Goal: Feedback & Contribution: Contribute content

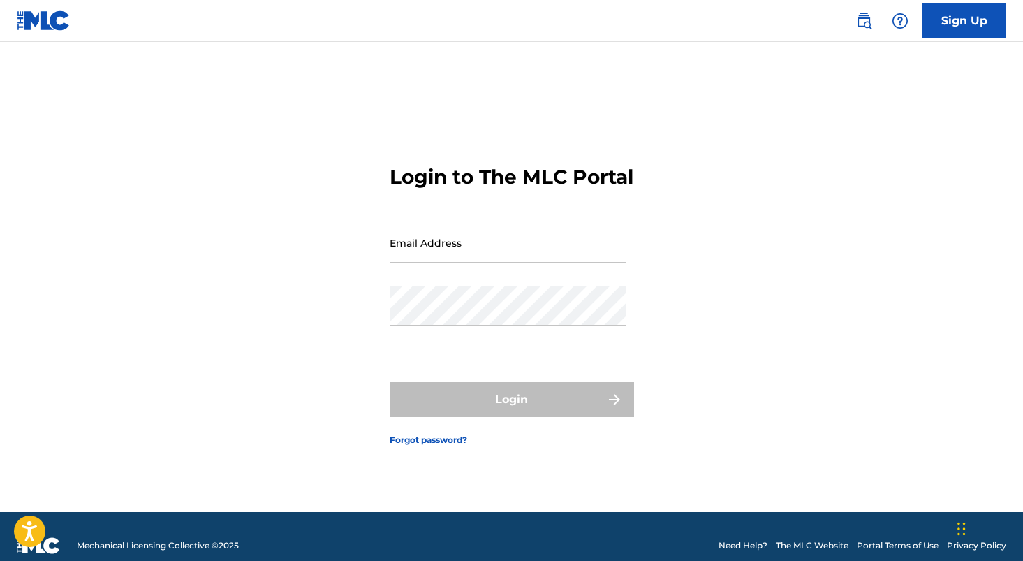
click at [441, 236] on input "Email Address" at bounding box center [508, 243] width 236 height 40
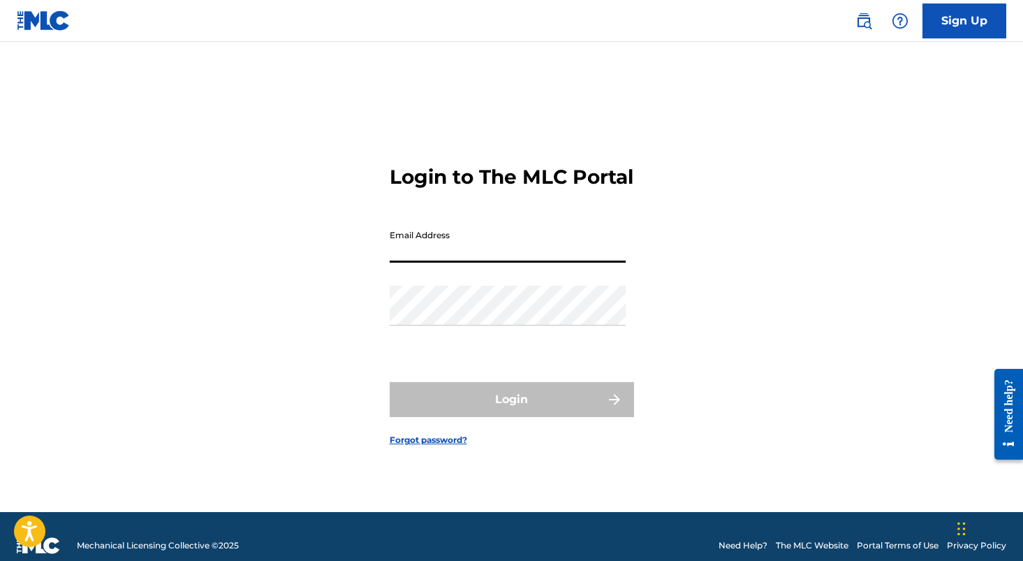
type input "[EMAIL_ADDRESS][DOMAIN_NAME]"
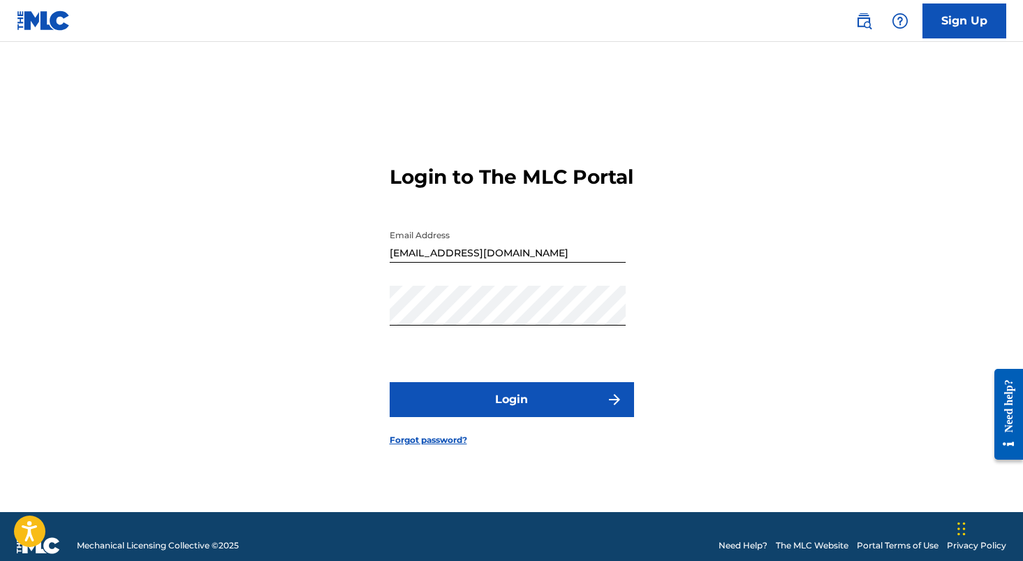
click at [447, 404] on button "Login" at bounding box center [512, 399] width 244 height 35
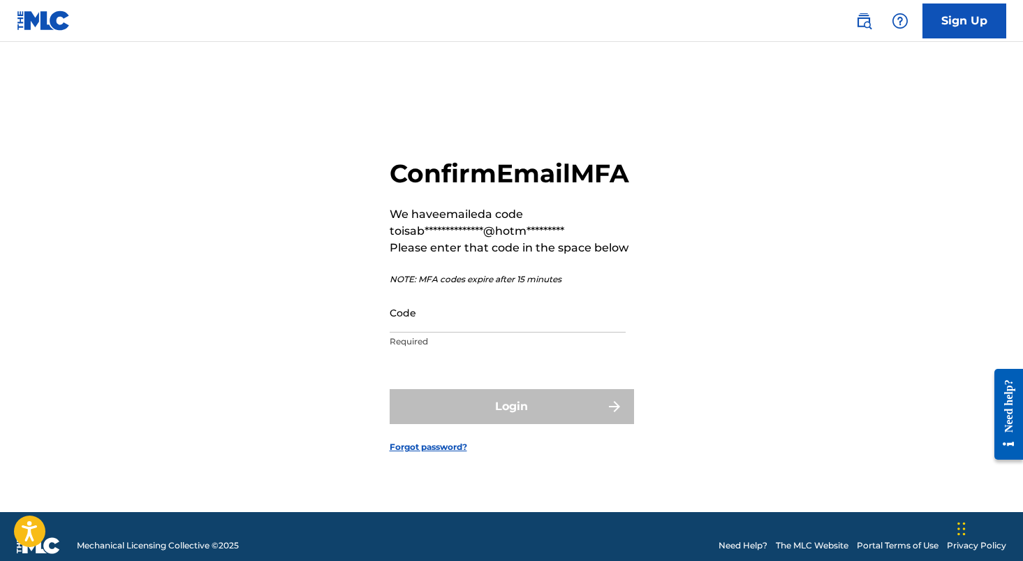
click at [455, 329] on input "Code" at bounding box center [508, 313] width 236 height 40
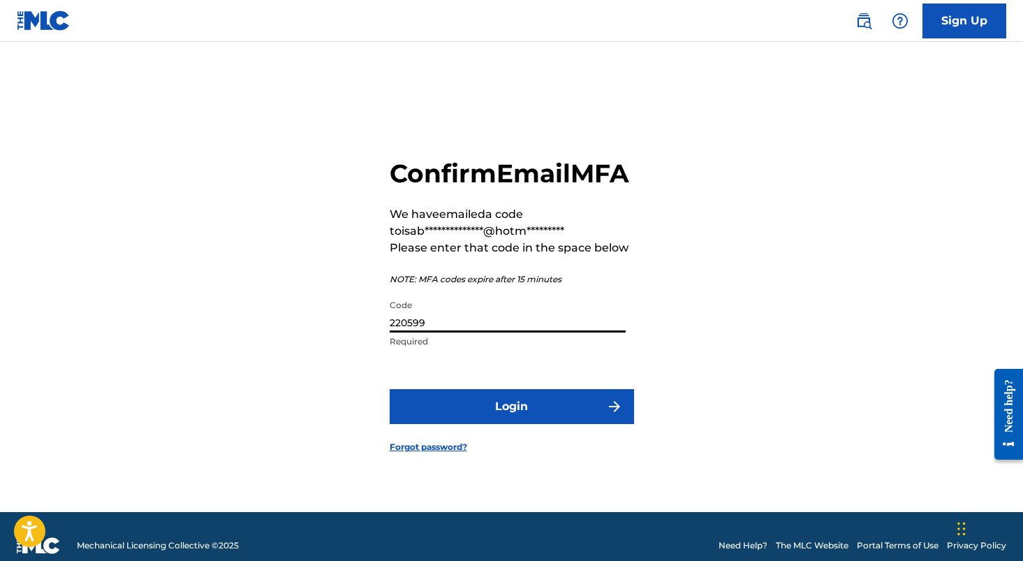
type input "220599"
click at [495, 424] on button "Login" at bounding box center [512, 406] width 244 height 35
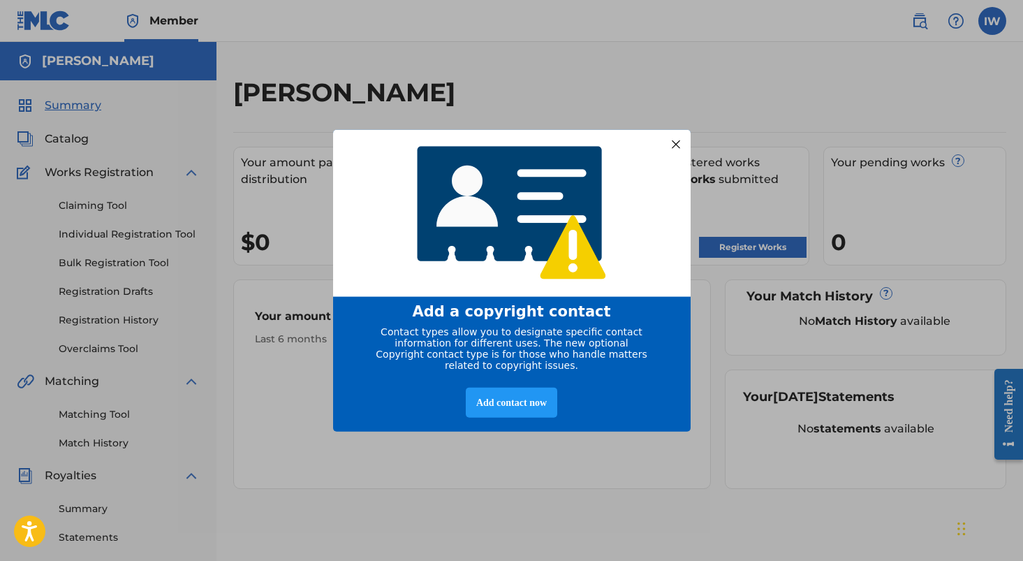
click at [677, 138] on div at bounding box center [675, 144] width 18 height 18
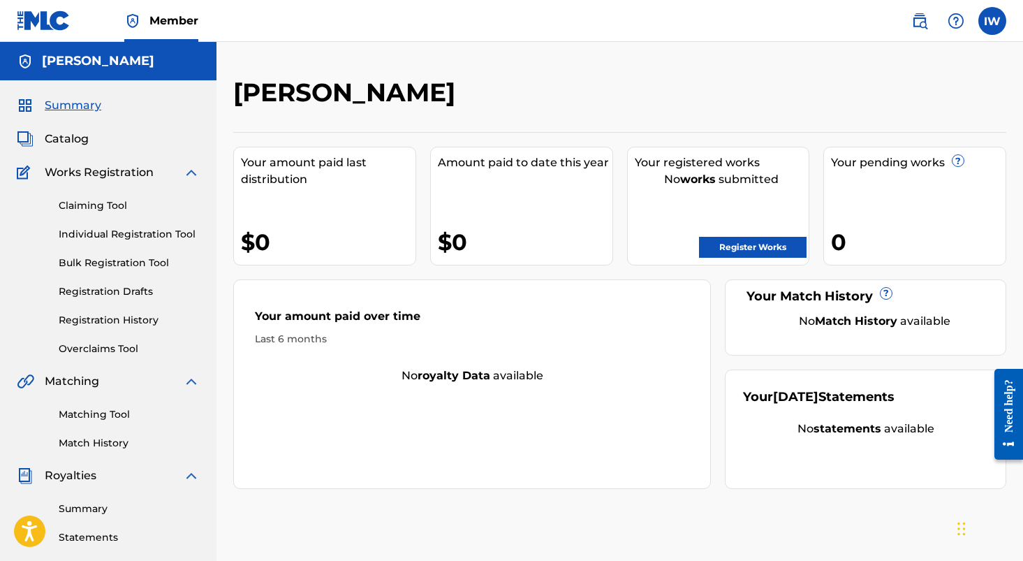
click at [71, 138] on span "Catalog" at bounding box center [67, 139] width 44 height 17
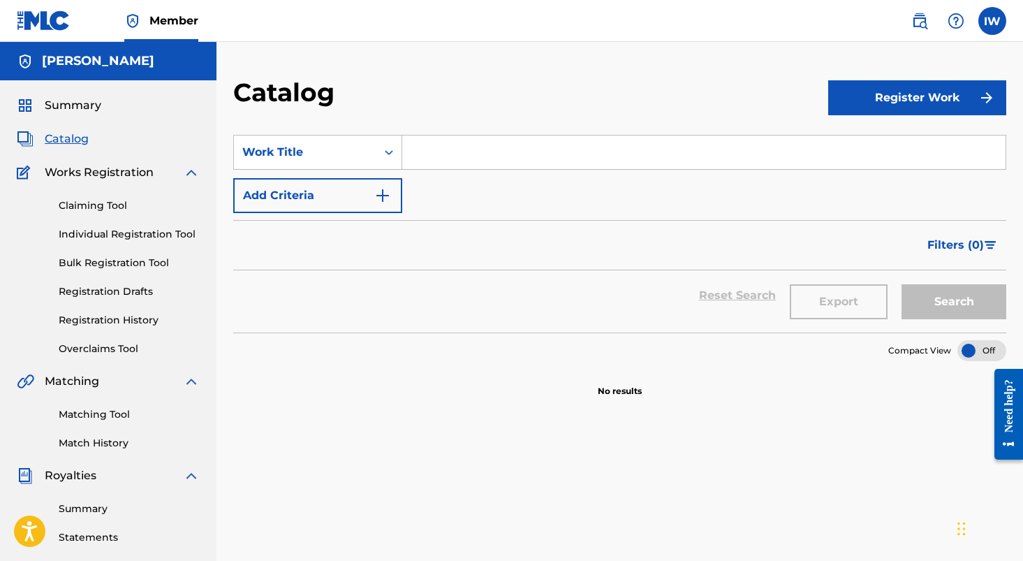
click at [71, 112] on span "Summary" at bounding box center [73, 105] width 57 height 17
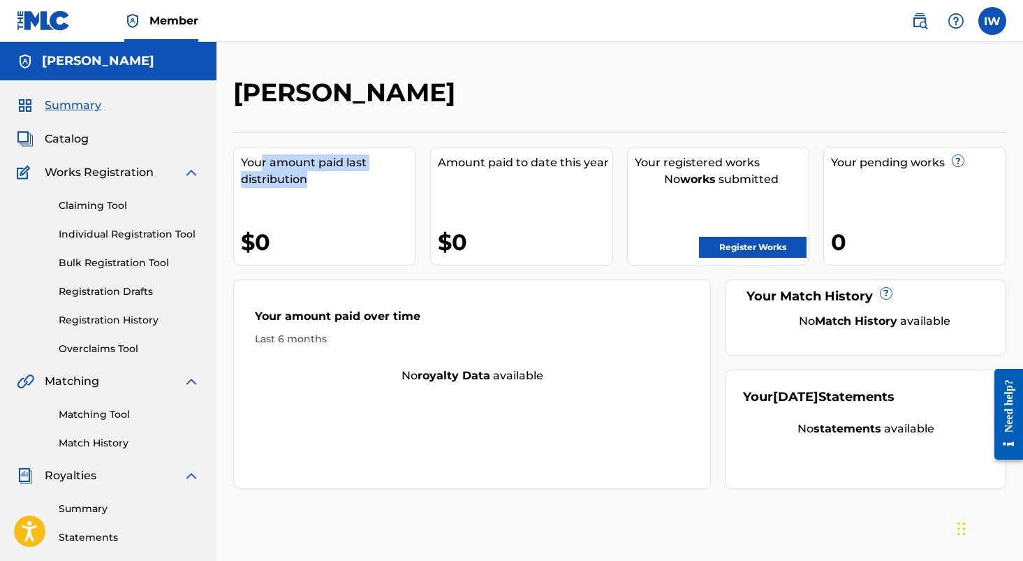
drag, startPoint x: 264, startPoint y: 163, endPoint x: 314, endPoint y: 179, distance: 52.8
click at [314, 179] on div "Your amount paid last distribution" at bounding box center [328, 171] width 175 height 34
click at [483, 163] on div "Amount paid to date this year" at bounding box center [525, 162] width 175 height 17
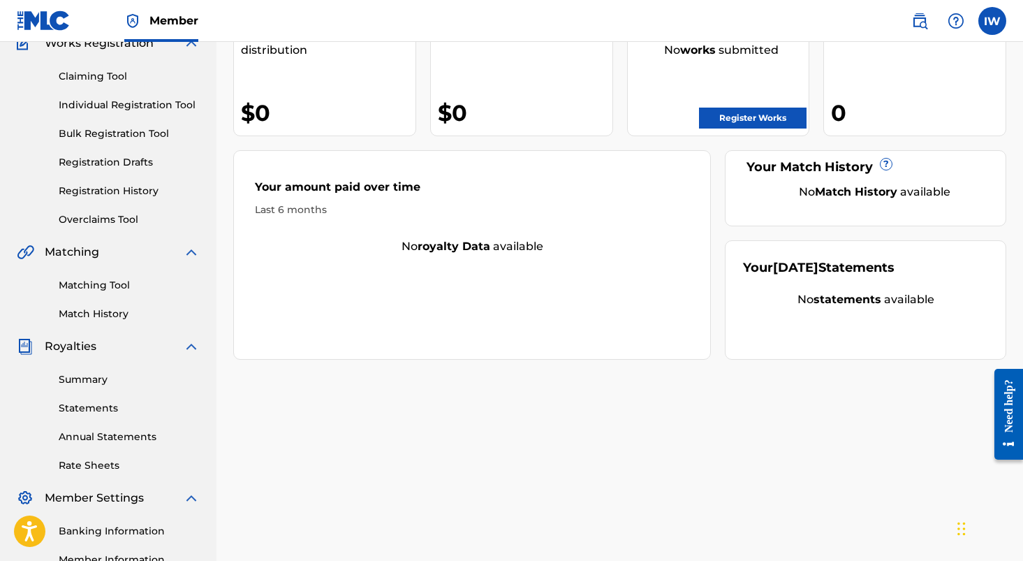
scroll to position [128, 0]
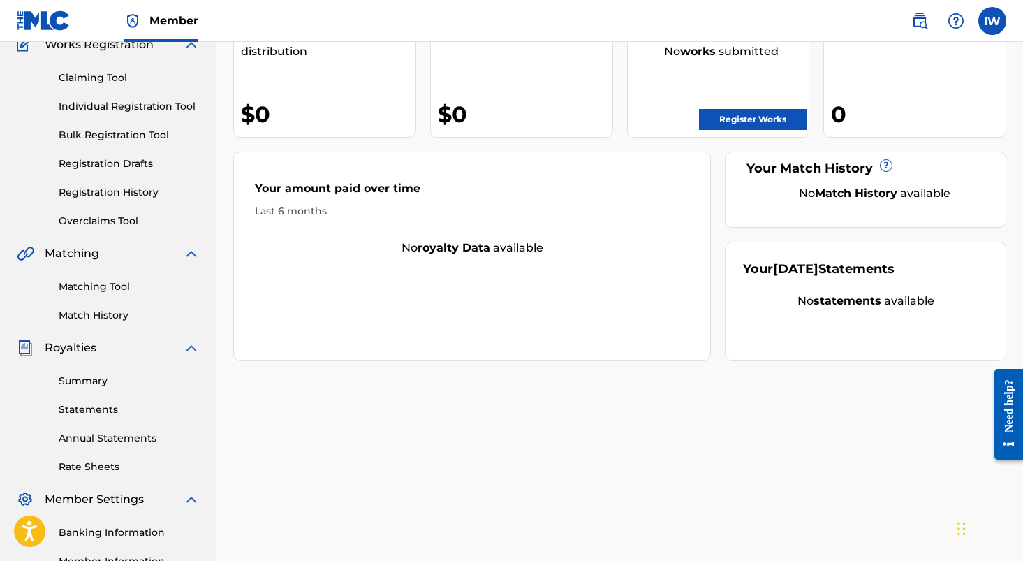
click at [197, 353] on img at bounding box center [191, 347] width 17 height 17
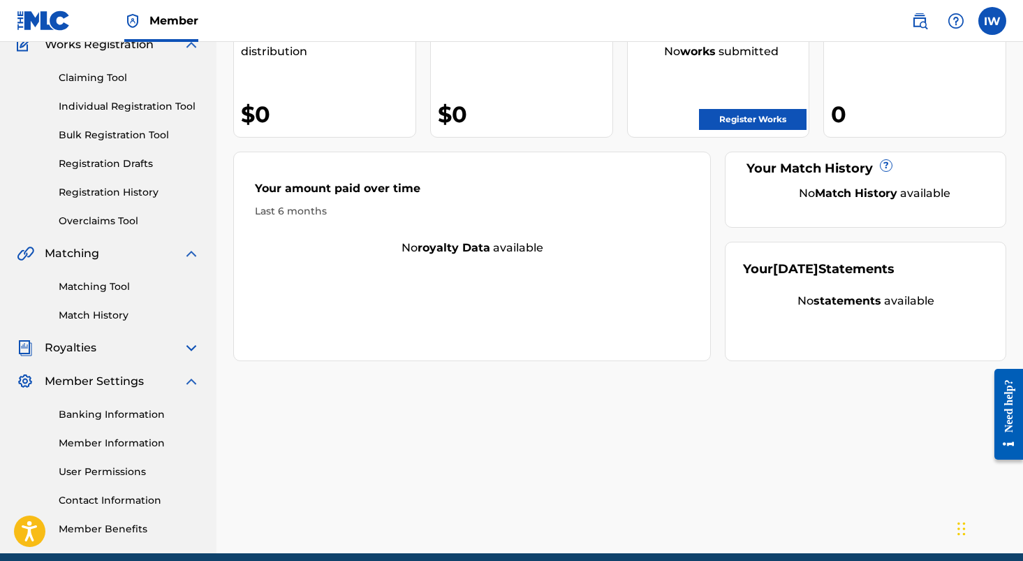
click at [188, 260] on img at bounding box center [191, 253] width 17 height 17
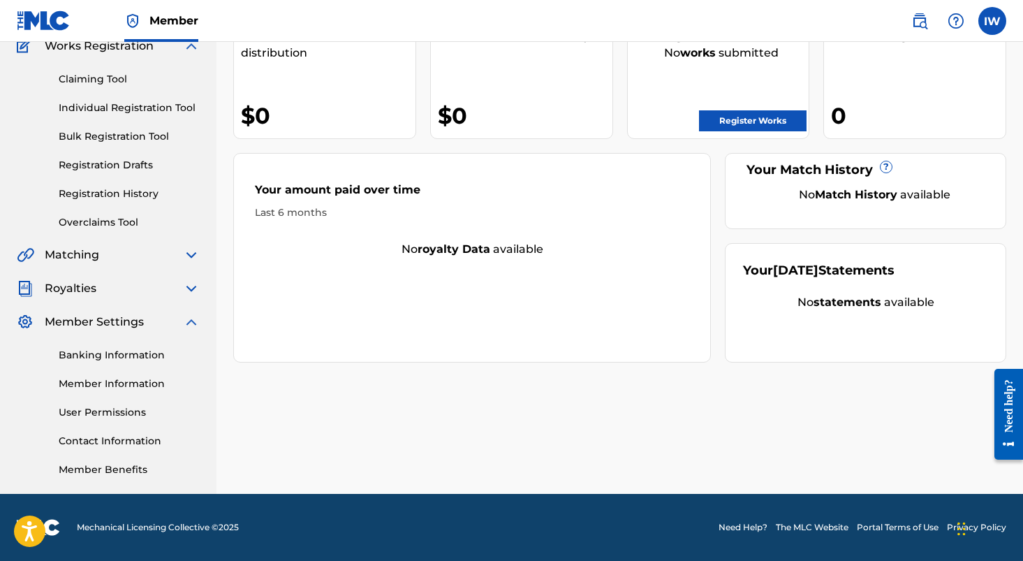
click at [190, 325] on img at bounding box center [191, 322] width 17 height 17
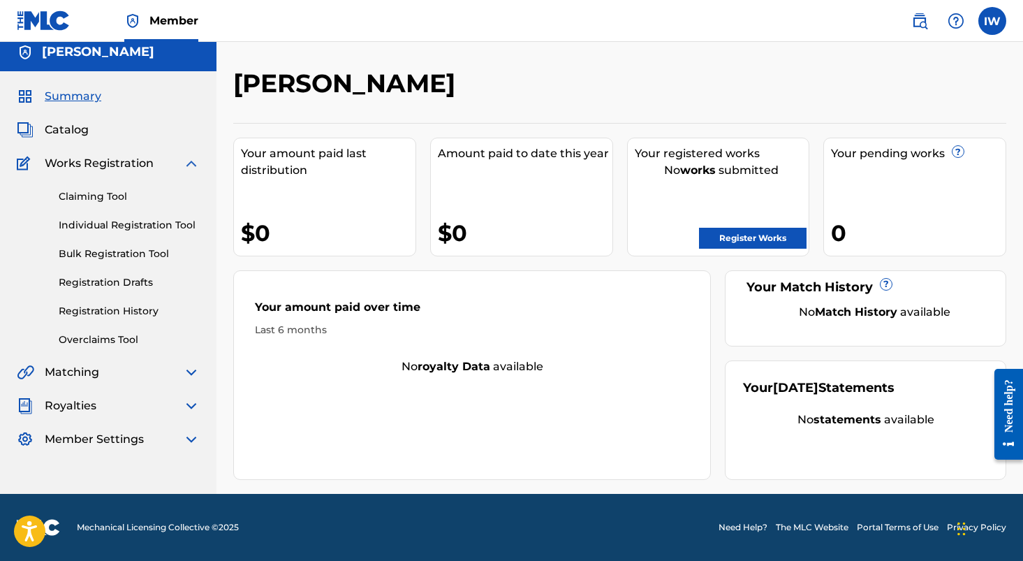
scroll to position [0, 0]
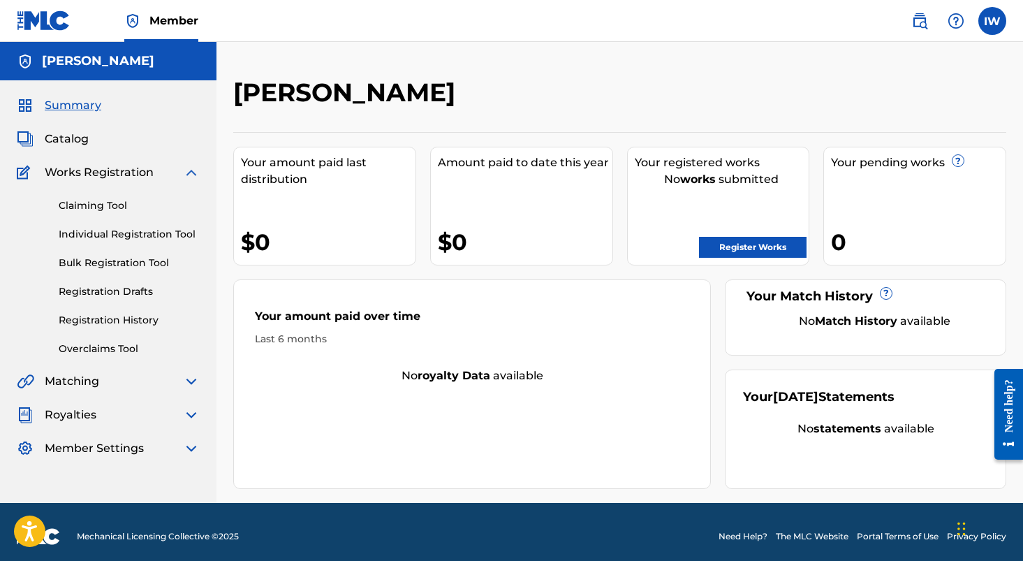
click at [1001, 23] on label at bounding box center [992, 21] width 28 height 28
click at [992, 21] on input "IW [PERSON_NAME] [EMAIL_ADDRESS][DOMAIN_NAME] Notification Preferences Profile …" at bounding box center [992, 21] width 0 height 0
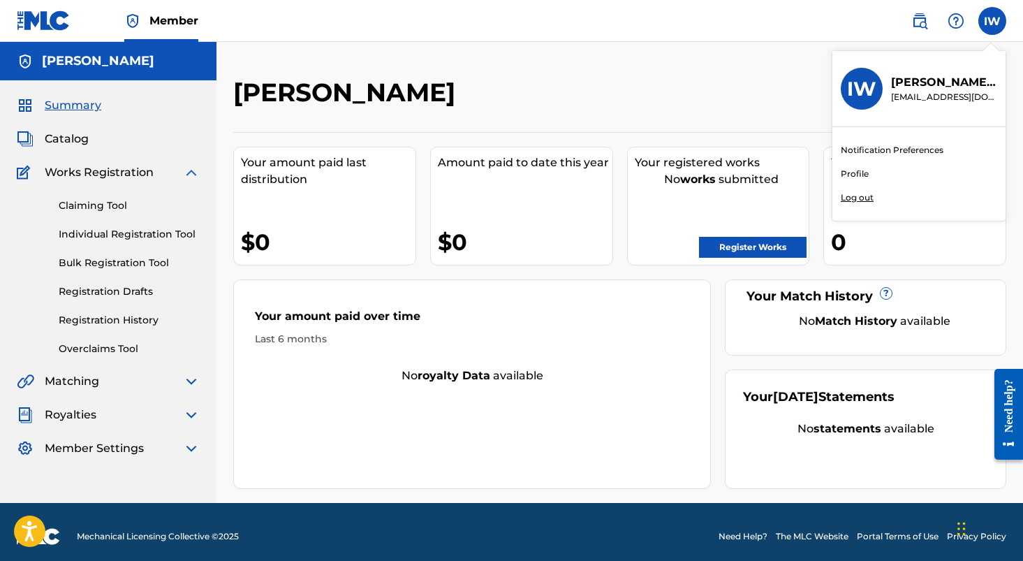
click at [860, 174] on link "Profile" at bounding box center [855, 174] width 28 height 13
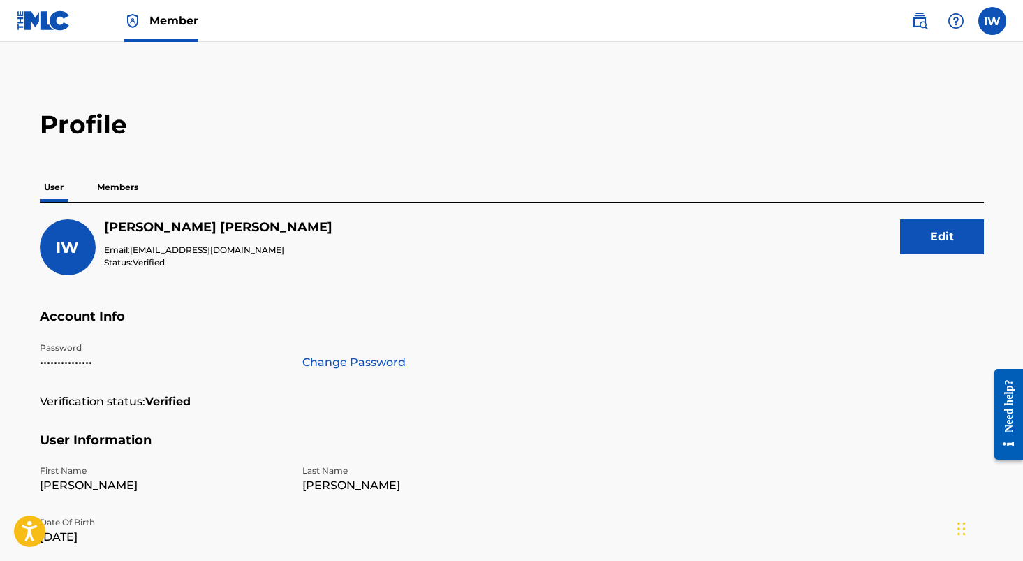
click at [117, 189] on p "Members" at bounding box center [118, 186] width 50 height 29
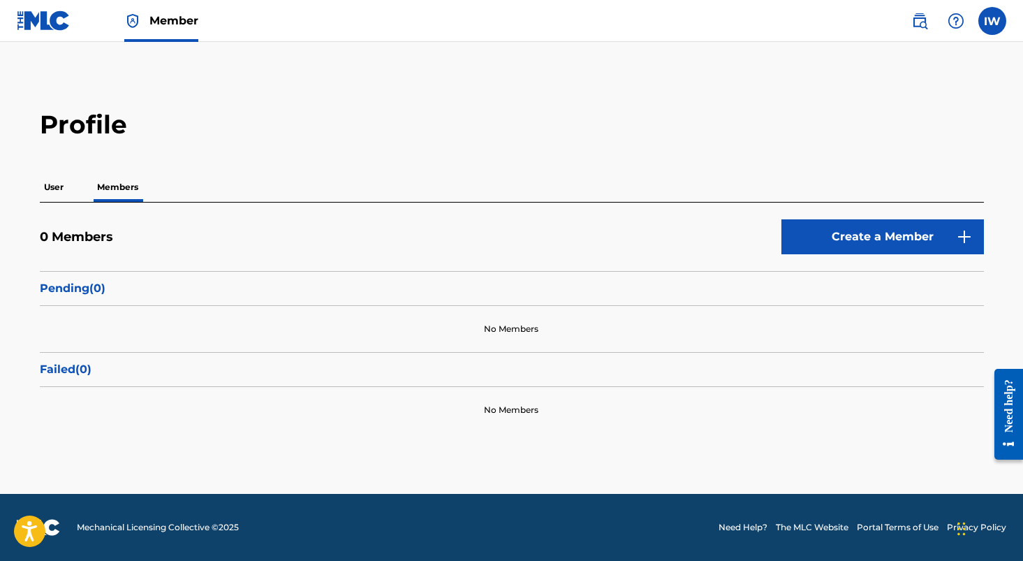
click at [57, 188] on p "User" at bounding box center [54, 186] width 28 height 29
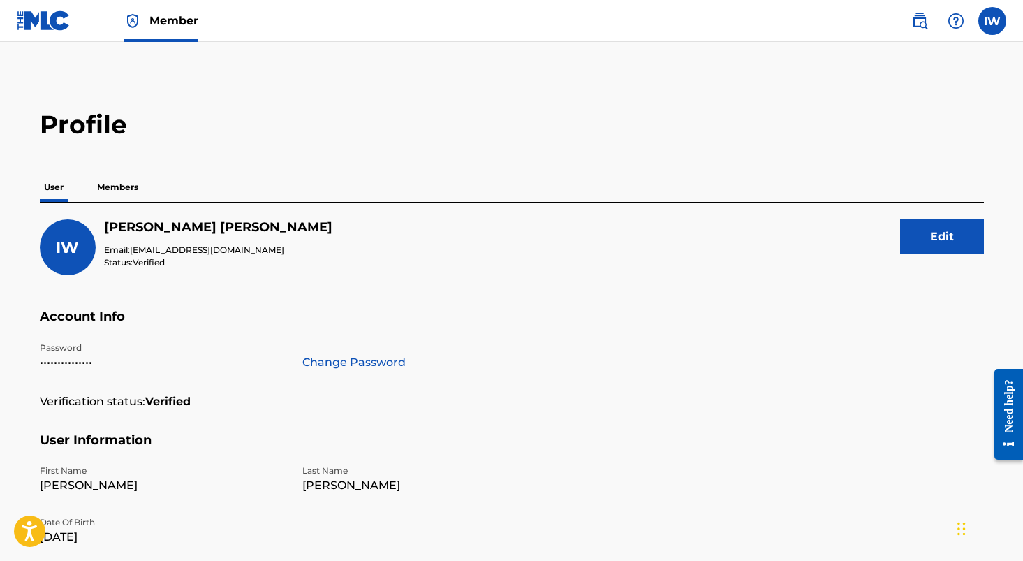
click at [122, 195] on p "Members" at bounding box center [118, 186] width 50 height 29
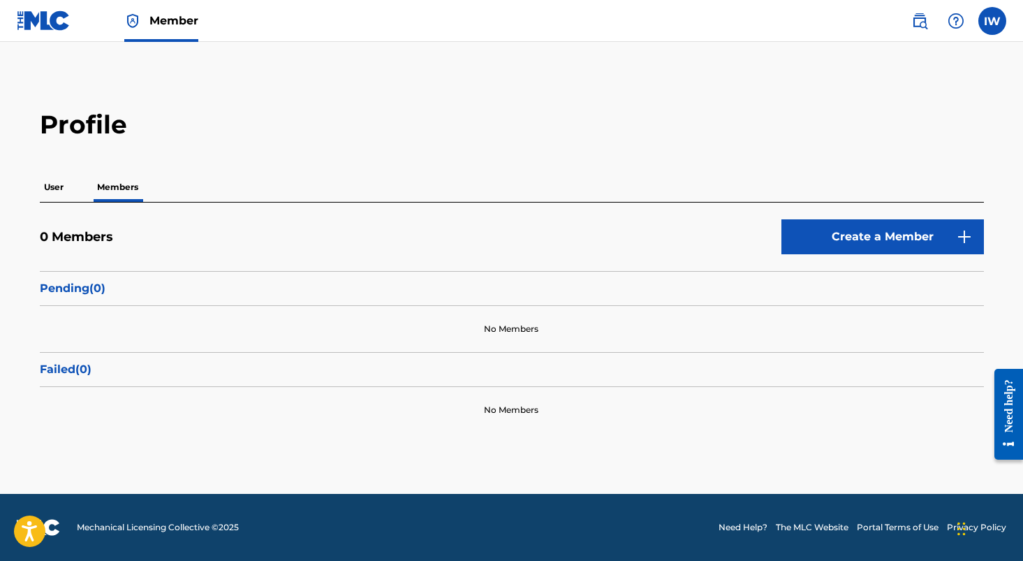
click at [50, 193] on p "User" at bounding box center [54, 186] width 28 height 29
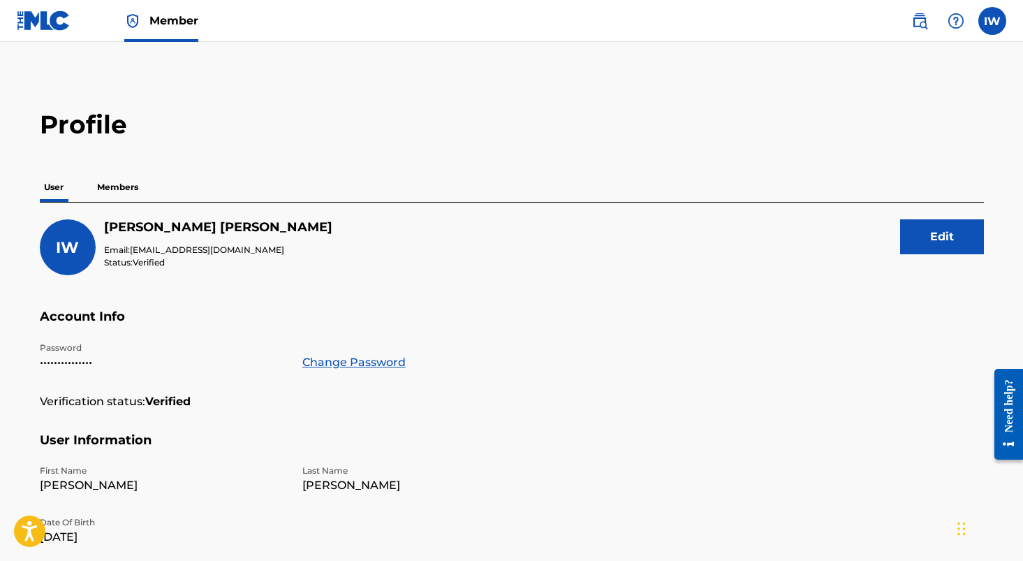
click at [50, 22] on img at bounding box center [44, 20] width 54 height 20
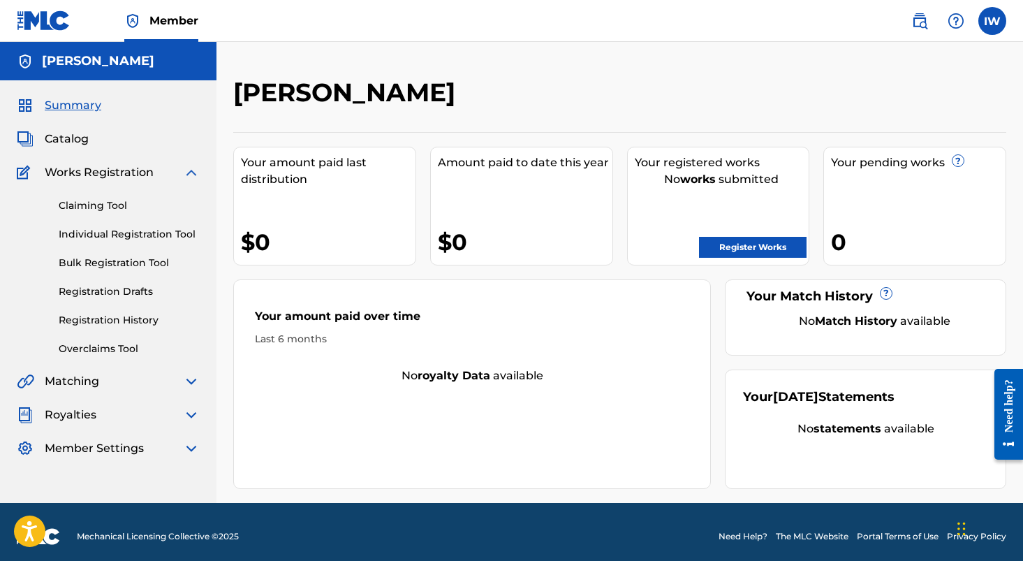
click at [74, 136] on span "Catalog" at bounding box center [67, 139] width 44 height 17
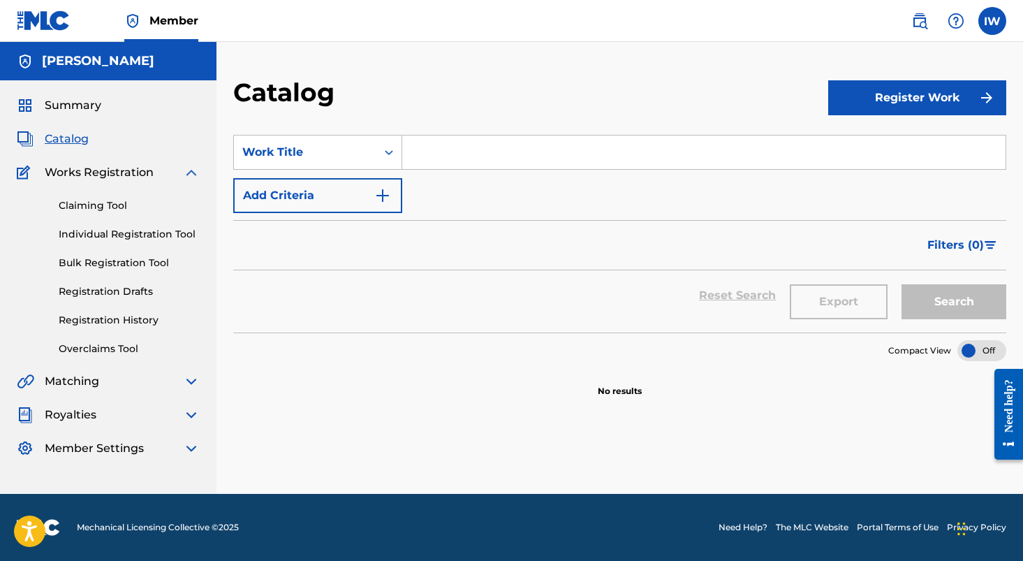
click at [893, 94] on button "Register Work" at bounding box center [917, 97] width 178 height 35
click at [877, 141] on link "Individual" at bounding box center [917, 143] width 178 height 34
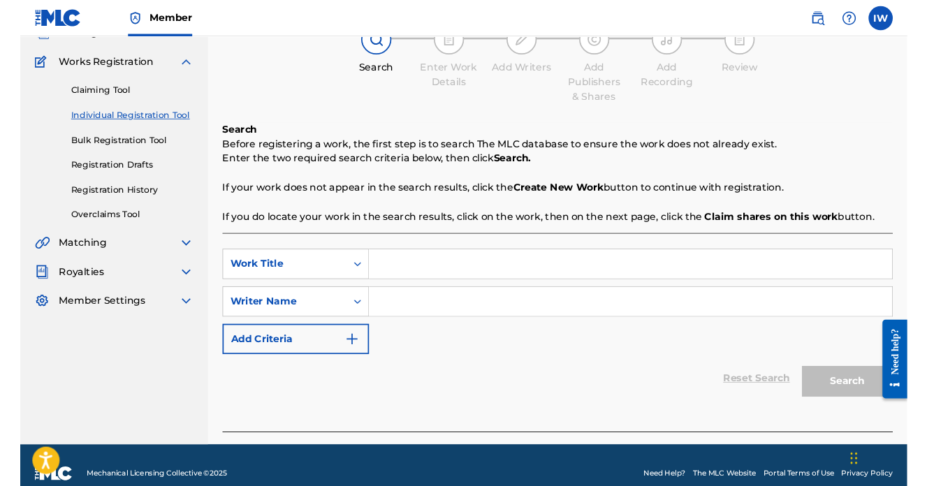
scroll to position [120, 0]
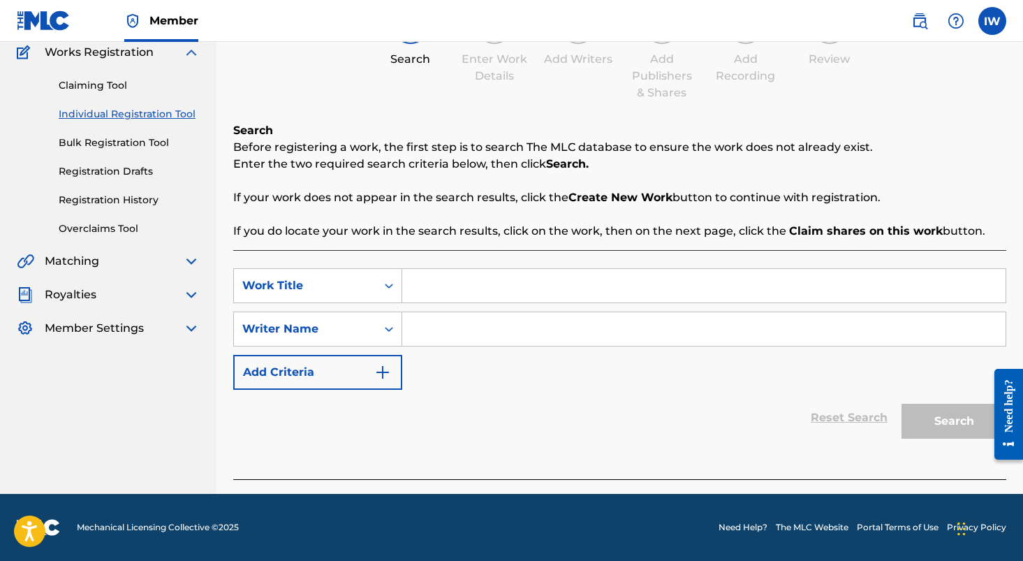
click at [468, 291] on input "Search Form" at bounding box center [703, 286] width 603 height 34
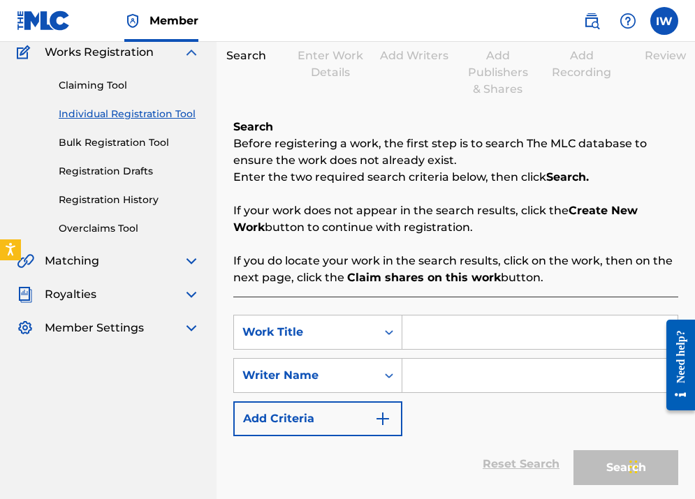
click at [443, 339] on input "Search Form" at bounding box center [539, 333] width 275 height 34
click at [454, 337] on input "Search Form" at bounding box center [539, 333] width 275 height 34
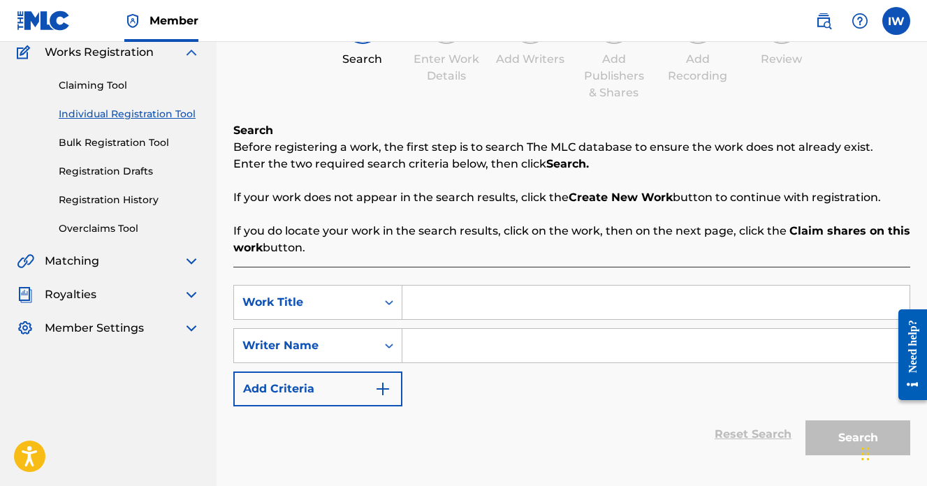
click at [438, 312] on input "Search Form" at bounding box center [655, 303] width 507 height 34
type input "Teddy Bear"
click at [441, 353] on input "Search Form" at bounding box center [655, 346] width 507 height 34
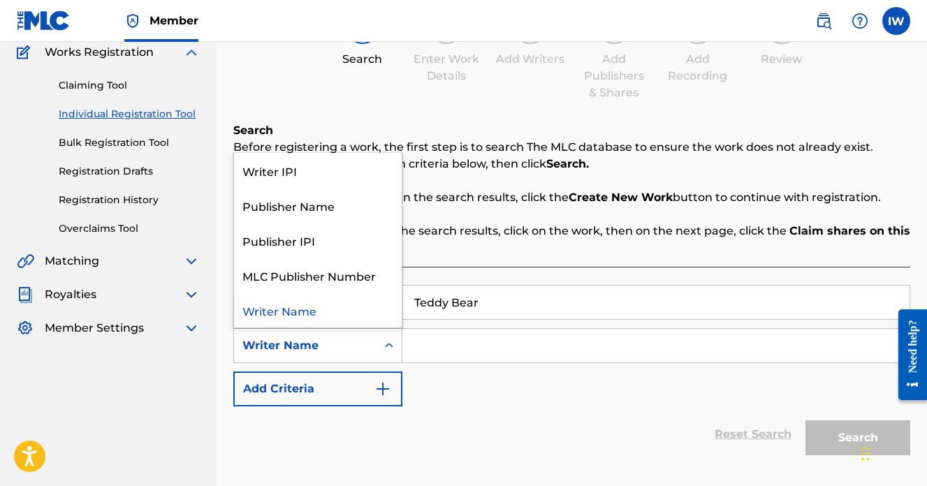
click at [387, 352] on icon "Search Form" at bounding box center [389, 346] width 14 height 14
click at [485, 449] on div "Reset Search Search" at bounding box center [571, 434] width 677 height 56
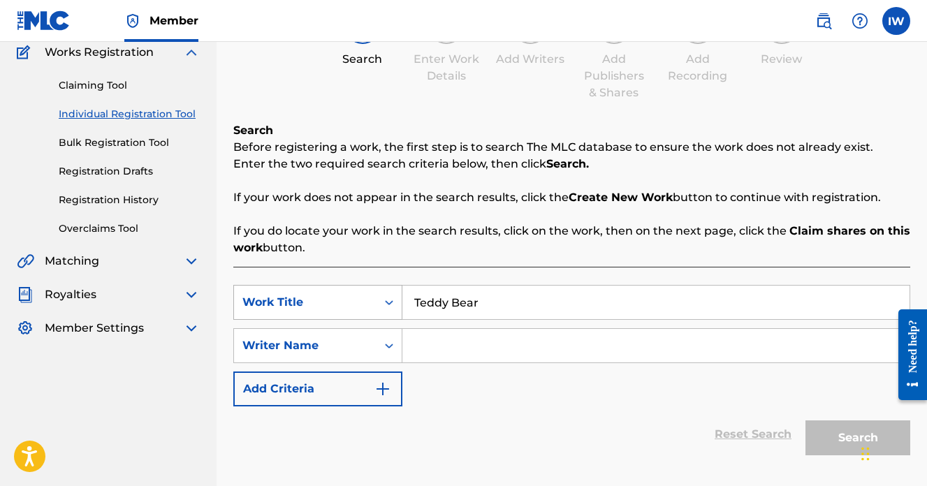
click at [380, 300] on div "Search Form" at bounding box center [388, 302] width 25 height 25
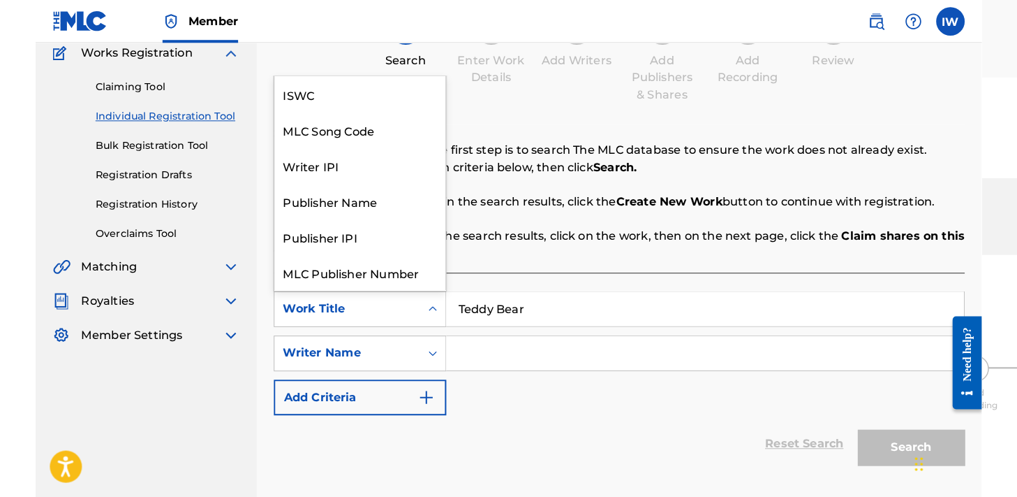
scroll to position [35, 0]
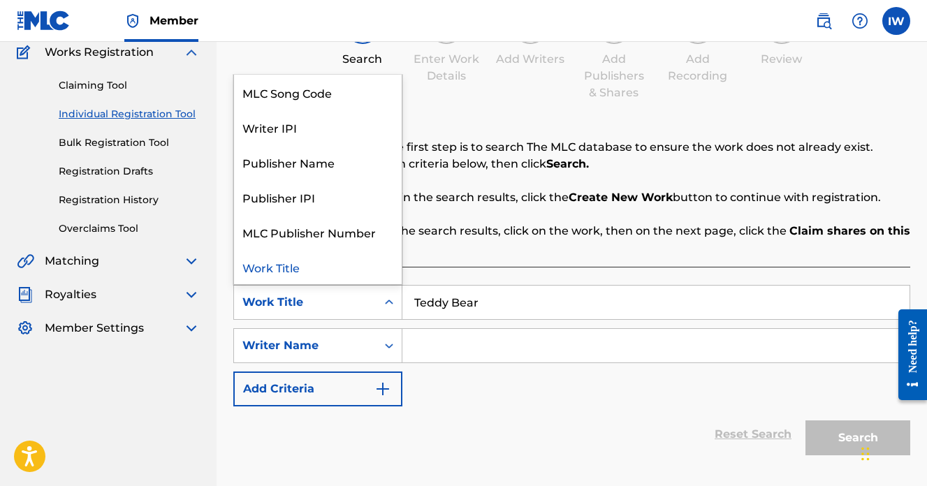
click at [274, 272] on div "Work Title" at bounding box center [318, 266] width 168 height 35
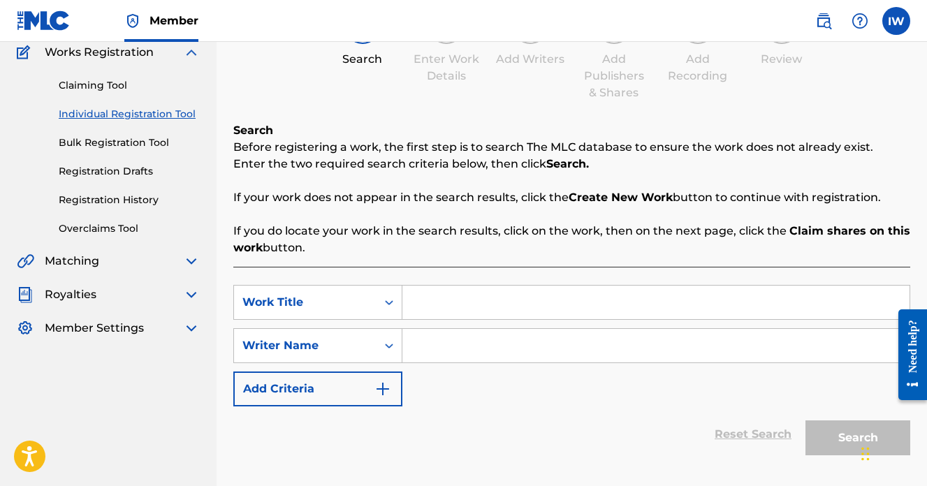
click at [422, 307] on input "Search Form" at bounding box center [655, 303] width 507 height 34
type input "Teddy Bear"
click at [376, 354] on div "Search Form" at bounding box center [388, 345] width 25 height 25
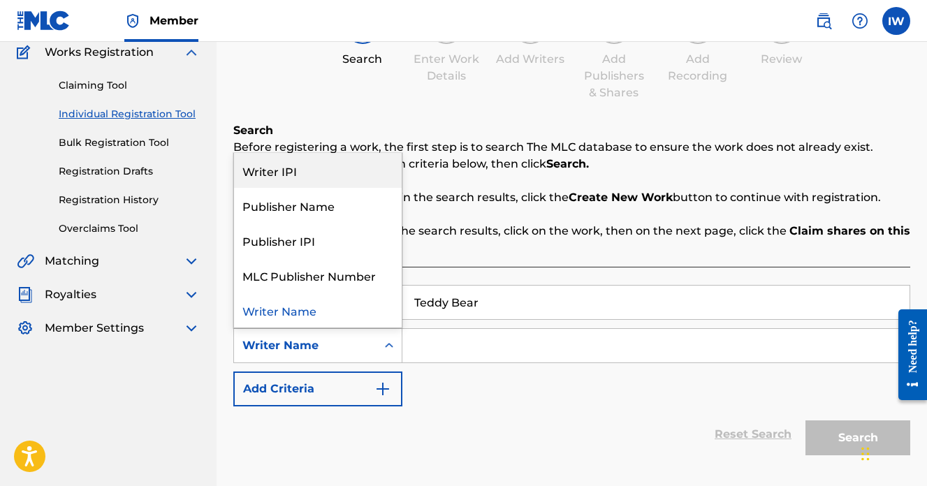
click at [290, 173] on div "Writer IPI" at bounding box center [318, 170] width 168 height 35
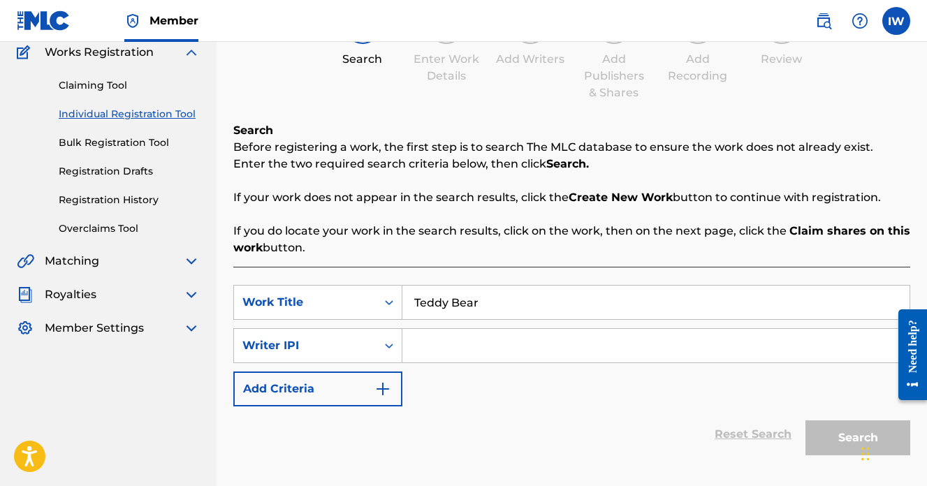
click at [462, 346] on input "Search Form" at bounding box center [655, 346] width 507 height 34
click at [476, 343] on input "Search Form" at bounding box center [655, 346] width 507 height 34
paste input "1012300940"
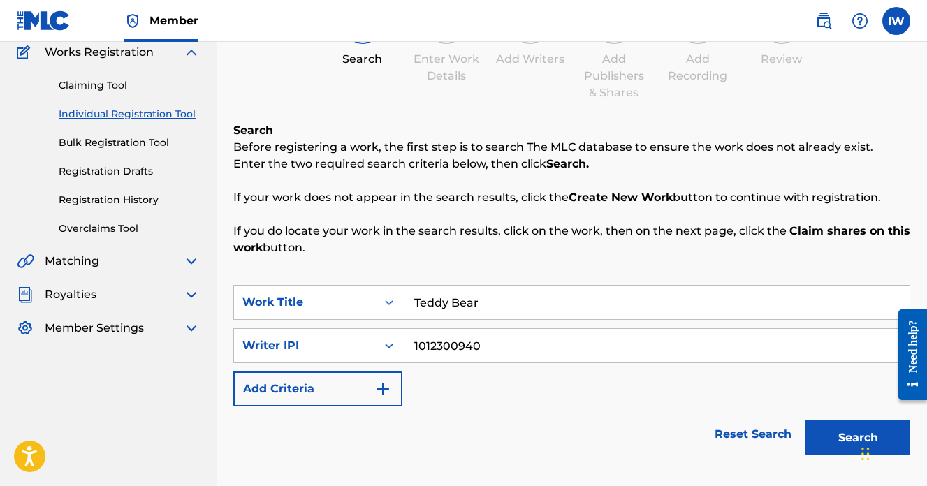
type input "1012300940"
click at [850, 430] on button "Search" at bounding box center [857, 437] width 105 height 35
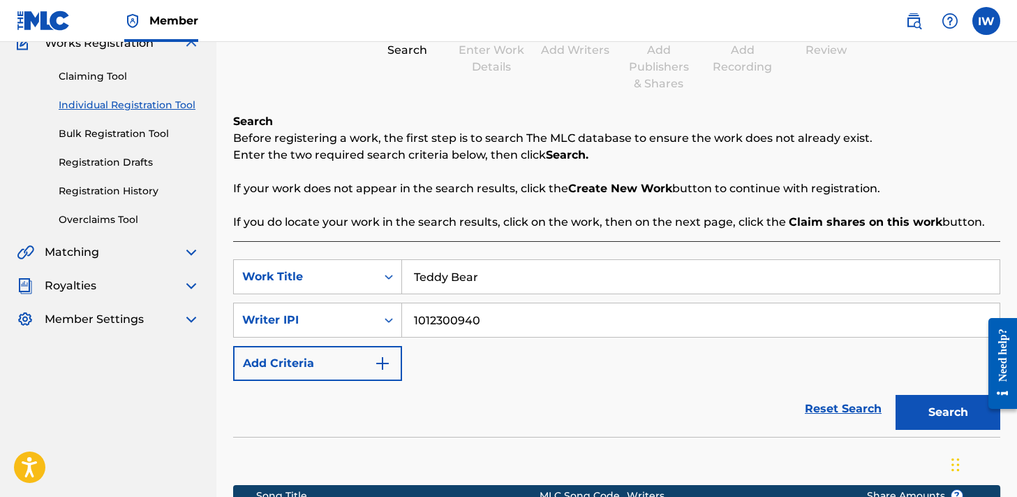
scroll to position [121, 0]
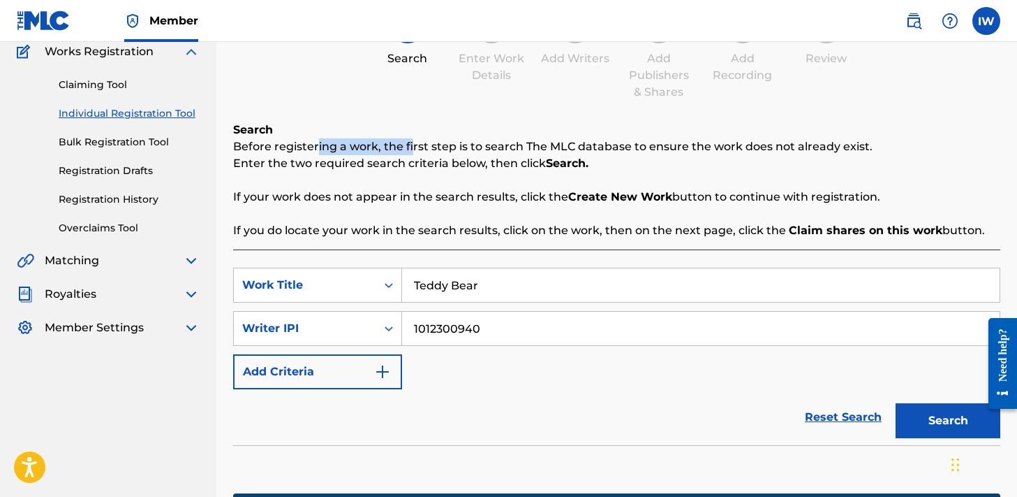
drag, startPoint x: 318, startPoint y: 147, endPoint x: 411, endPoint y: 154, distance: 93.9
click at [411, 154] on p "Before registering a work, the first step is to search The MLC database to ensu…" at bounding box center [616, 146] width 767 height 17
click at [467, 163] on p "Enter the two required search criteria below, then click Search." at bounding box center [616, 163] width 767 height 17
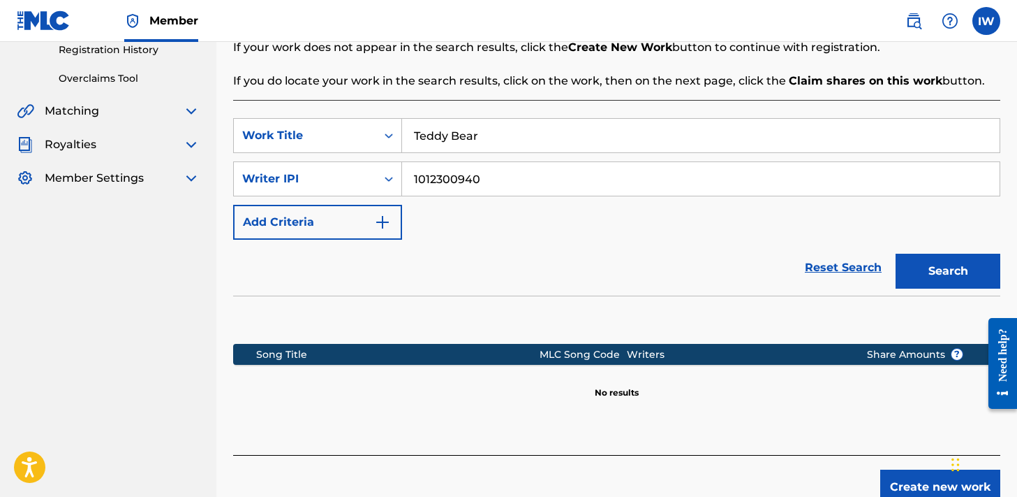
scroll to position [345, 0]
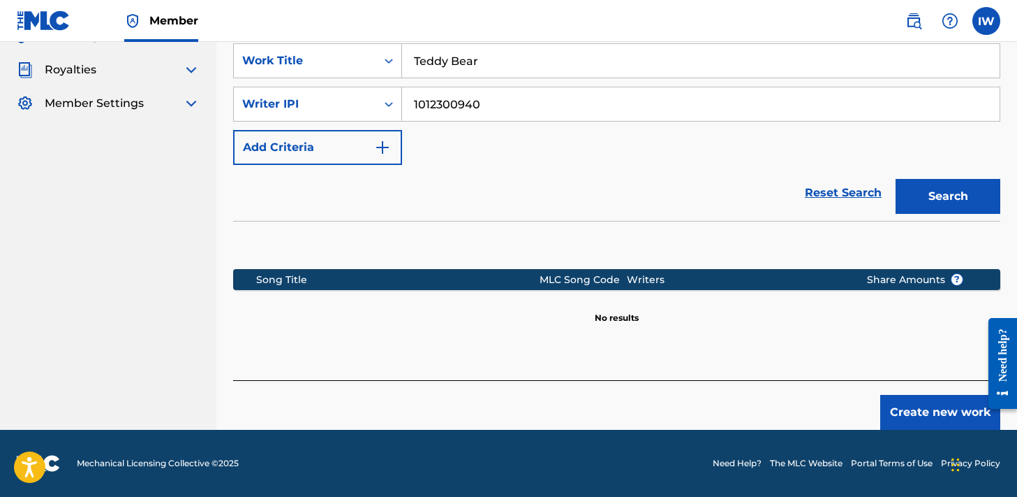
click at [940, 409] on button "Create new work" at bounding box center [941, 412] width 120 height 35
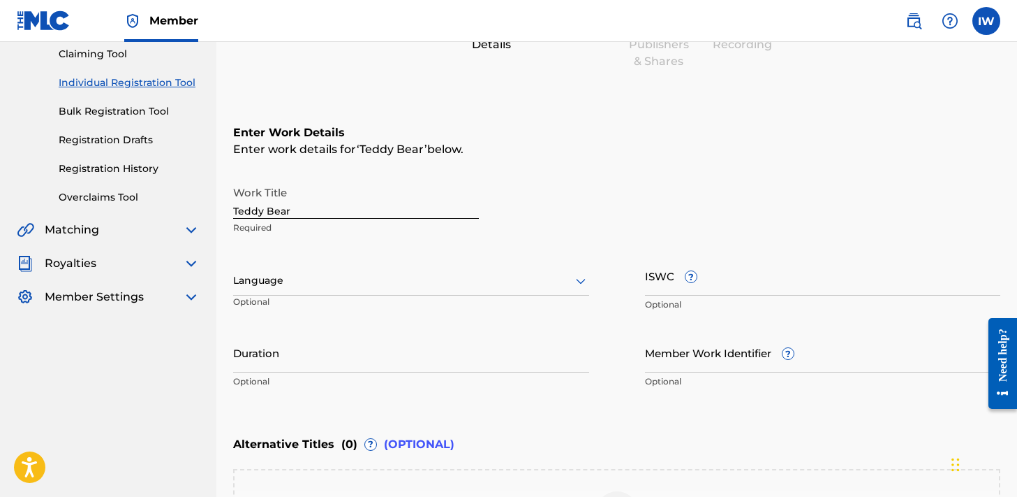
scroll to position [158, 0]
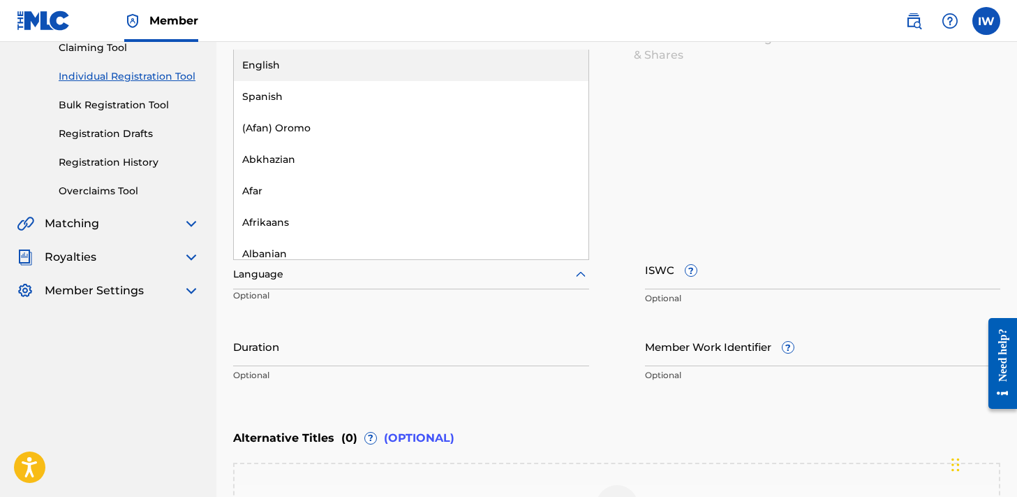
click at [341, 282] on div at bounding box center [411, 273] width 356 height 17
click at [268, 74] on div "English" at bounding box center [411, 65] width 355 height 31
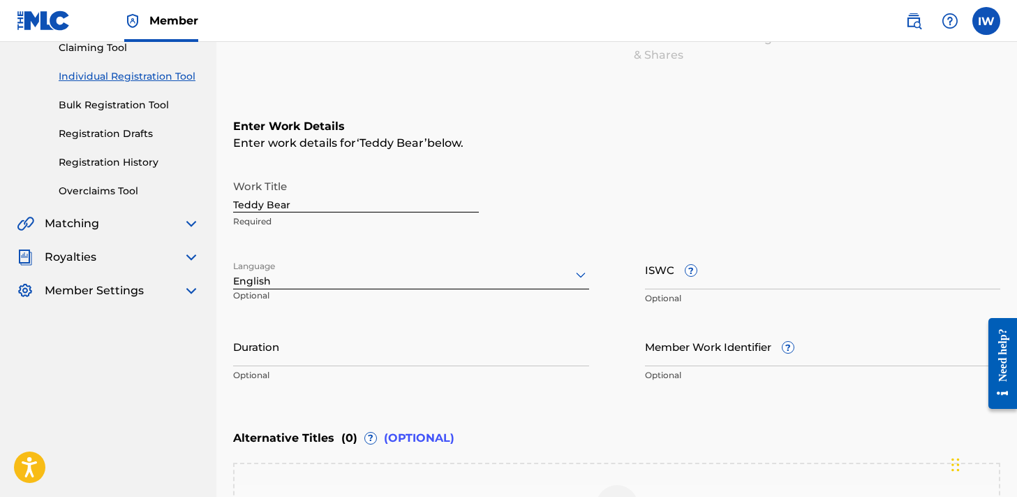
click at [703, 274] on input "ISWC ?" at bounding box center [823, 269] width 356 height 40
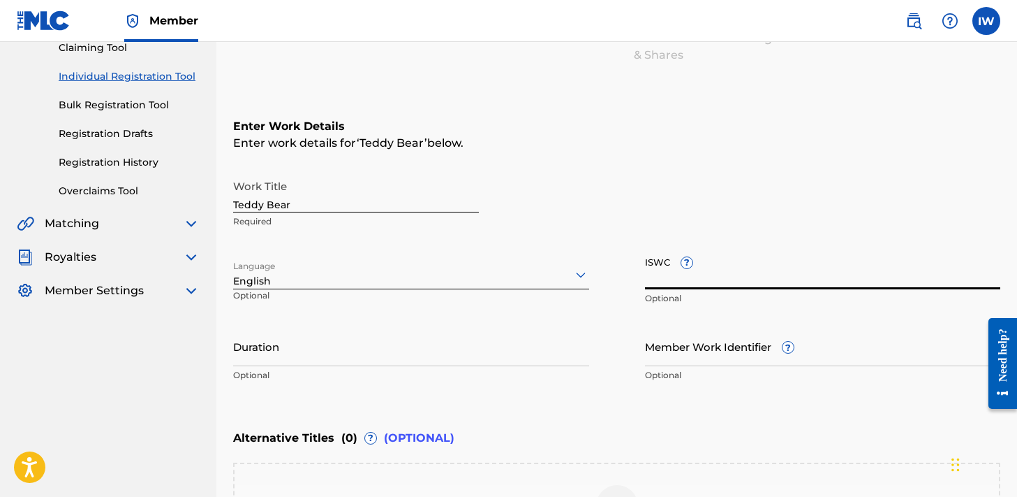
paste input "T-328.259.314-6"
type input "T-328.259.314-6"
click at [741, 324] on div "Work Title Teddy Bear Required Language English Optional ISWC ? T-328.259.314-6…" at bounding box center [616, 280] width 767 height 216
click at [345, 355] on input "Duration" at bounding box center [411, 346] width 356 height 40
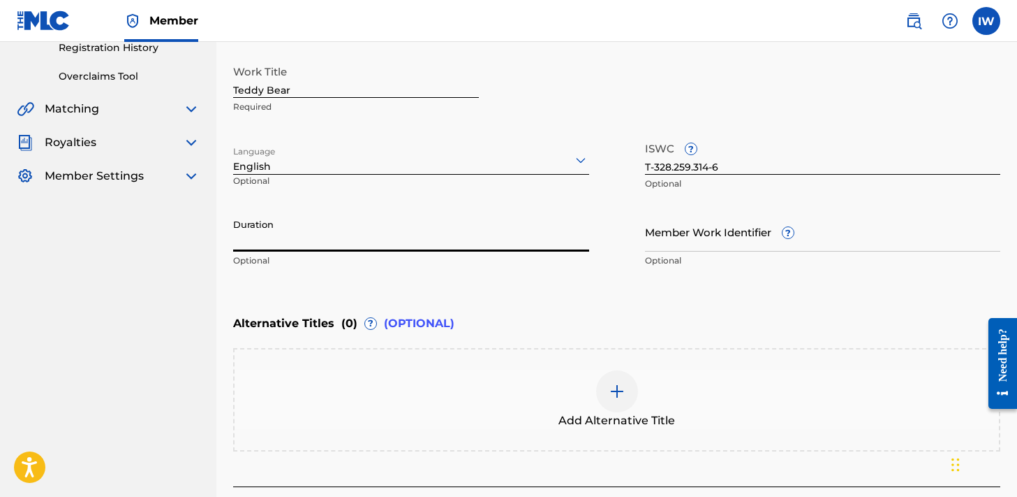
scroll to position [221, 0]
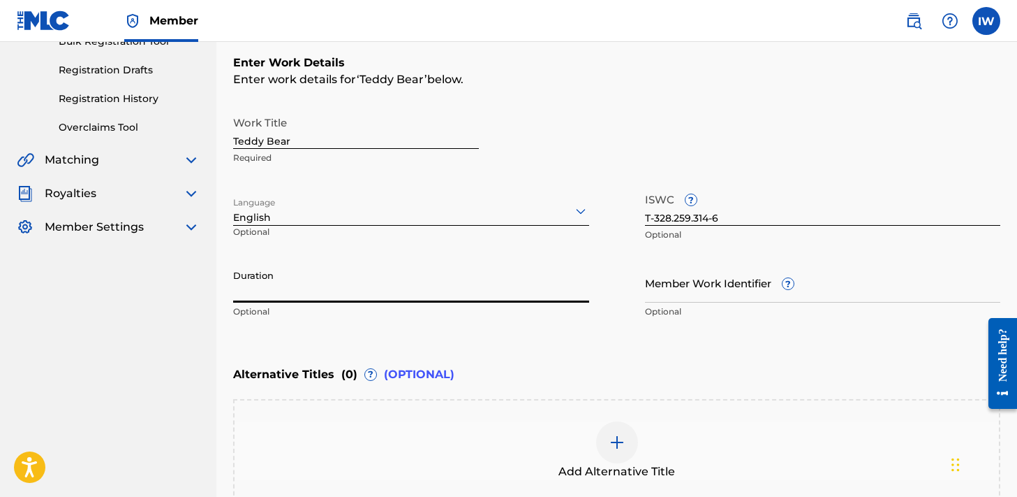
type input "3"
type input "03:02"
click at [562, 365] on div "Alternative Titles ( 0 ) ? (OPTIONAL)" at bounding box center [616, 374] width 767 height 31
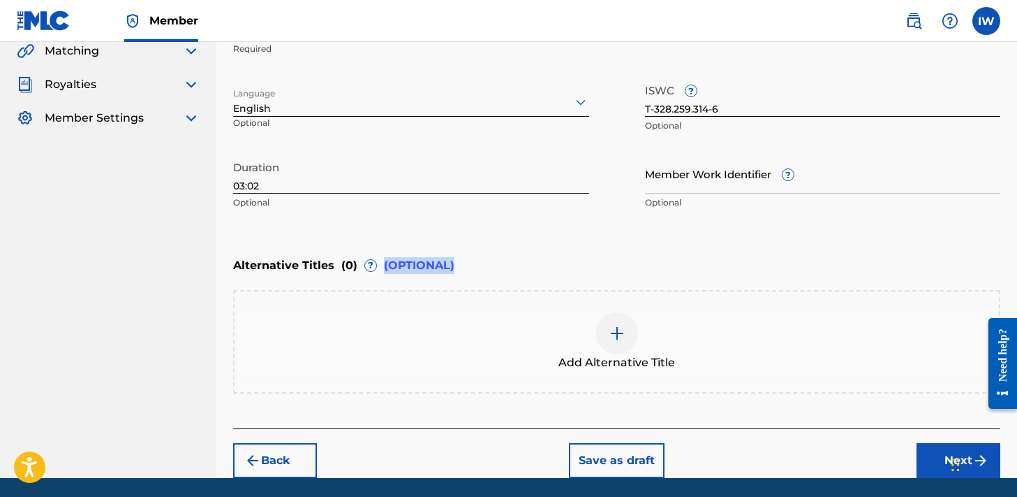
scroll to position [378, 0]
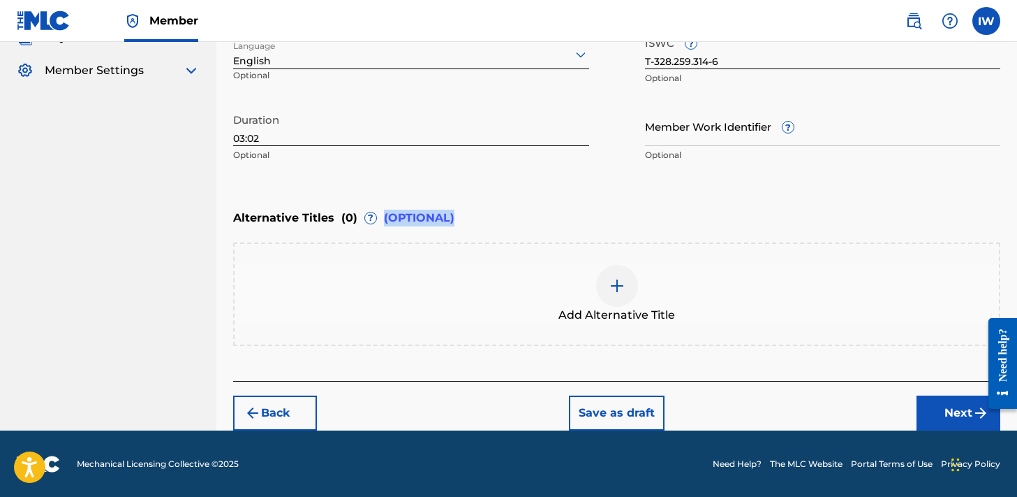
click at [967, 405] on button "Next" at bounding box center [959, 412] width 84 height 35
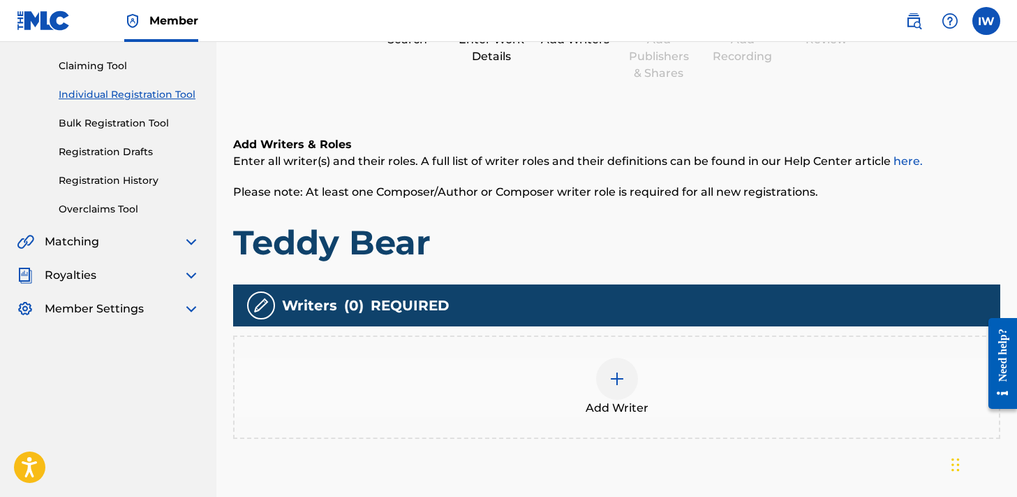
scroll to position [265, 0]
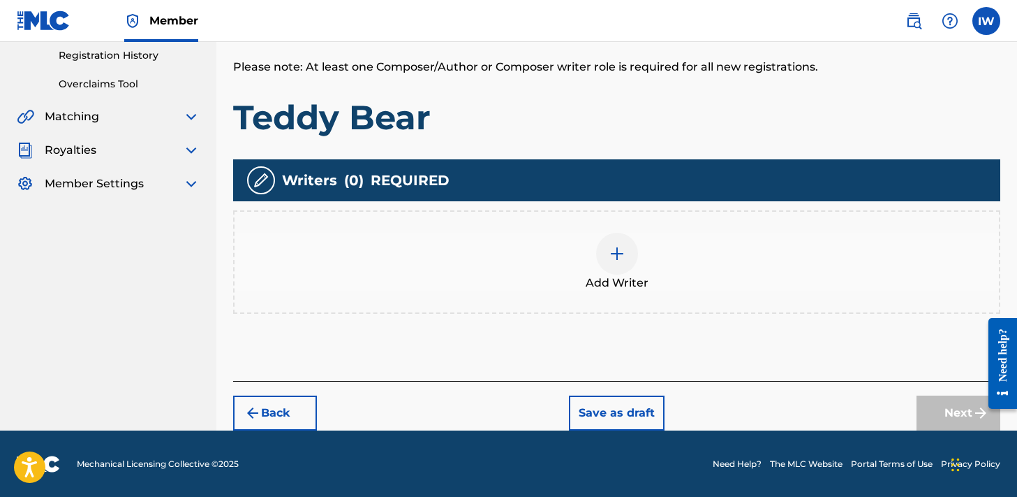
click at [620, 259] on img at bounding box center [617, 253] width 17 height 17
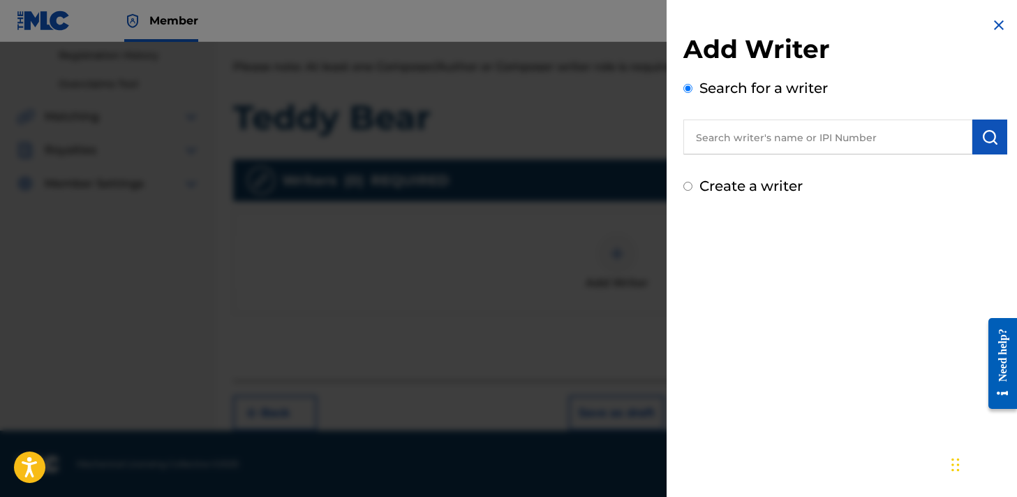
click at [777, 138] on input "text" at bounding box center [828, 136] width 289 height 35
paste input "T-328.259.314-6"
type input "T-328.259.314-6"
drag, startPoint x: 806, startPoint y: 141, endPoint x: 620, endPoint y: 141, distance: 185.8
click at [620, 141] on div "Add Writer Search for a writer T-328.259.314-6 Create a writer" at bounding box center [508, 269] width 1017 height 455
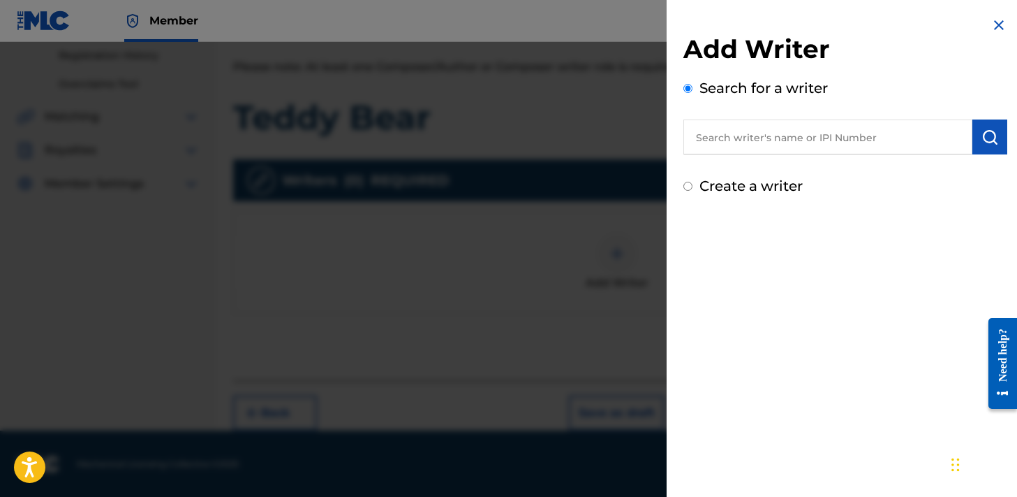
click at [709, 119] on input "text" at bounding box center [828, 136] width 289 height 35
click at [709, 127] on input "text" at bounding box center [828, 136] width 289 height 35
paste input "1012300940"
type input "1012300940"
click at [990, 135] on img "submit" at bounding box center [990, 136] width 17 height 17
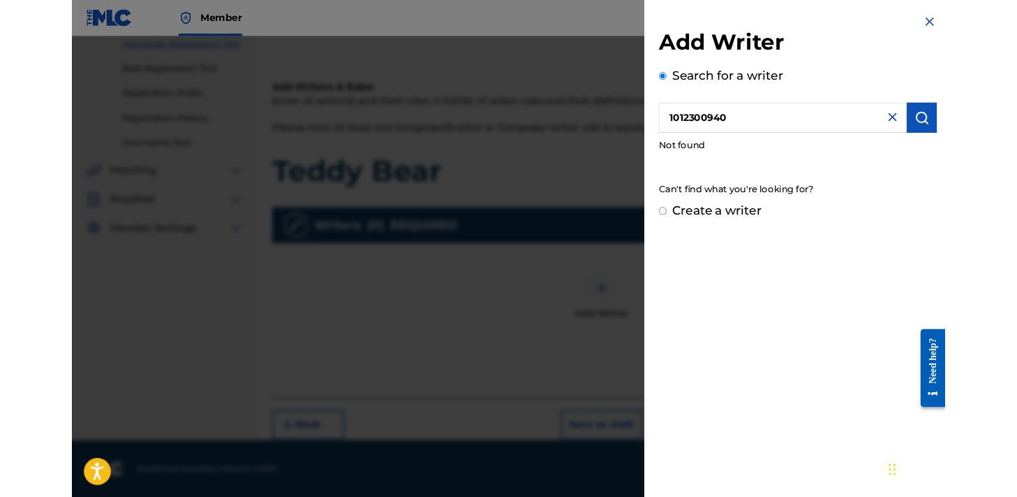
scroll to position [164, 0]
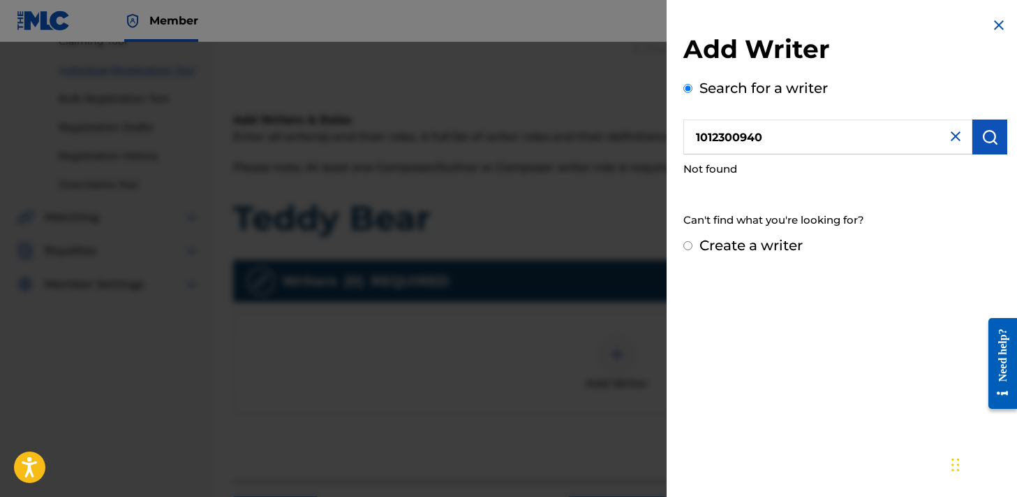
click at [689, 248] on input "Create a writer" at bounding box center [688, 245] width 9 height 9
radio input "false"
radio input "true"
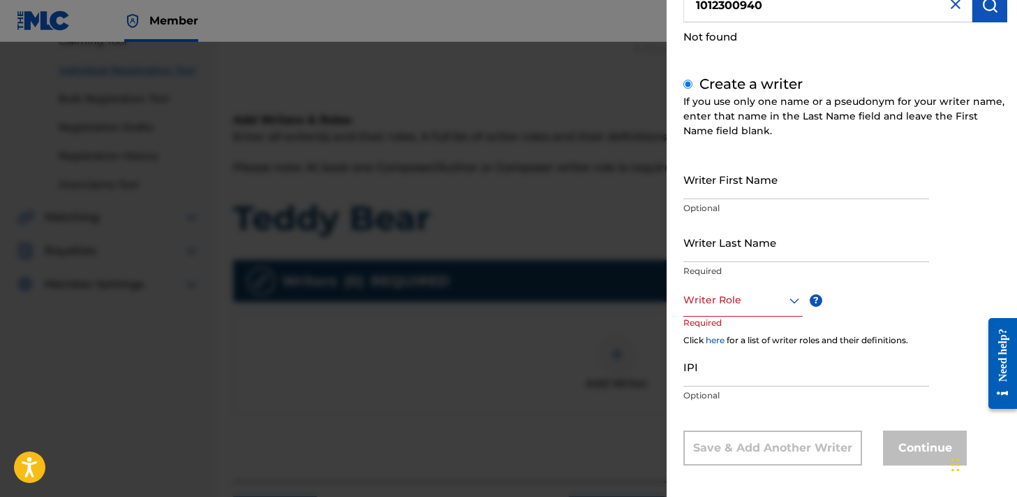
scroll to position [138, 0]
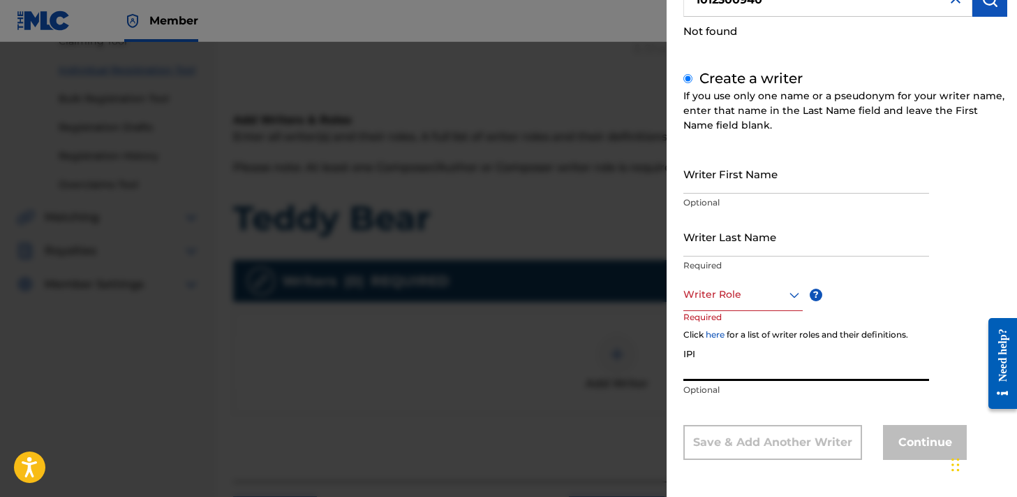
click at [698, 360] on input "IPI" at bounding box center [807, 361] width 246 height 40
paste input "1012300940"
type input "1012300940"
click at [703, 177] on input "Writer First Name" at bounding box center [807, 174] width 246 height 40
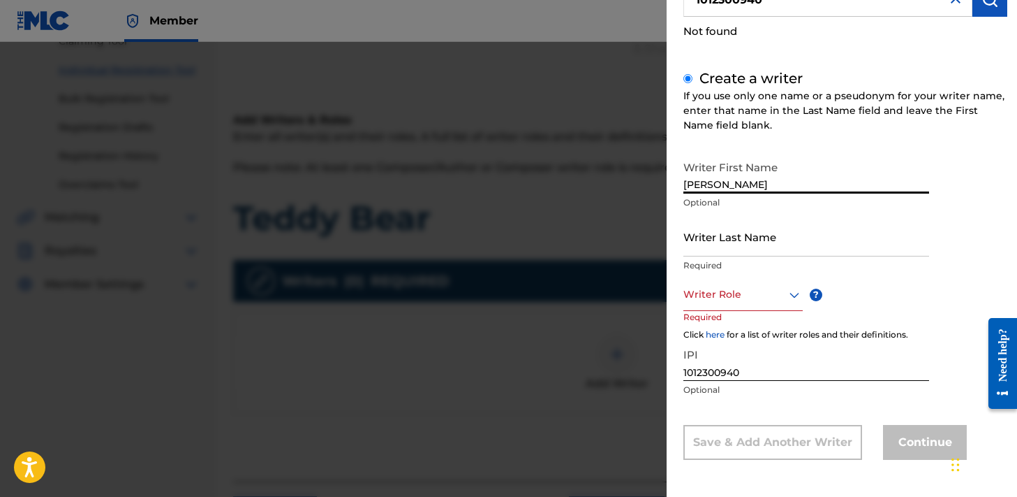
type input "[PERSON_NAME]"
click at [714, 246] on input "Writer Last Name" at bounding box center [807, 236] width 246 height 40
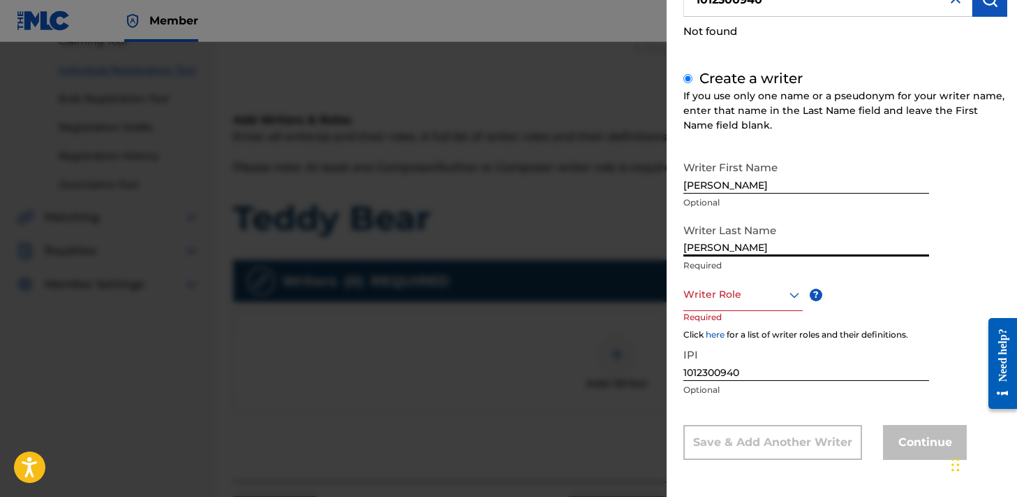
type input "[PERSON_NAME]"
click at [781, 297] on div at bounding box center [743, 294] width 119 height 17
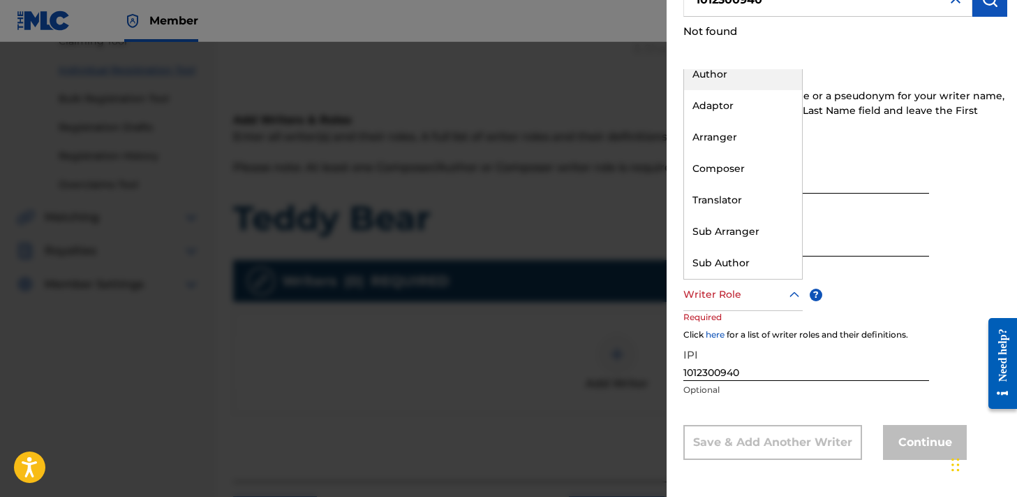
scroll to position [0, 0]
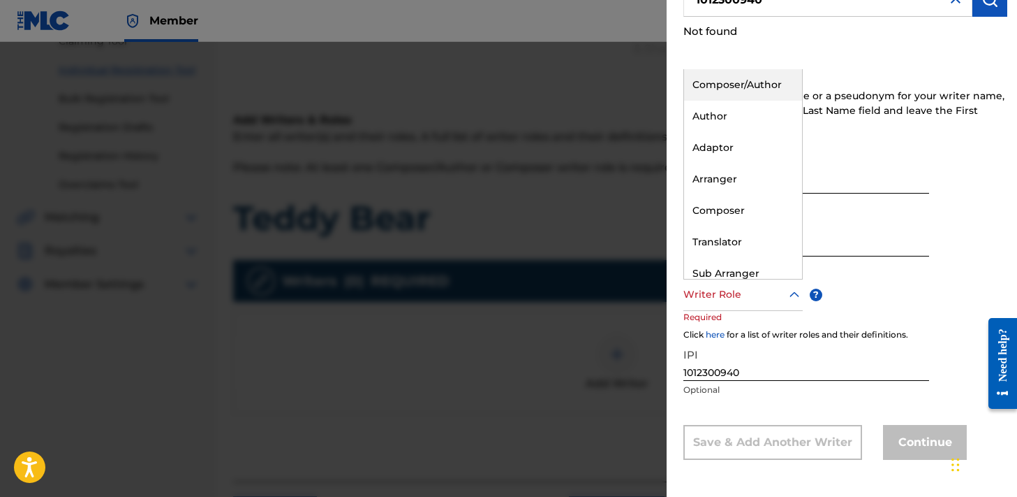
click at [737, 82] on div "Composer/Author" at bounding box center [743, 84] width 118 height 31
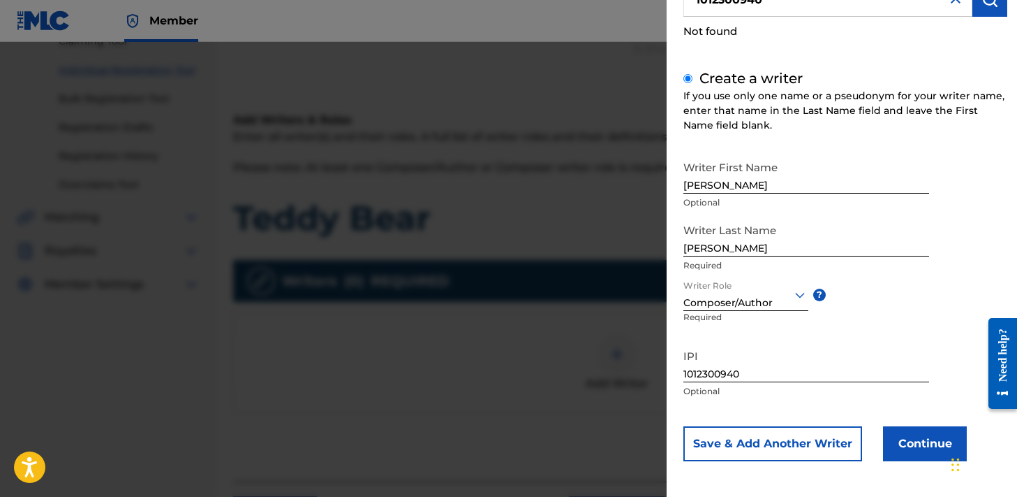
scroll to position [139, 0]
click at [912, 431] on button "Continue" at bounding box center [925, 442] width 84 height 35
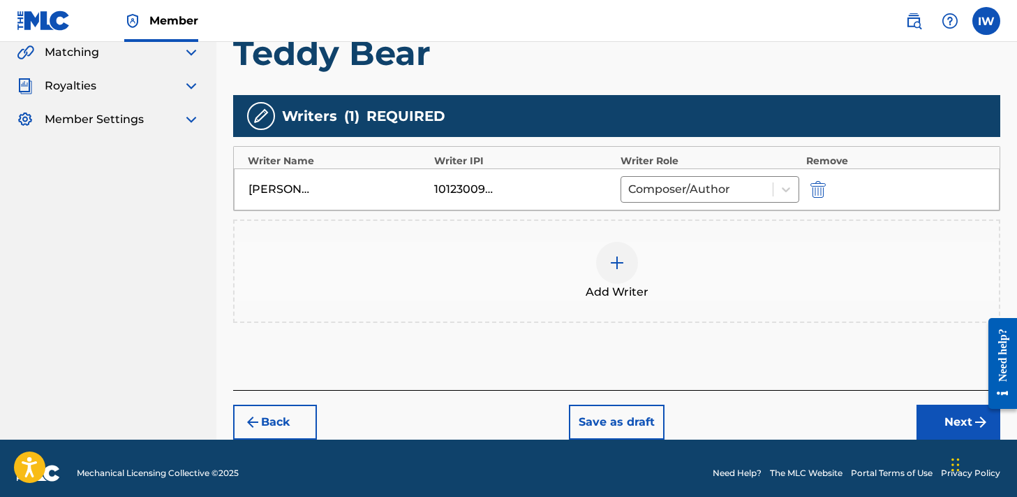
scroll to position [339, 0]
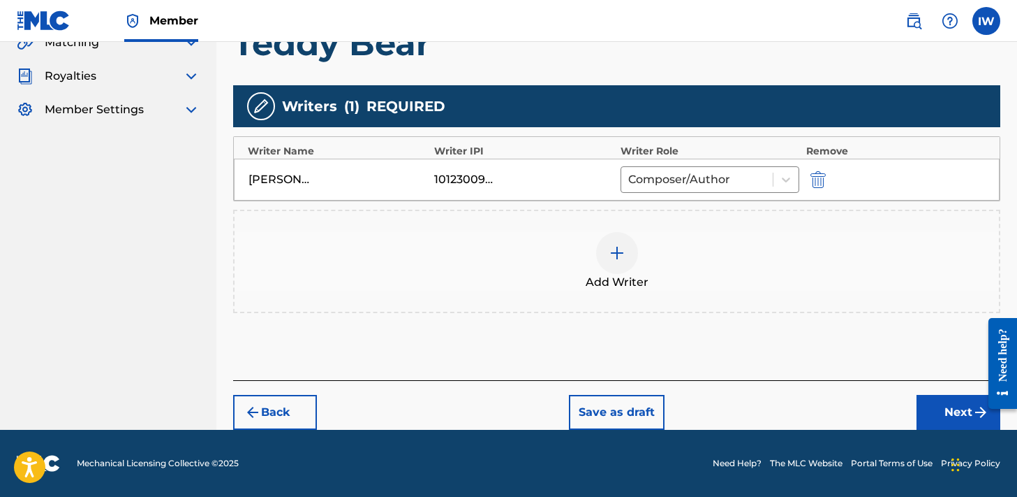
click at [962, 412] on button "Next" at bounding box center [959, 412] width 84 height 35
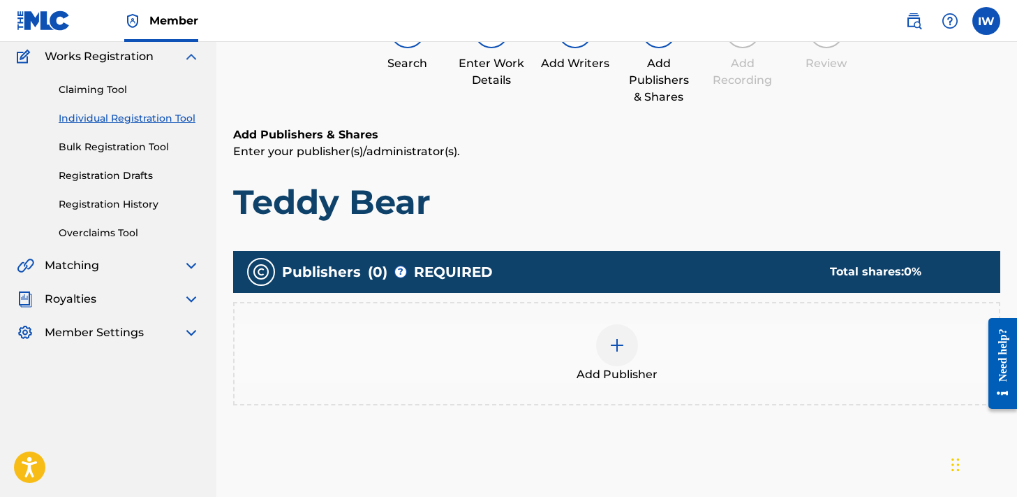
scroll to position [108, 0]
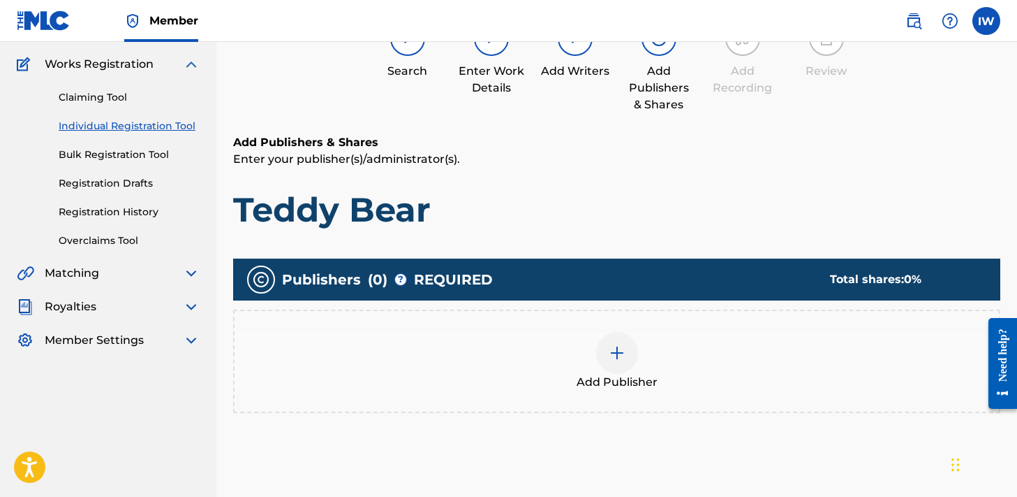
click at [600, 361] on div at bounding box center [617, 353] width 42 height 42
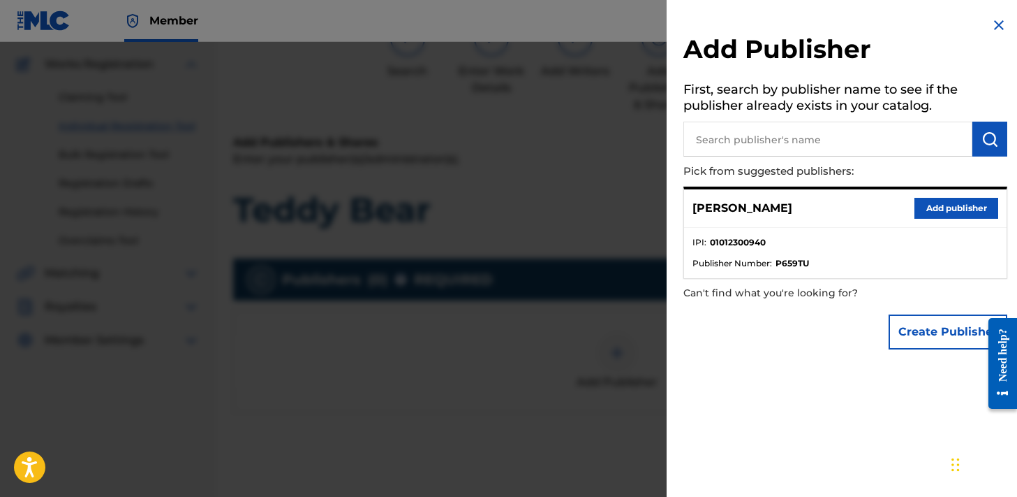
click at [950, 209] on button "Add publisher" at bounding box center [957, 208] width 84 height 21
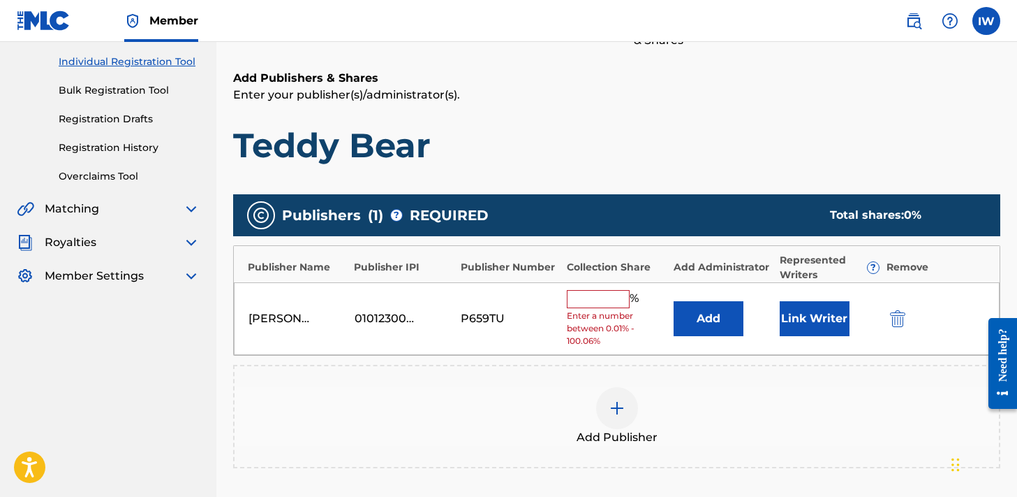
scroll to position [175, 0]
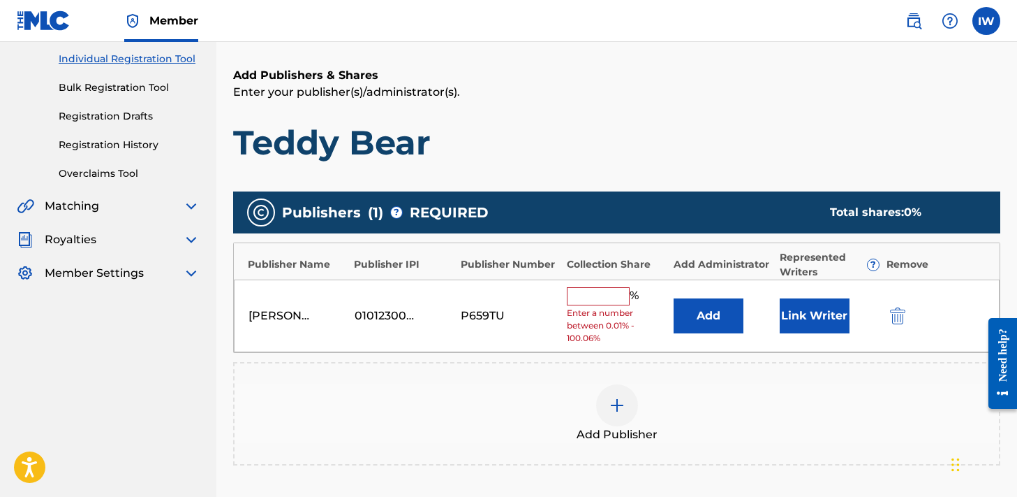
click at [595, 295] on input "text" at bounding box center [598, 296] width 63 height 18
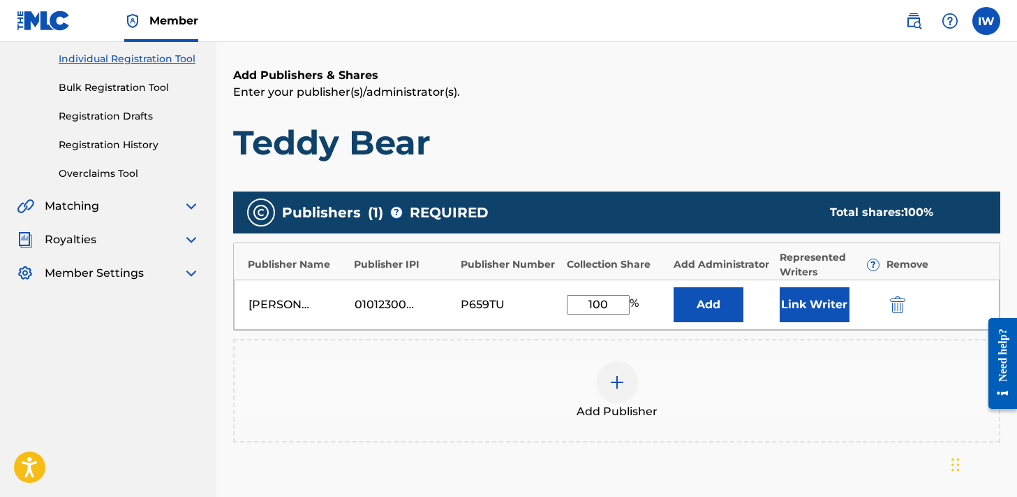
type input "100"
click at [706, 380] on div "Add Publisher" at bounding box center [617, 390] width 765 height 59
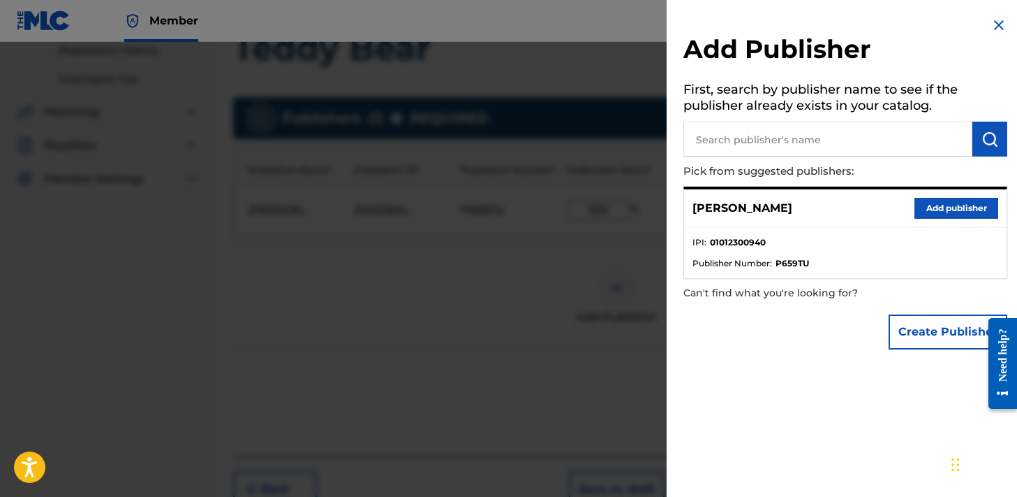
scroll to position [333, 0]
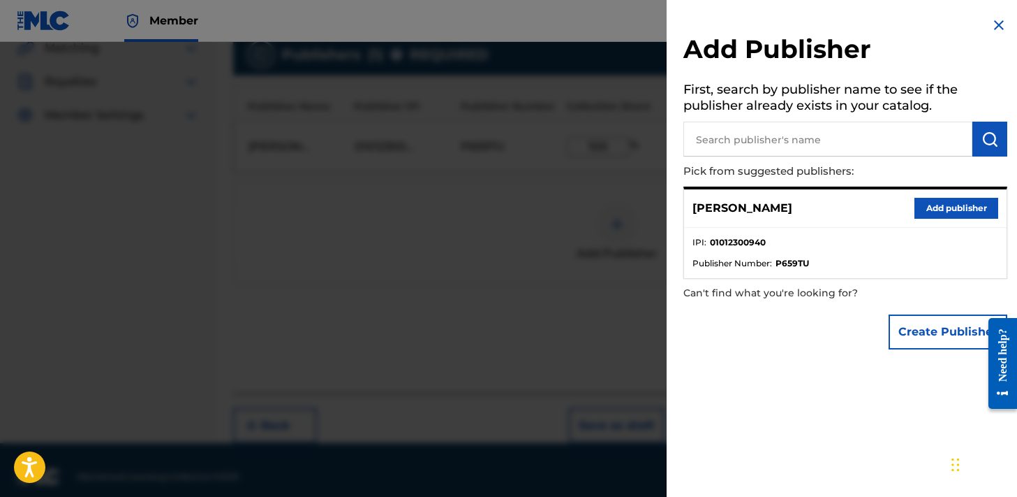
click at [994, 28] on img at bounding box center [999, 25] width 17 height 17
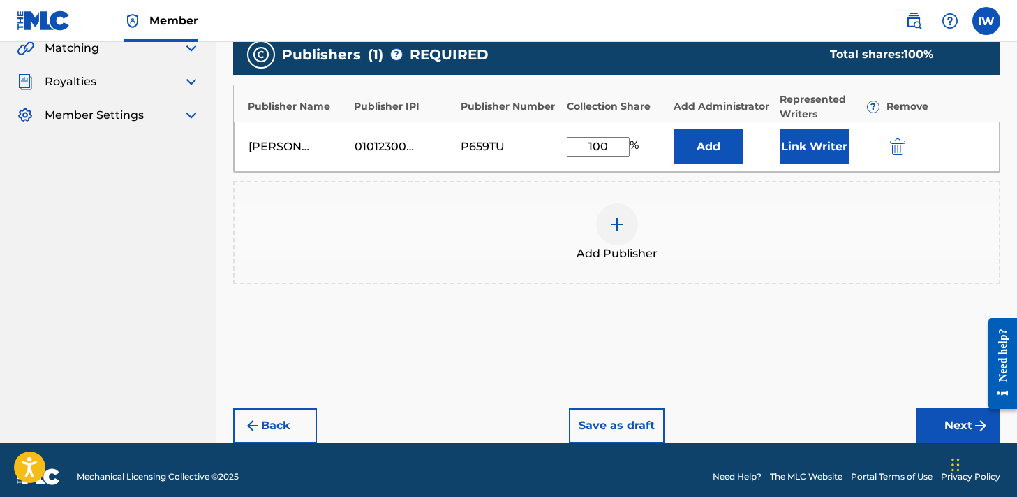
click at [958, 427] on button "Next" at bounding box center [959, 425] width 84 height 35
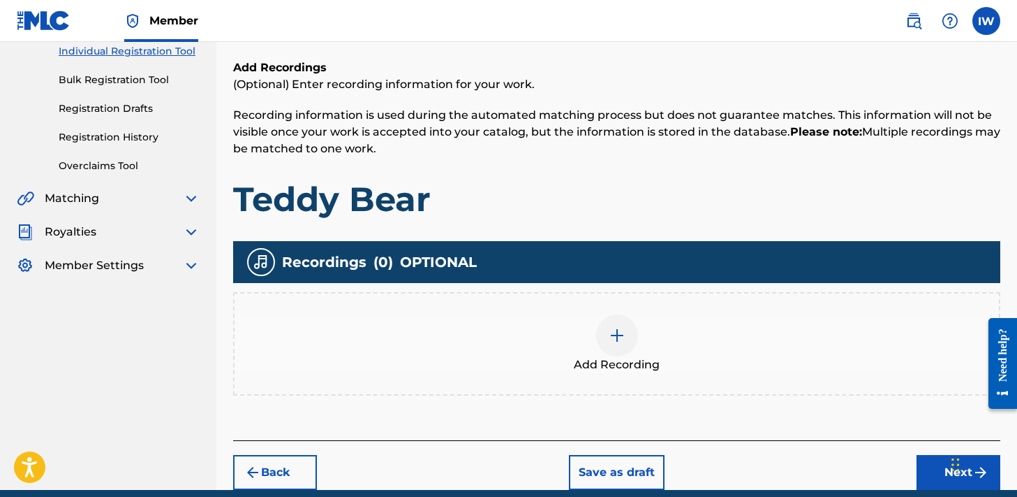
scroll to position [200, 0]
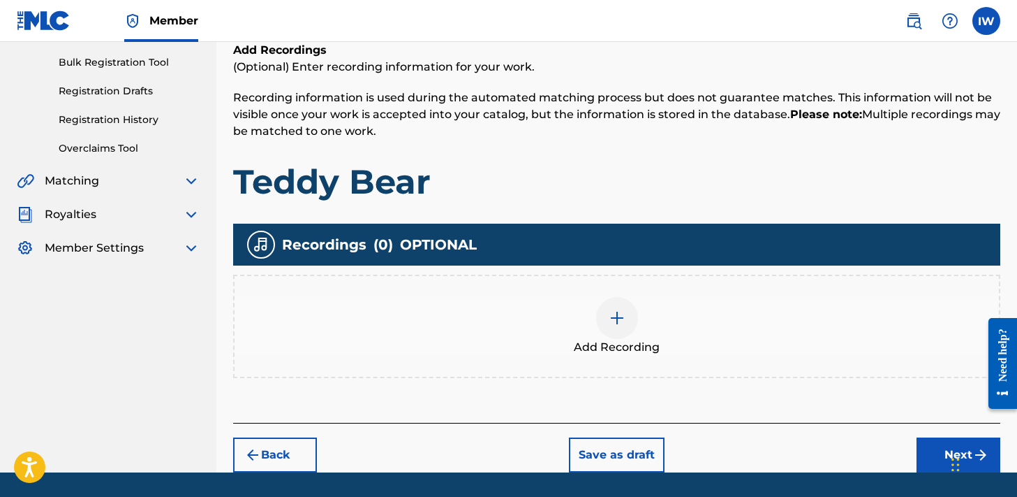
click at [620, 322] on img at bounding box center [617, 317] width 17 height 17
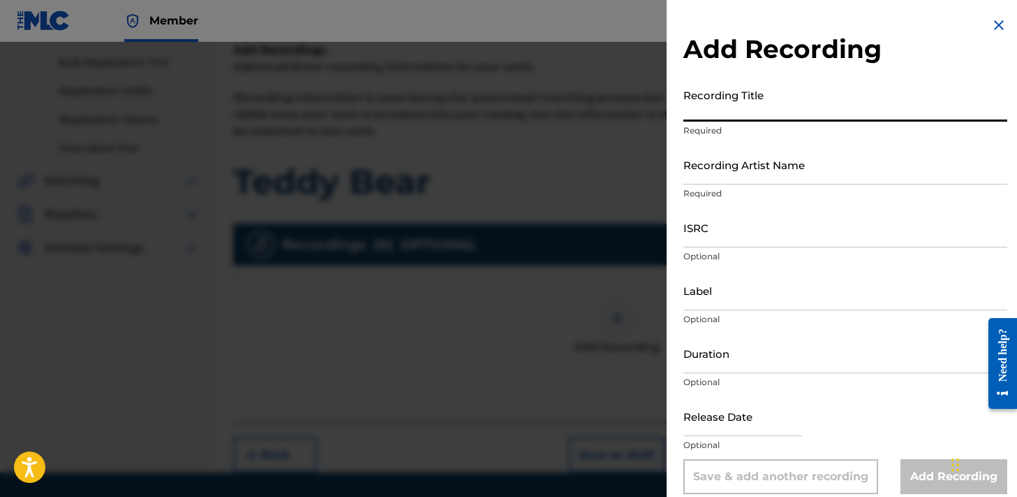
click at [735, 105] on input "Recording Title" at bounding box center [846, 102] width 324 height 40
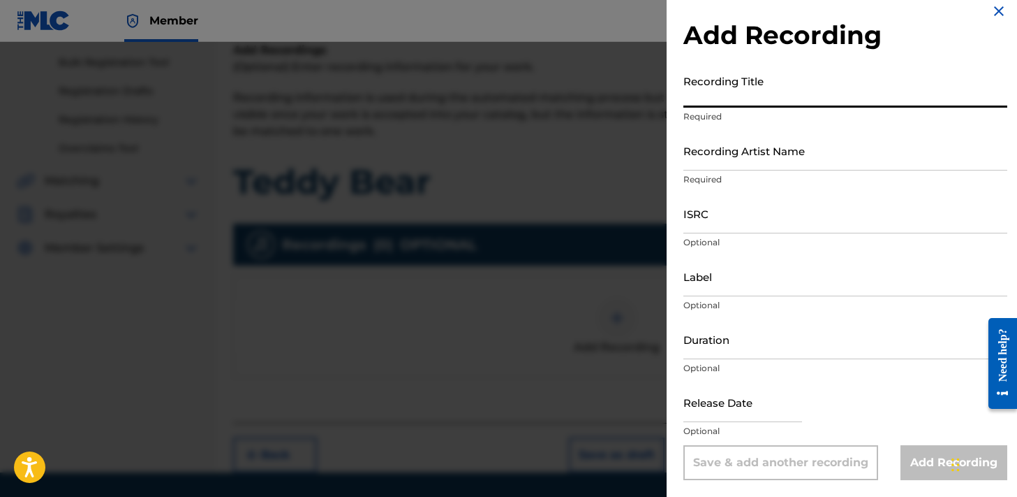
scroll to position [0, 0]
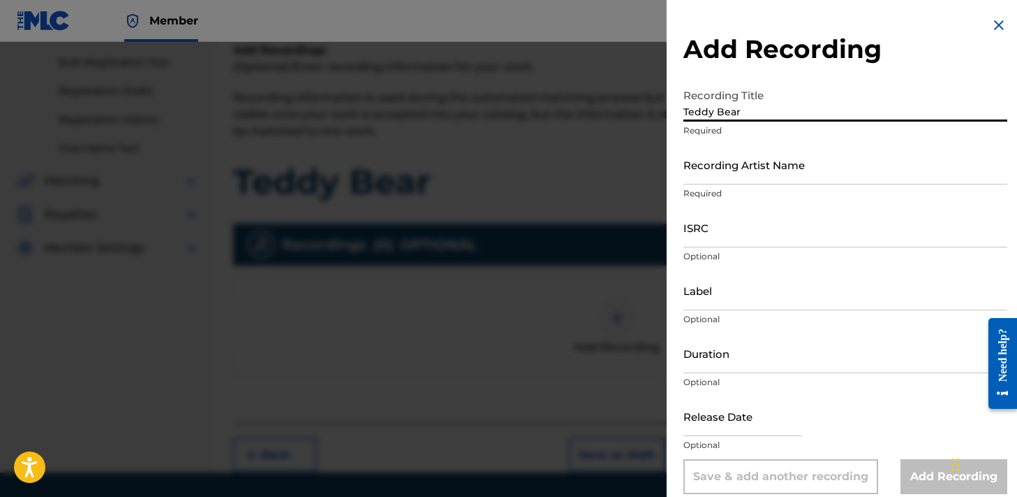
type input "Teddy Bear"
click at [731, 179] on input "Recording Artist Name" at bounding box center [846, 165] width 324 height 40
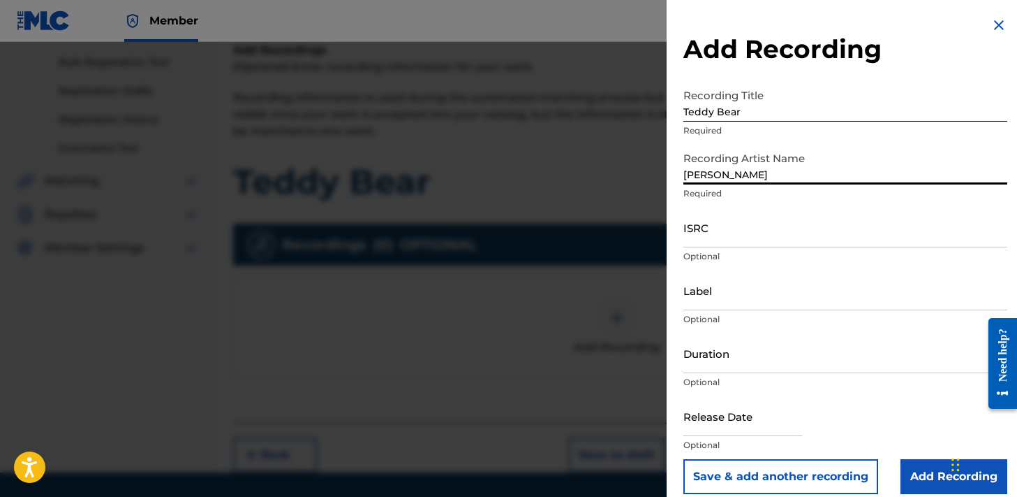
type input "[PERSON_NAME]"
click at [740, 241] on input "ISRC" at bounding box center [846, 227] width 324 height 40
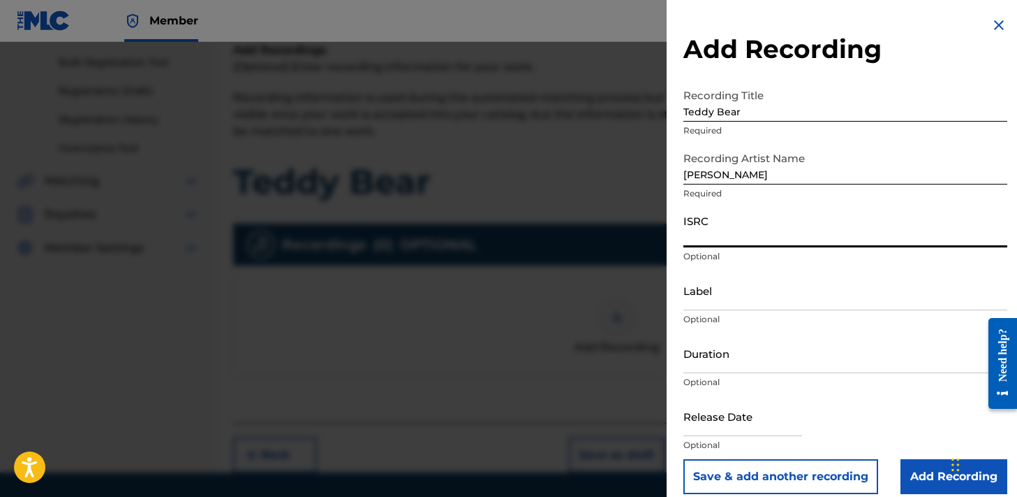
click at [701, 233] on input "ISRC" at bounding box center [846, 227] width 324 height 40
paste input "QZNWV2454565"
type input "QZNWV2454565"
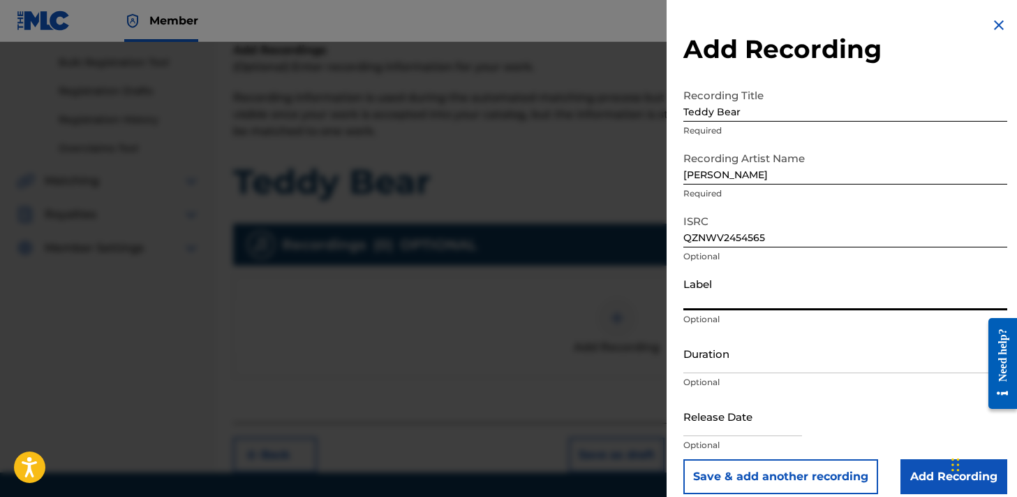
click at [722, 302] on input "Label" at bounding box center [846, 290] width 324 height 40
click at [703, 362] on input "Duration" at bounding box center [846, 353] width 324 height 40
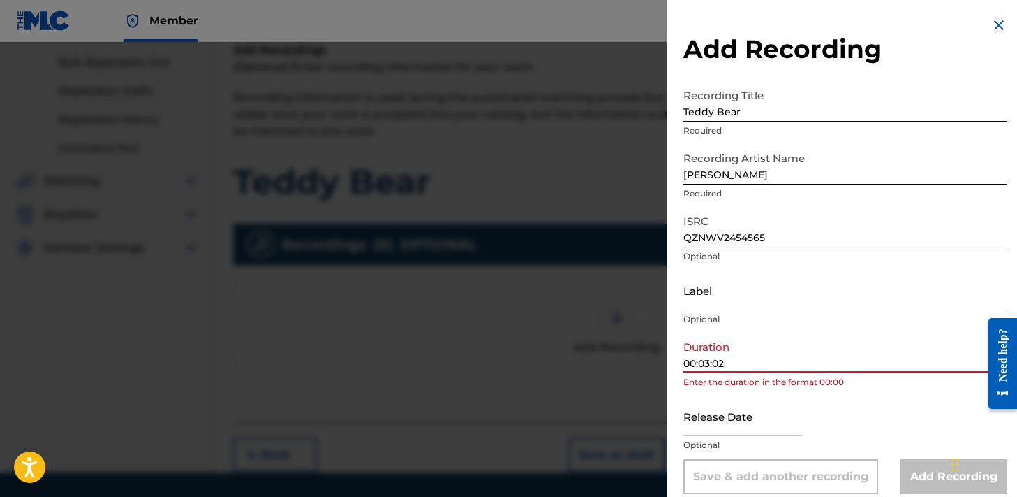
drag, startPoint x: 700, startPoint y: 364, endPoint x: 677, endPoint y: 364, distance: 22.3
click at [677, 364] on div "Add Recording Recording Title Teddy Bear Required Recording Artist Name [PERSON…" at bounding box center [846, 255] width 358 height 510
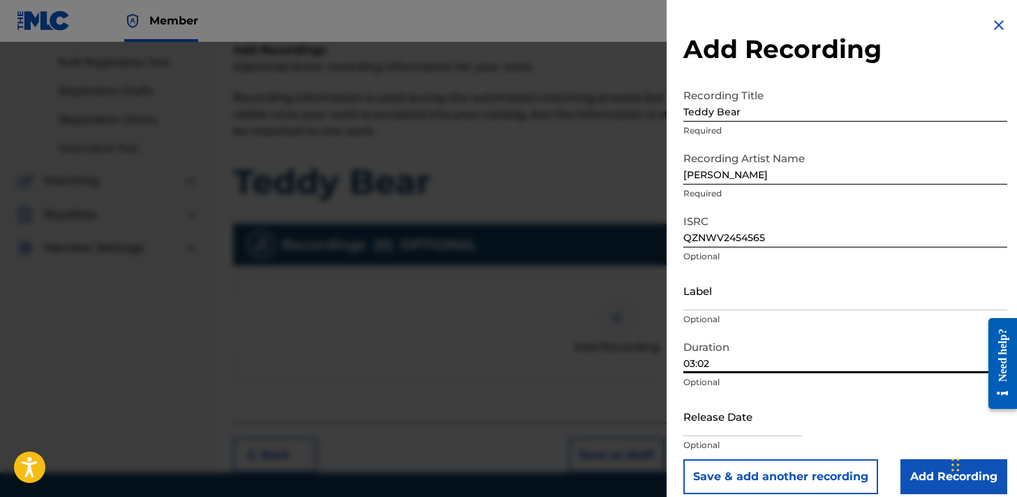
type input "03:02"
select select "7"
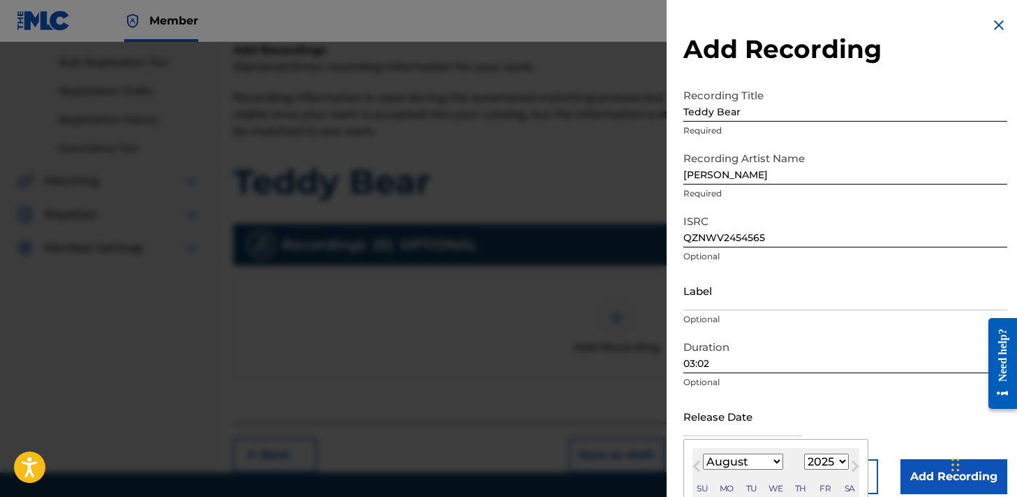
click at [725, 413] on input "text" at bounding box center [743, 416] width 119 height 40
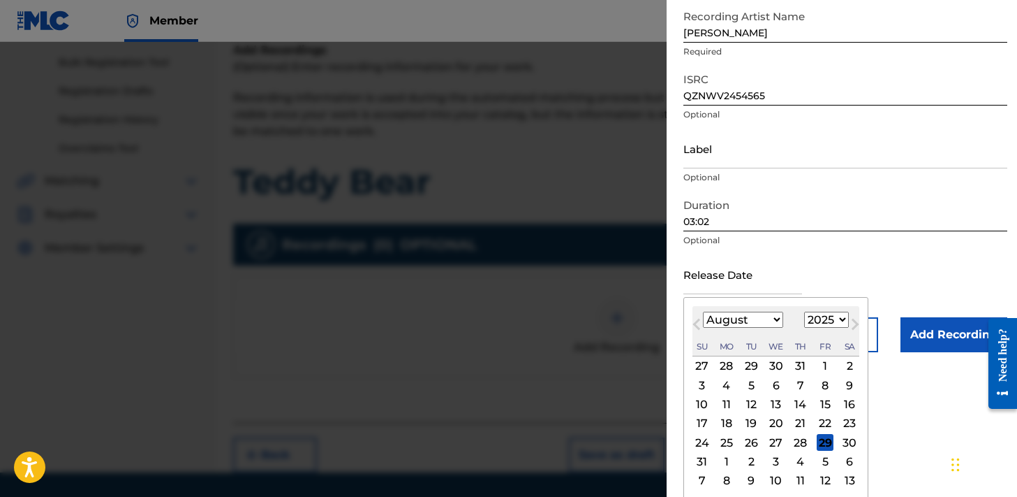
scroll to position [144, 0]
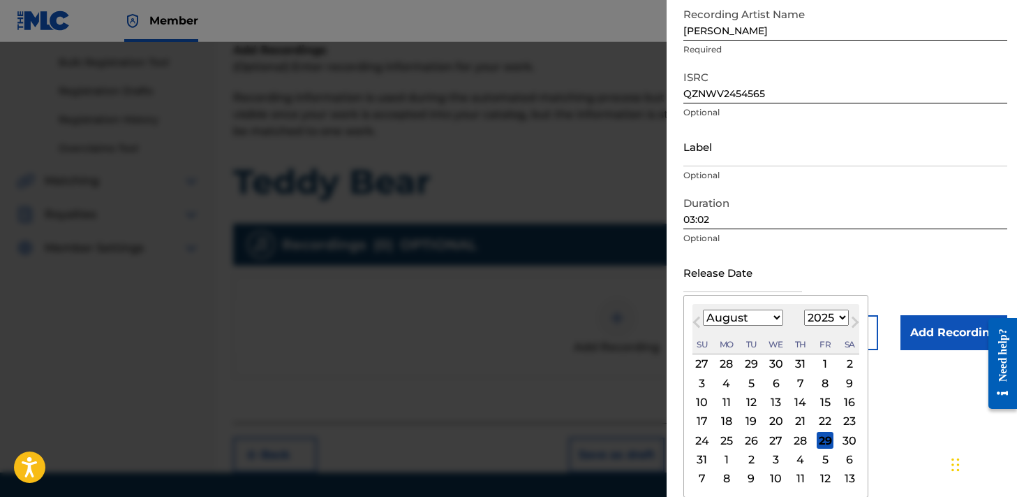
click at [841, 321] on select "1900 1901 1902 1903 1904 1905 1906 1907 1908 1909 1910 1911 1912 1913 1914 1915…" at bounding box center [826, 317] width 45 height 16
select select "2024"
click at [804, 325] on select "1900 1901 1902 1903 1904 1905 1906 1907 1908 1909 1910 1911 1912 1913 1914 1915…" at bounding box center [826, 317] width 45 height 16
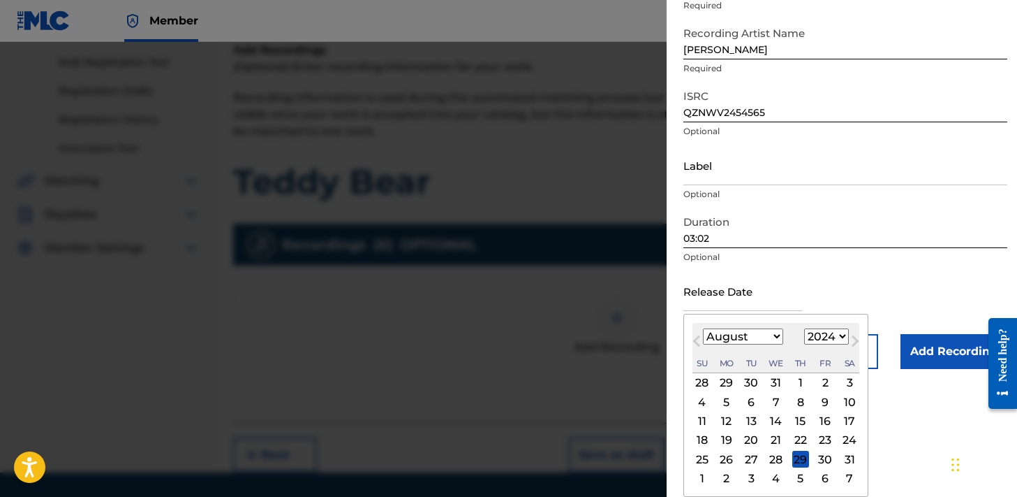
scroll to position [125, 0]
click at [765, 319] on div "[DATE] Previous Month Next Month August [DATE] February March April May June Ju…" at bounding box center [776, 405] width 185 height 183
click at [765, 331] on select "January February March April May June July August September October November De…" at bounding box center [743, 336] width 80 height 16
select select "6"
click at [703, 328] on select "January February March April May June July August September October November De…" at bounding box center [743, 336] width 80 height 16
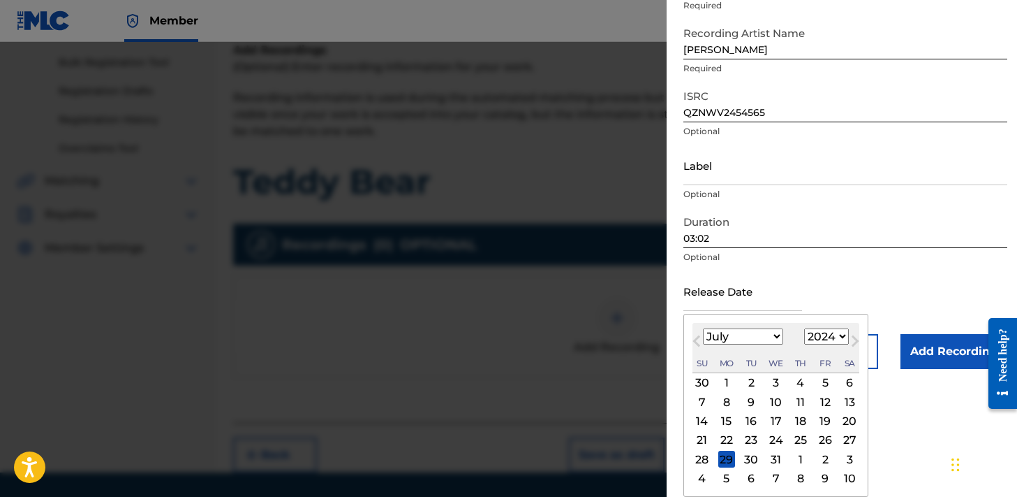
click at [825, 422] on div "19" at bounding box center [825, 421] width 17 height 17
type input "[DATE]"
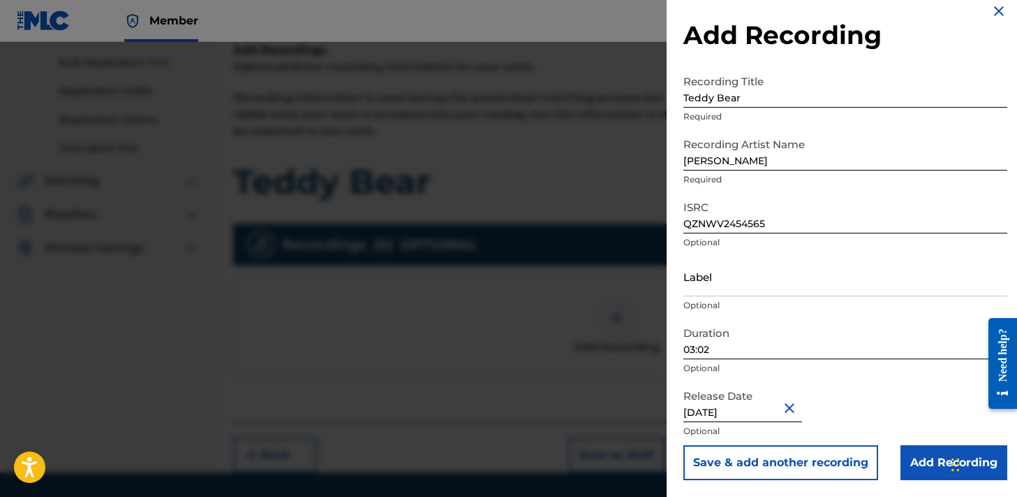
scroll to position [242, 0]
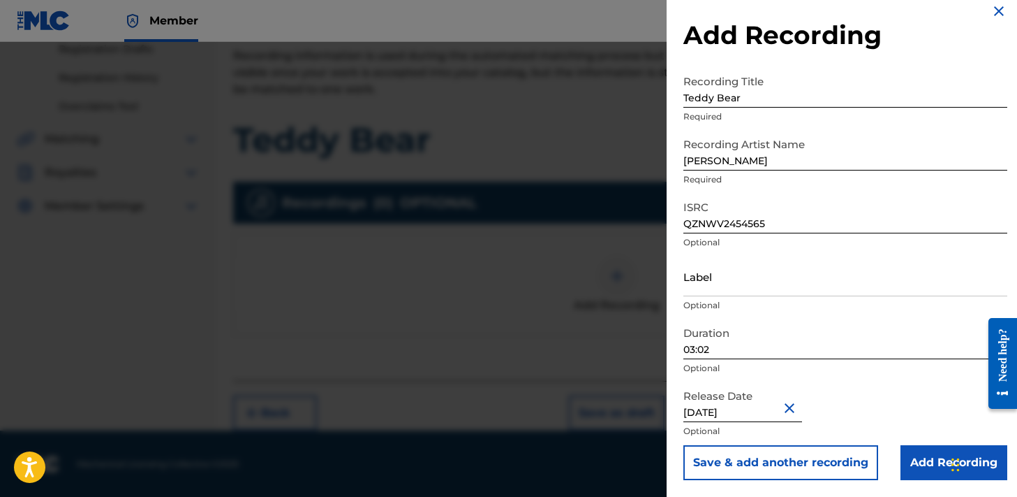
click at [932, 458] on input "Add Recording" at bounding box center [954, 462] width 107 height 35
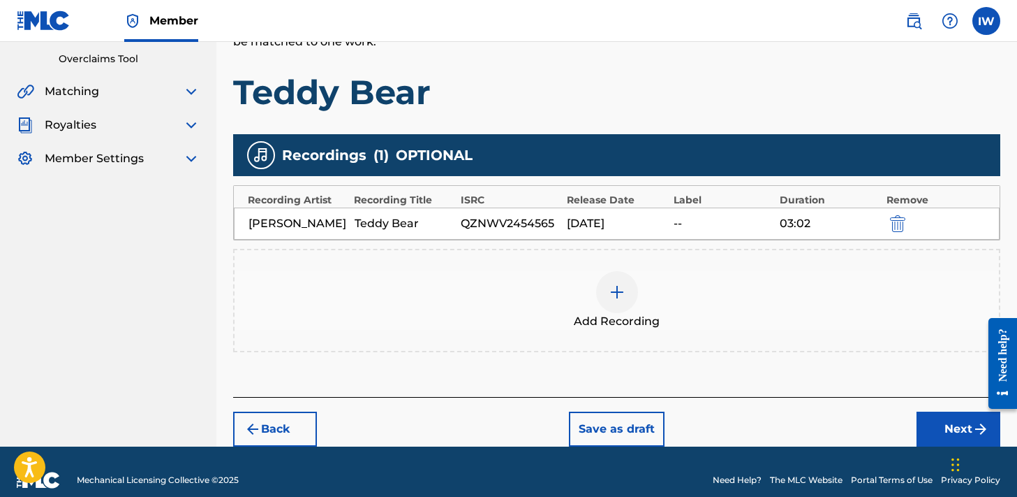
scroll to position [307, 0]
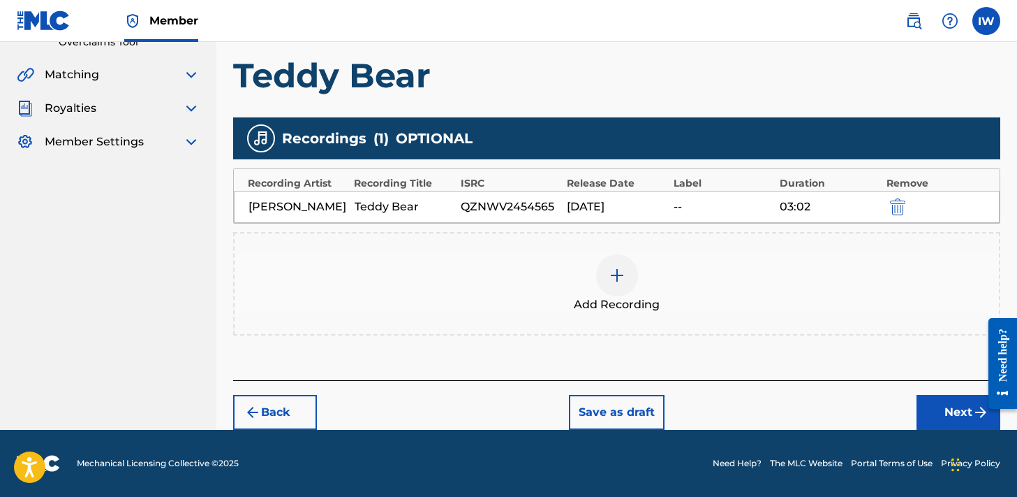
click at [957, 413] on button "Next" at bounding box center [959, 412] width 84 height 35
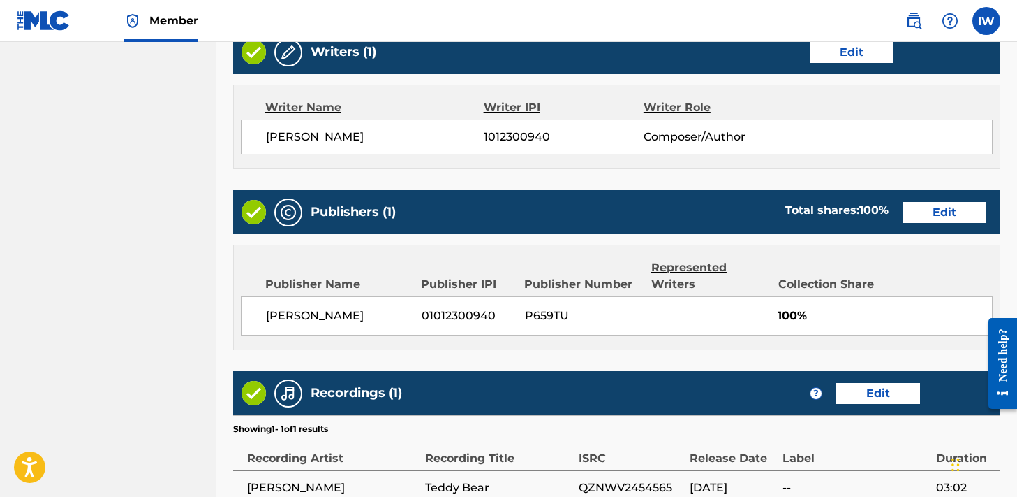
scroll to position [700, 0]
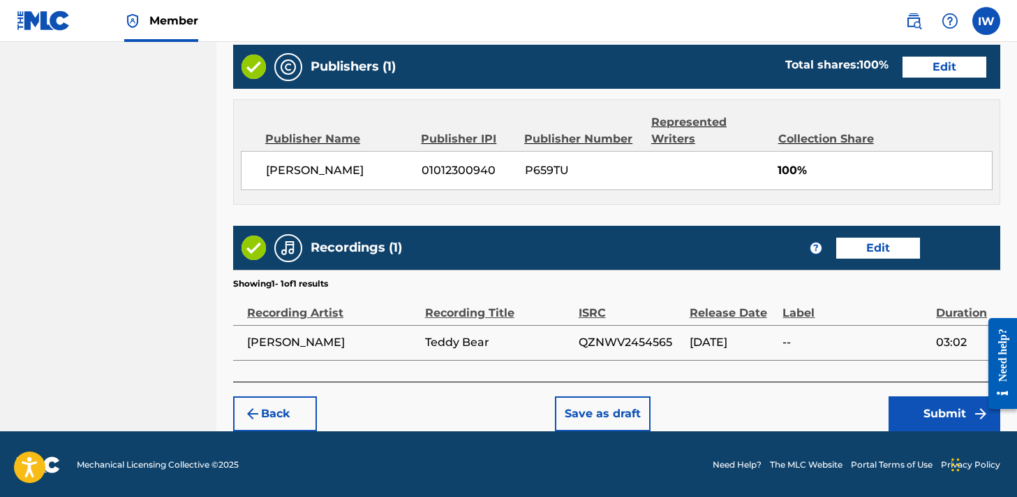
click at [934, 413] on button "Submit" at bounding box center [945, 413] width 112 height 35
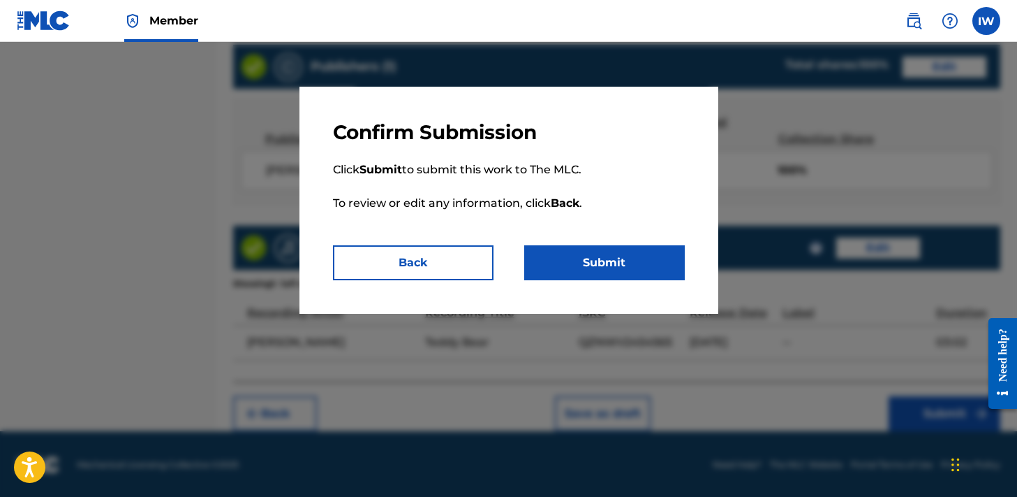
click at [594, 258] on button "Submit" at bounding box center [604, 262] width 161 height 35
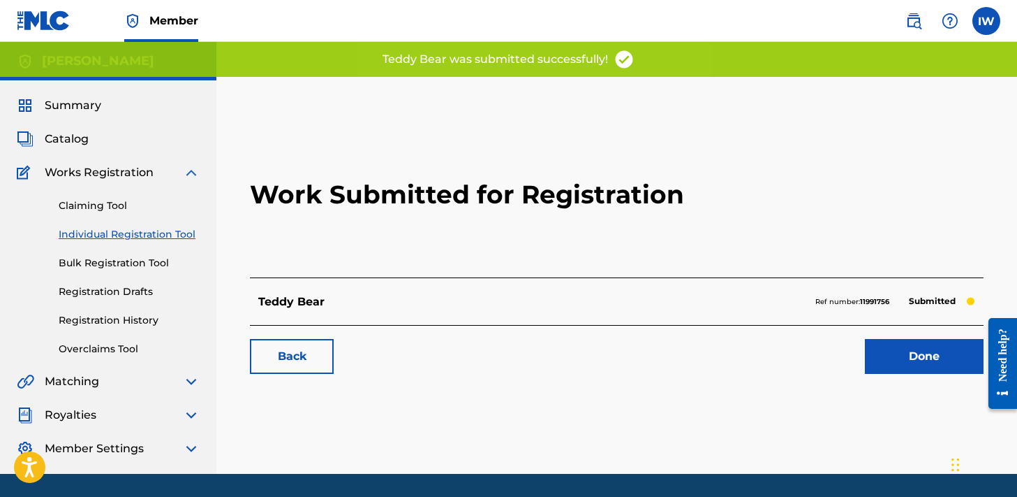
click at [61, 133] on span "Catalog" at bounding box center [67, 139] width 44 height 17
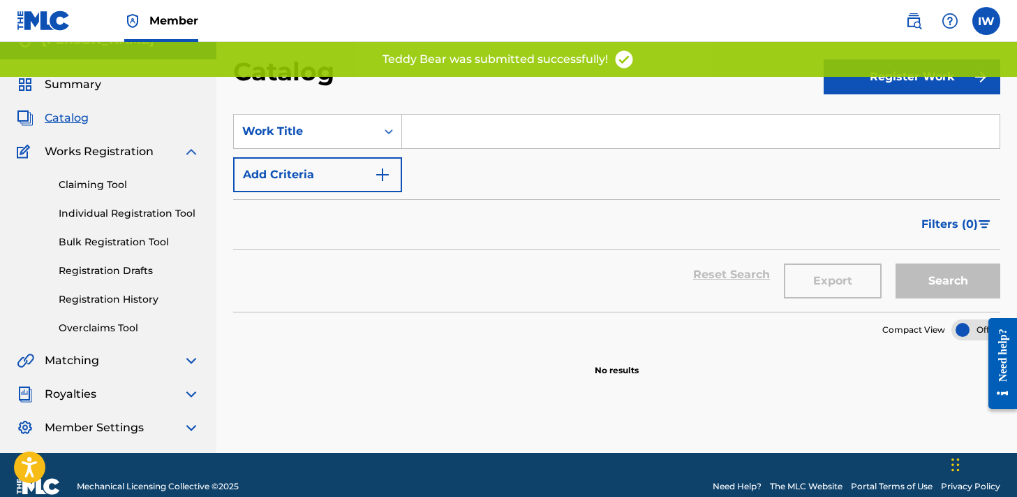
scroll to position [22, 0]
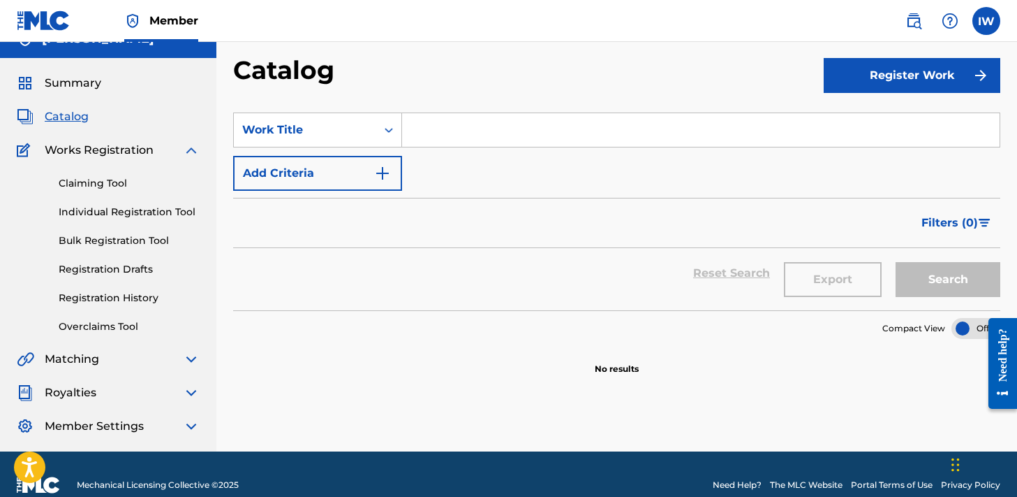
click at [91, 184] on link "Claiming Tool" at bounding box center [129, 183] width 141 height 15
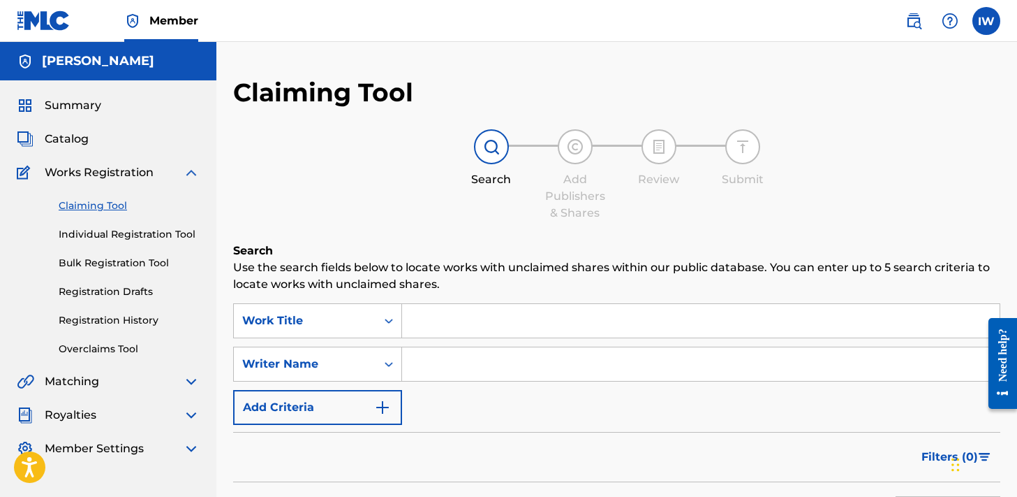
click at [106, 237] on link "Individual Registration Tool" at bounding box center [129, 234] width 141 height 15
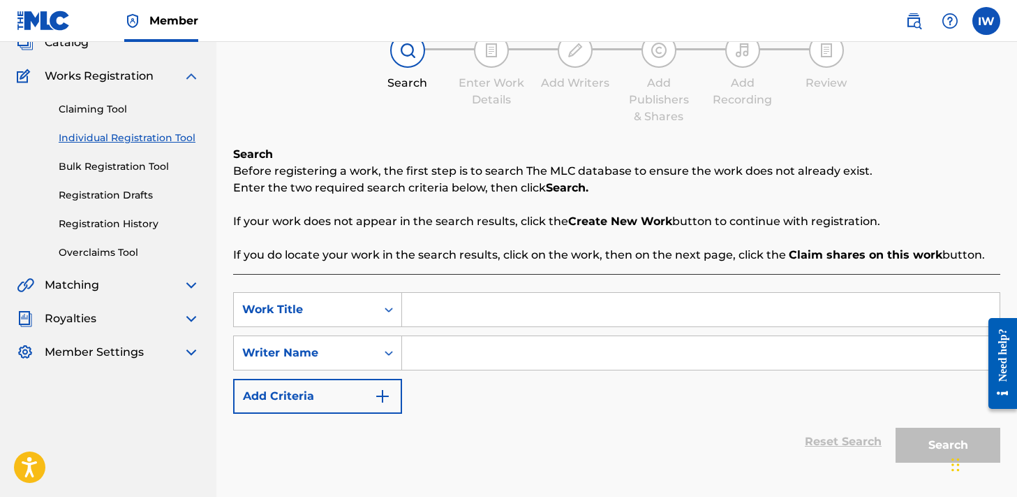
scroll to position [184, 0]
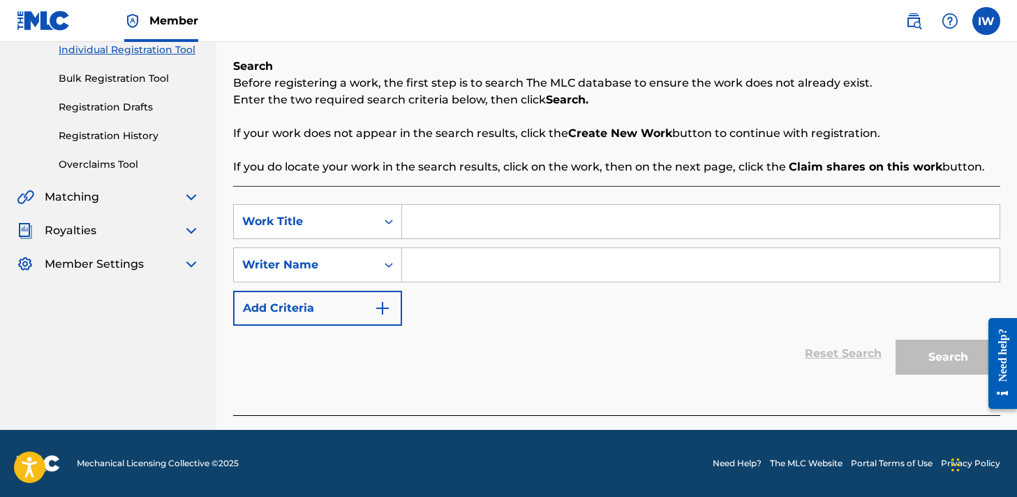
click at [108, 80] on link "Bulk Registration Tool" at bounding box center [129, 78] width 141 height 15
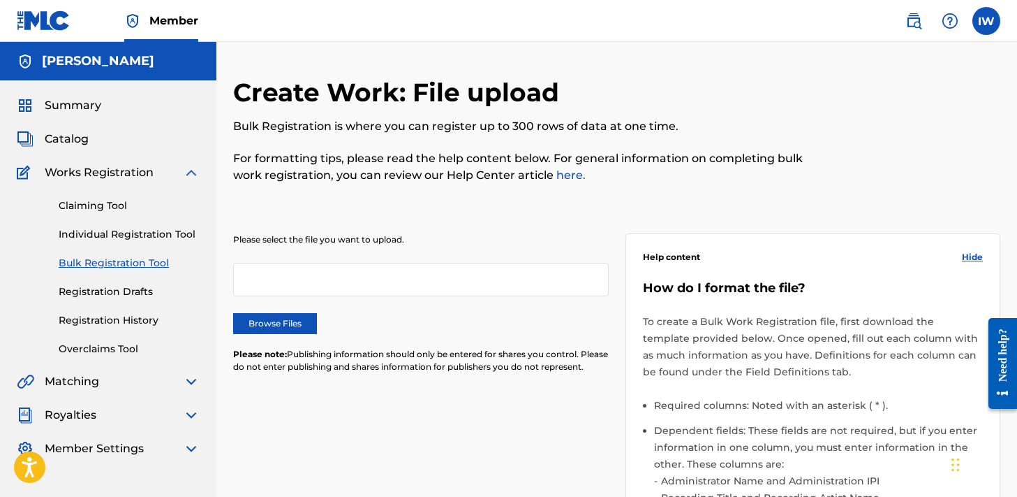
click at [94, 290] on link "Registration Drafts" at bounding box center [129, 291] width 141 height 15
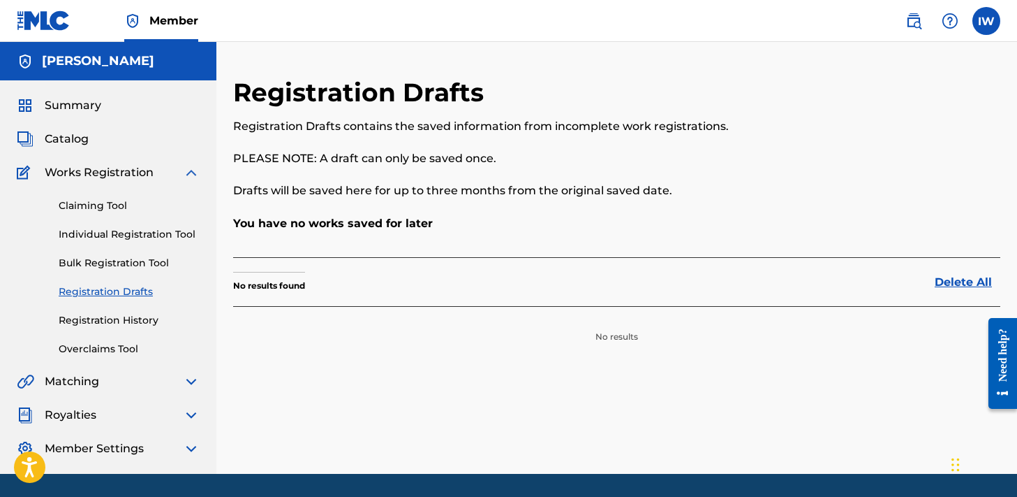
scroll to position [44, 0]
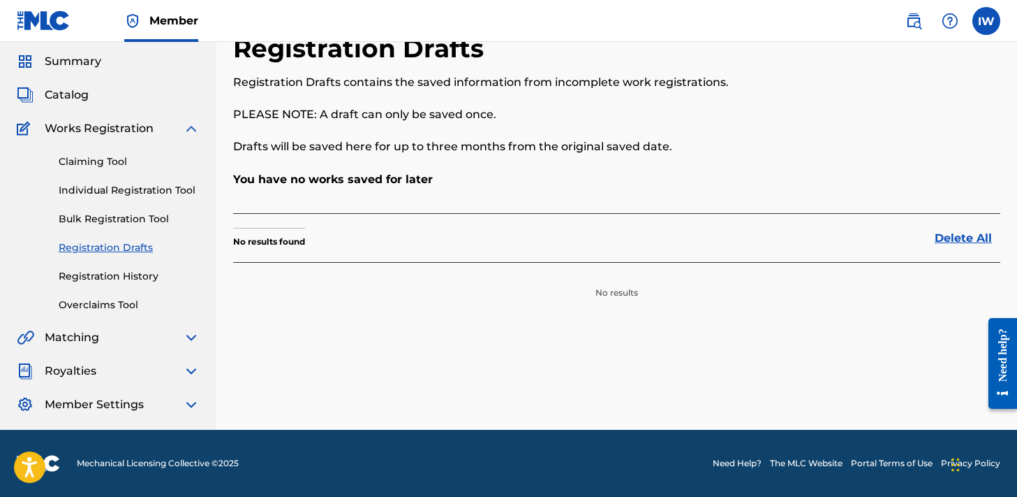
click at [104, 284] on div "Claiming Tool Individual Registration Tool Bulk Registration Tool Registration …" at bounding box center [108, 224] width 183 height 175
click at [100, 279] on link "Registration History" at bounding box center [129, 276] width 141 height 15
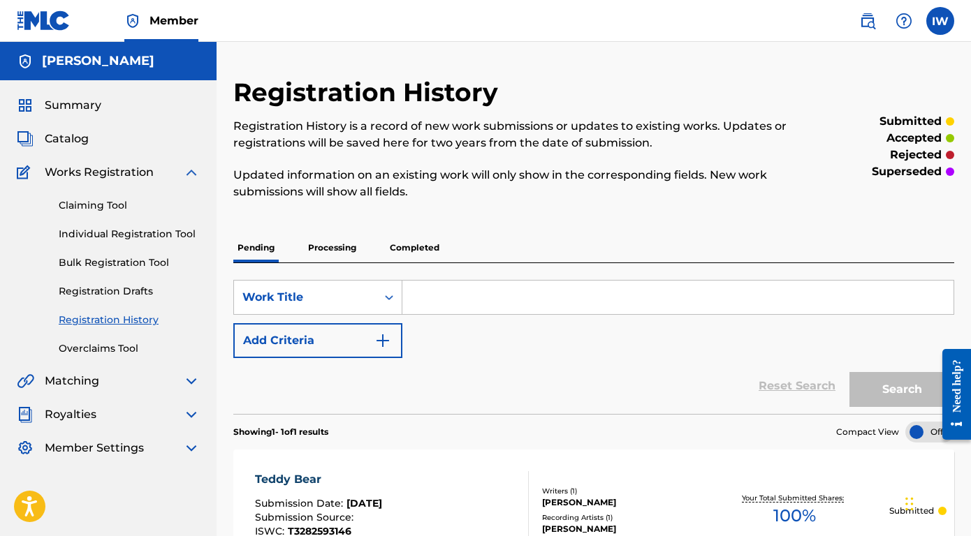
click at [69, 105] on span "Summary" at bounding box center [73, 105] width 57 height 17
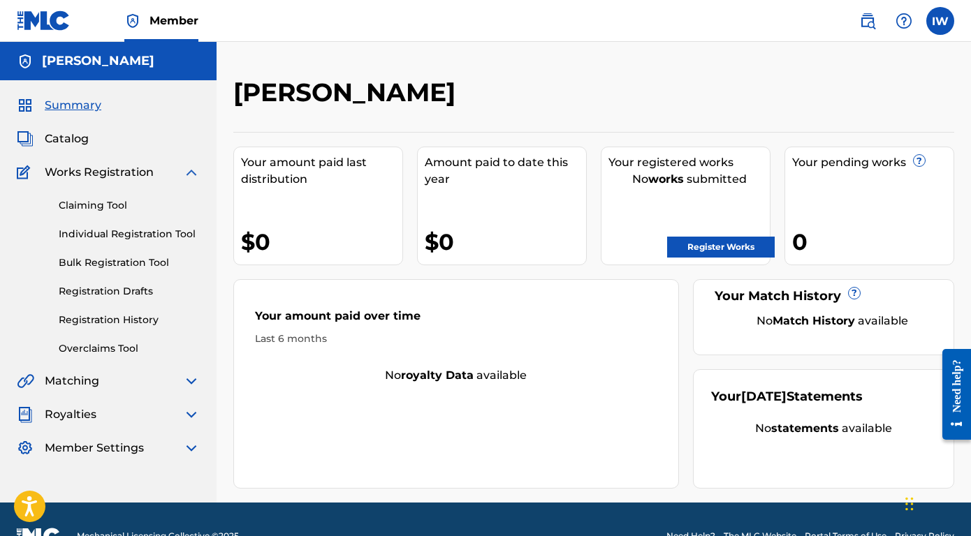
click at [59, 140] on span "Catalog" at bounding box center [67, 139] width 44 height 17
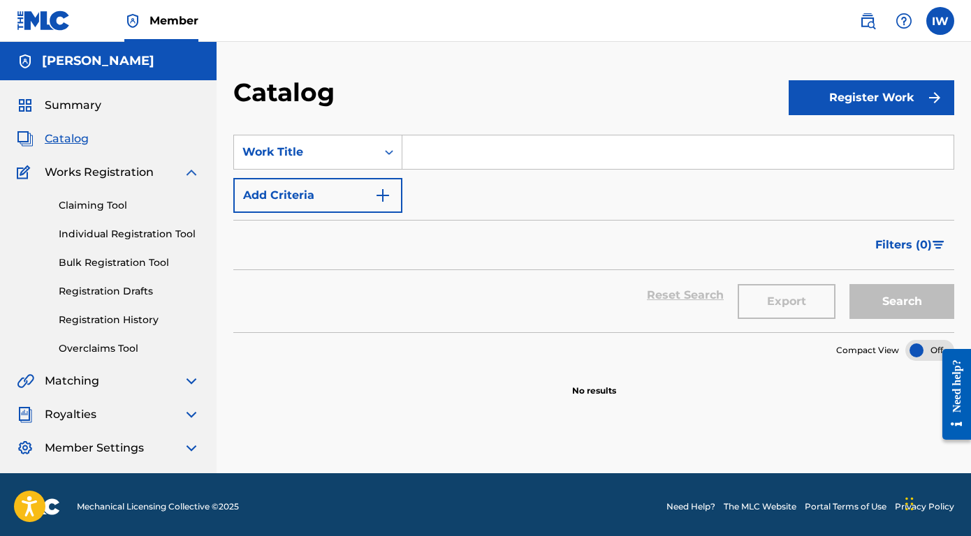
click at [832, 94] on button "Register Work" at bounding box center [871, 97] width 166 height 35
click at [849, 141] on link "Individual" at bounding box center [871, 143] width 166 height 34
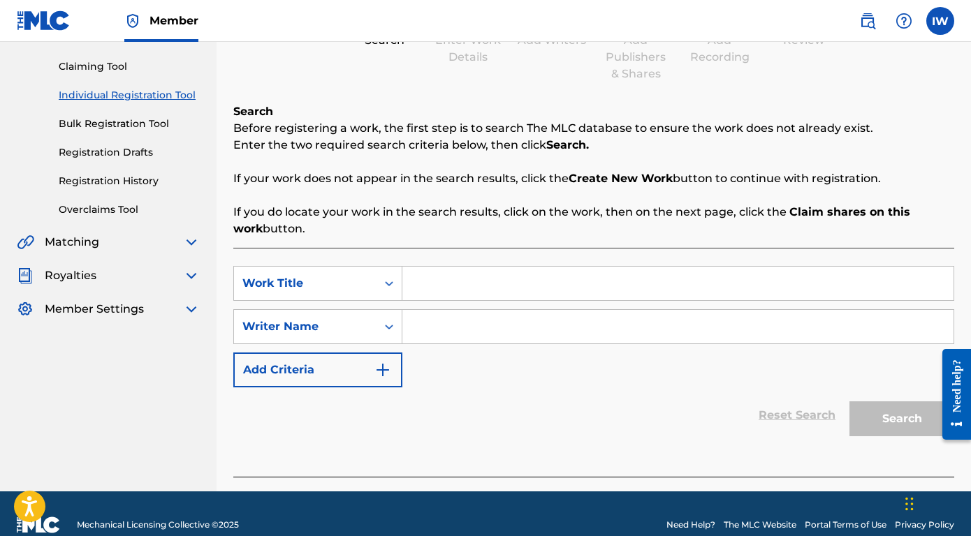
scroll to position [161, 0]
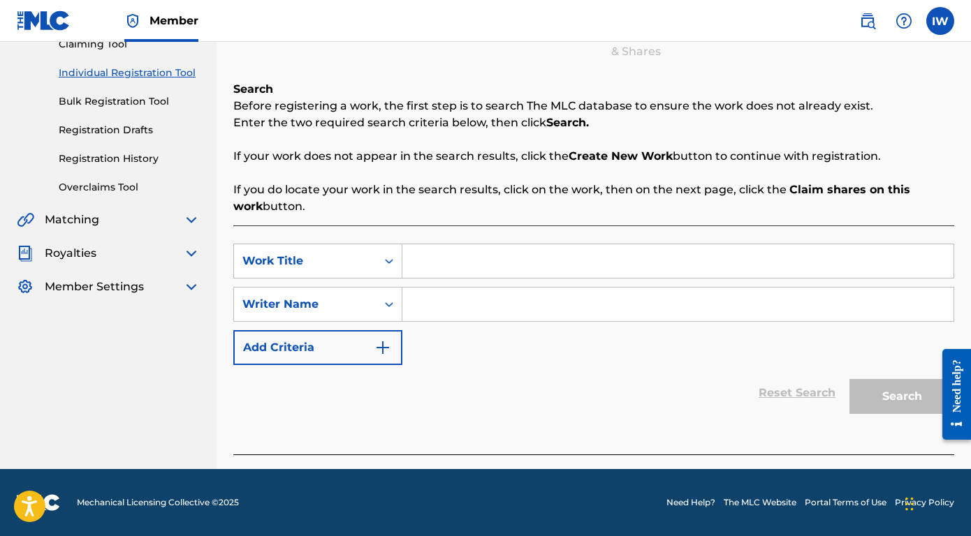
click at [480, 264] on input "Search Form" at bounding box center [677, 261] width 551 height 34
click at [457, 303] on input "Search Form" at bounding box center [677, 305] width 551 height 34
paste input "QZNWV2454565"
type input "QZNWV2454565"
drag, startPoint x: 517, startPoint y: 306, endPoint x: 385, endPoint y: 306, distance: 132.7
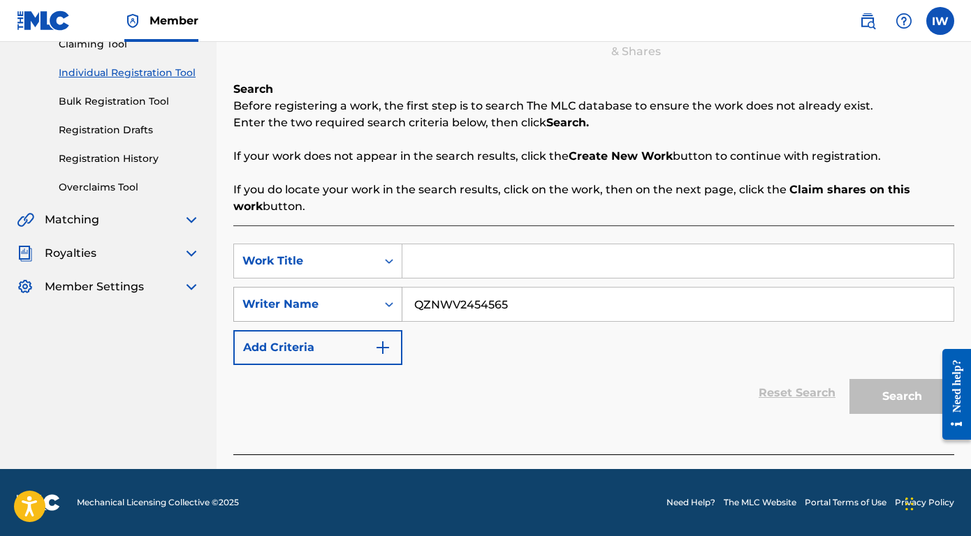
click at [385, 306] on div "SearchWithCriteria8278c378-b007-42b0-a74c-3d3c91d0a90c Writer Name QZNWV2454565" at bounding box center [593, 304] width 721 height 35
click at [451, 302] on input "Search Form" at bounding box center [677, 305] width 551 height 34
paste input "1012300940"
type input "1012300940"
click at [429, 265] on input "Search Form" at bounding box center [677, 261] width 551 height 34
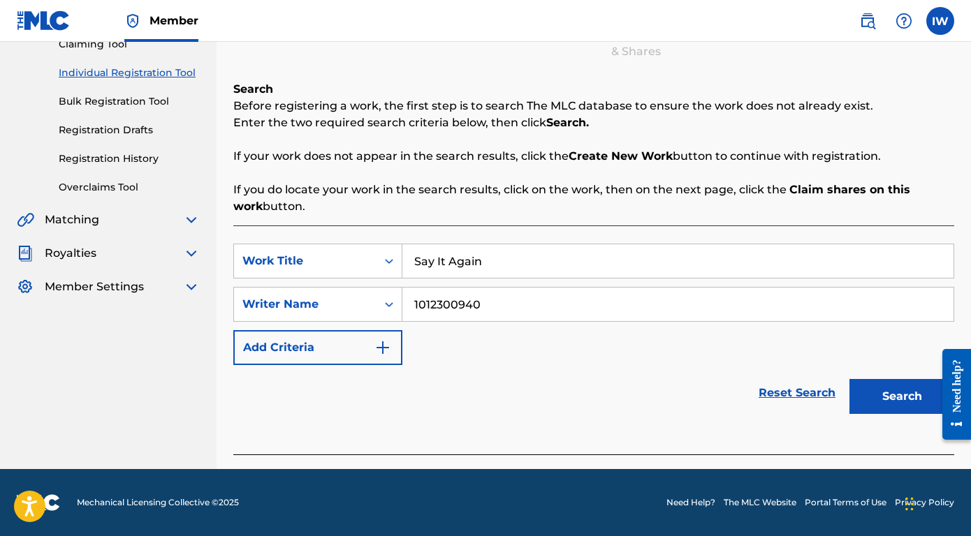
type input "Say It Again"
click at [912, 388] on button "Search" at bounding box center [901, 396] width 105 height 35
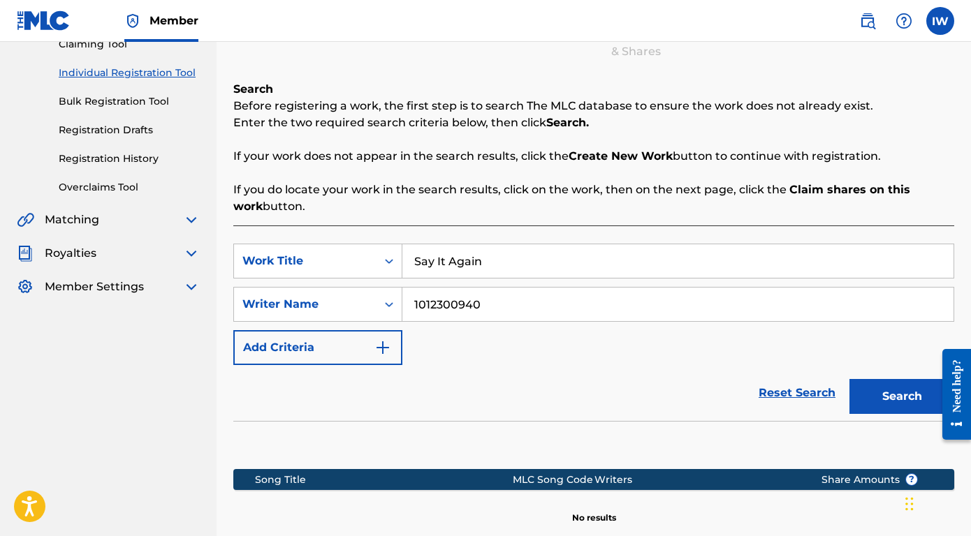
scroll to position [322, 0]
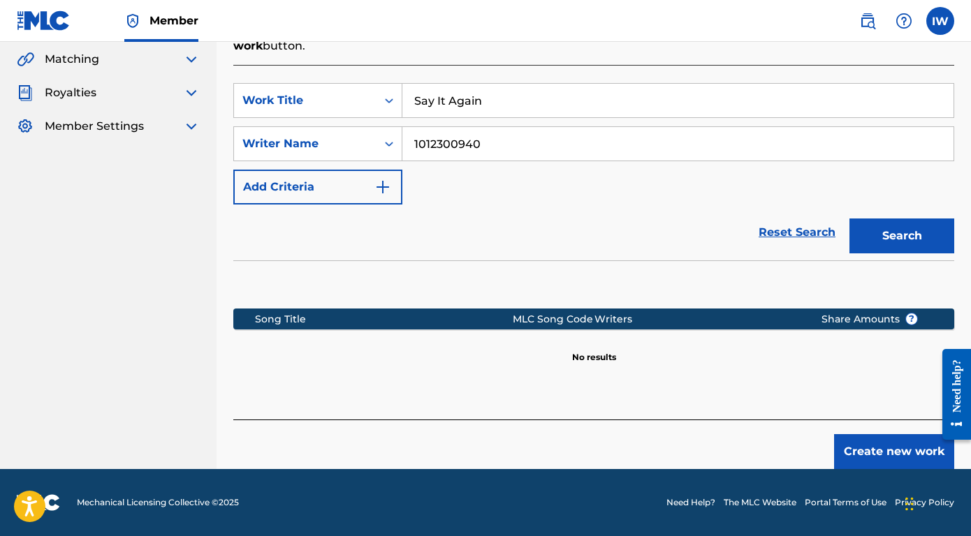
click at [918, 448] on button "Create new work" at bounding box center [894, 451] width 120 height 35
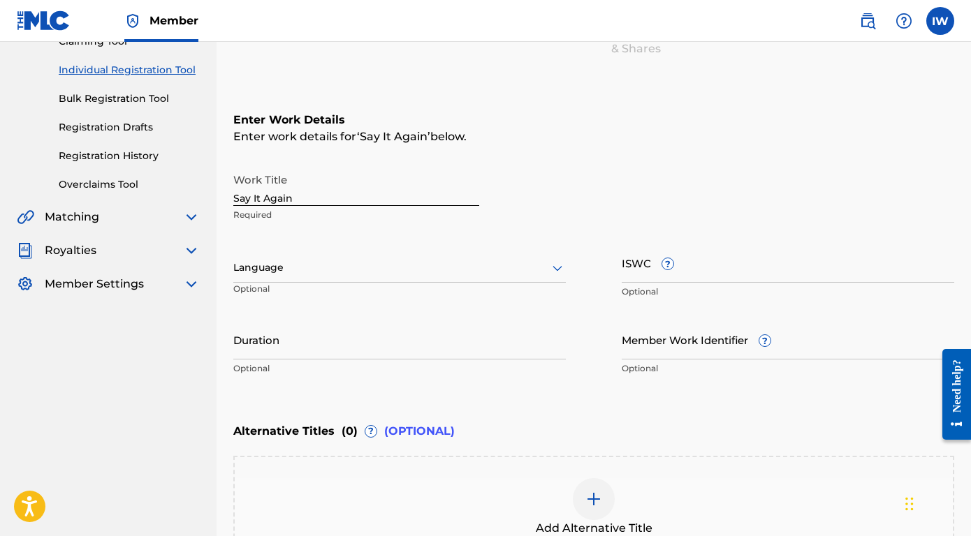
scroll to position [153, 0]
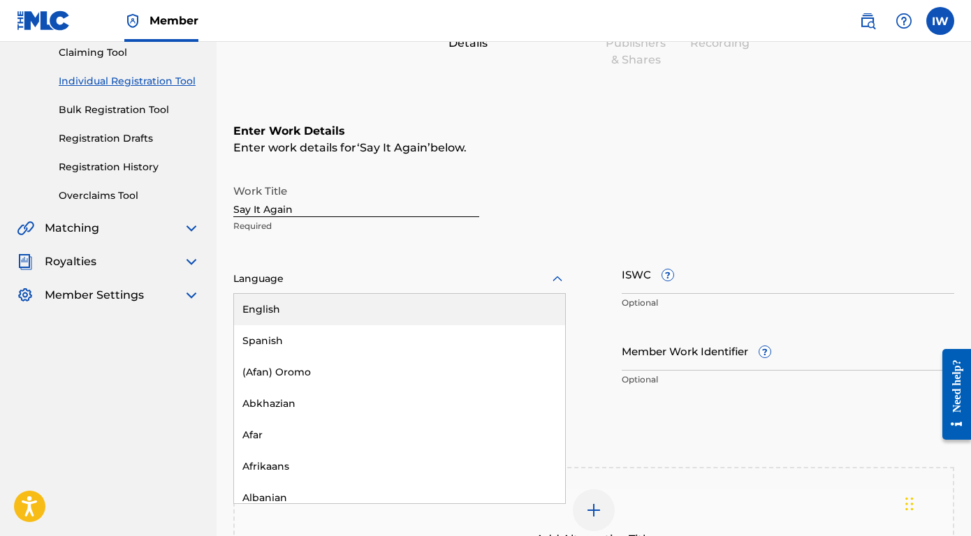
click at [325, 284] on div at bounding box center [399, 278] width 332 height 17
click at [291, 312] on div "English" at bounding box center [399, 309] width 331 height 31
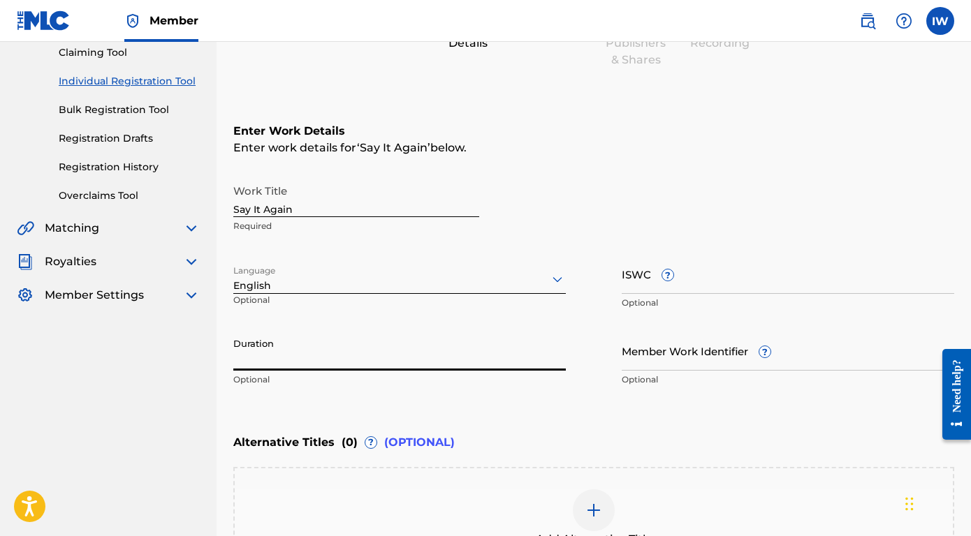
click at [288, 357] on input "Duration" at bounding box center [399, 351] width 332 height 40
type input "03:04"
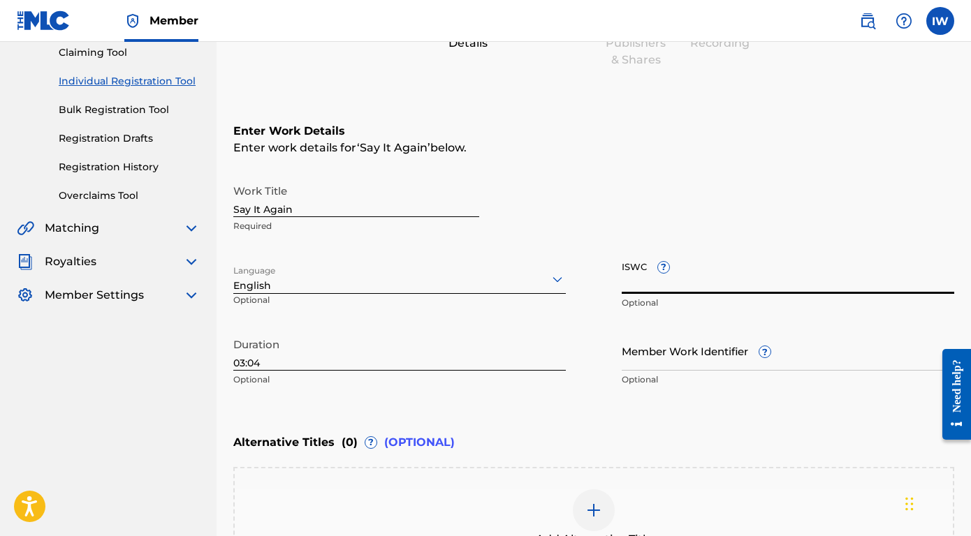
click at [697, 287] on input "ISWC ?" at bounding box center [788, 274] width 332 height 40
paste input "T-329.003.220-7"
type input "T-329.003.220-7"
click at [592, 430] on div "Alternative Titles ( 0 ) ? (OPTIONAL)" at bounding box center [593, 442] width 721 height 31
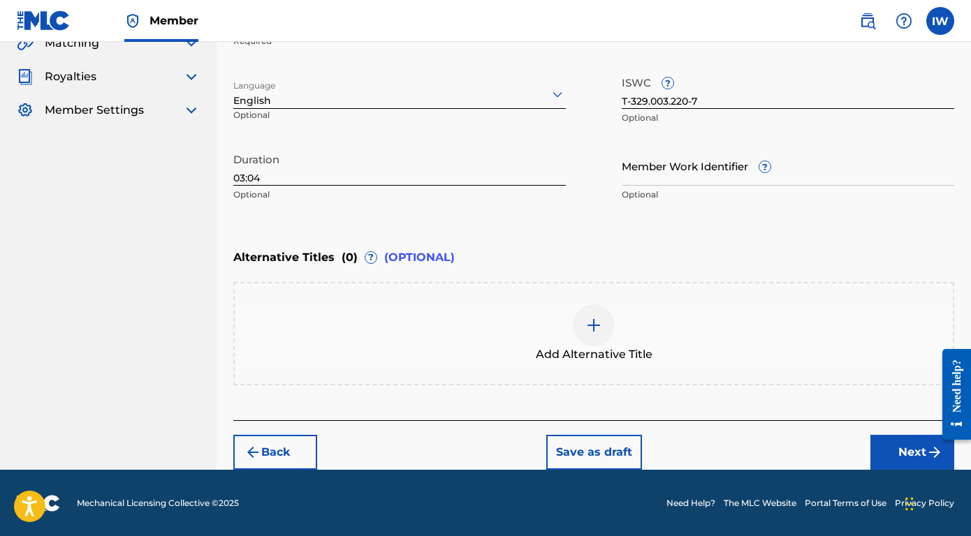
click at [917, 453] on button "Next" at bounding box center [912, 452] width 84 height 35
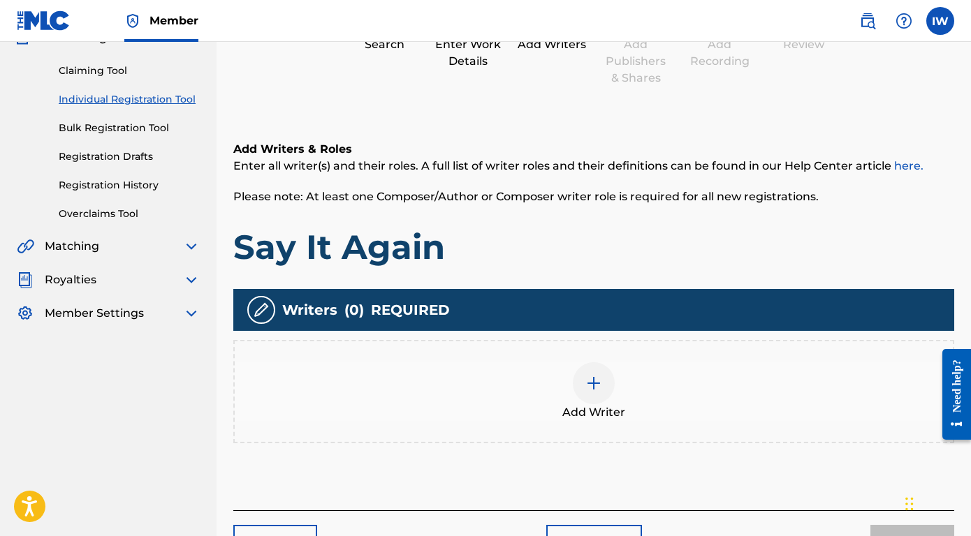
scroll to position [150, 0]
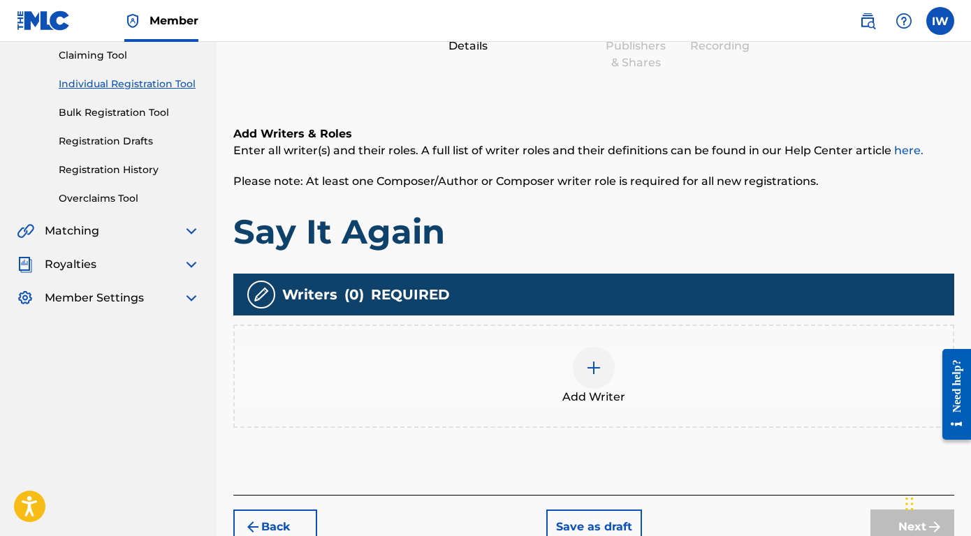
click at [605, 368] on div at bounding box center [594, 368] width 42 height 42
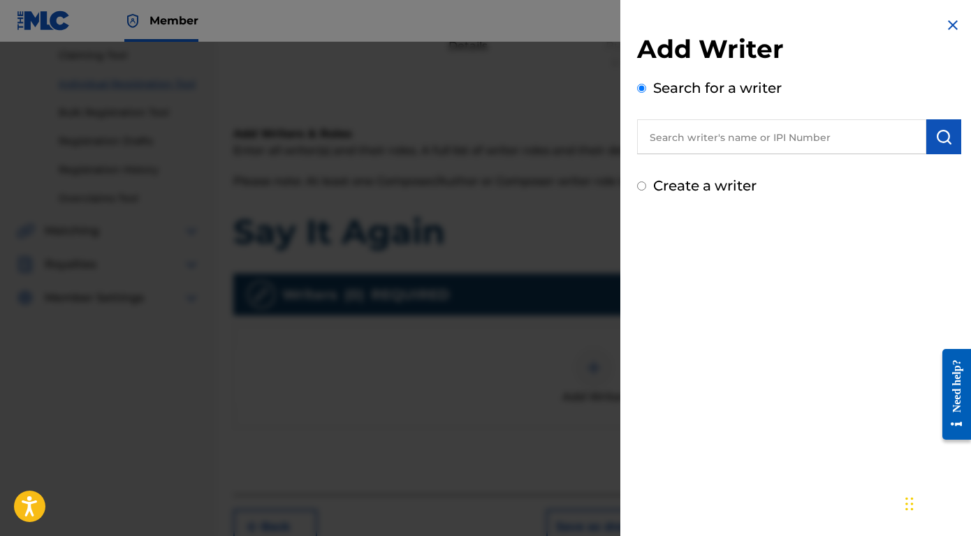
click at [753, 144] on input "text" at bounding box center [781, 136] width 289 height 35
click at [531, 385] on div at bounding box center [485, 310] width 971 height 536
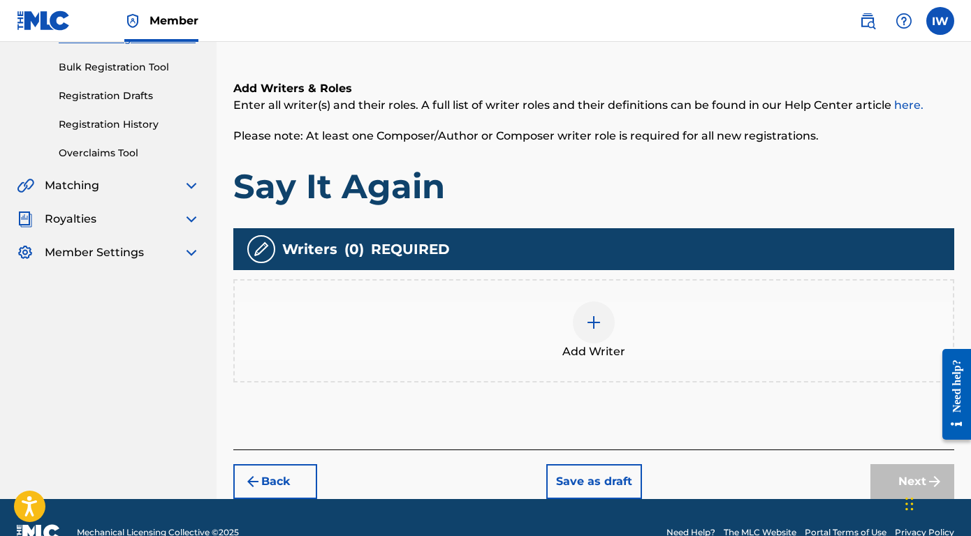
scroll to position [219, 0]
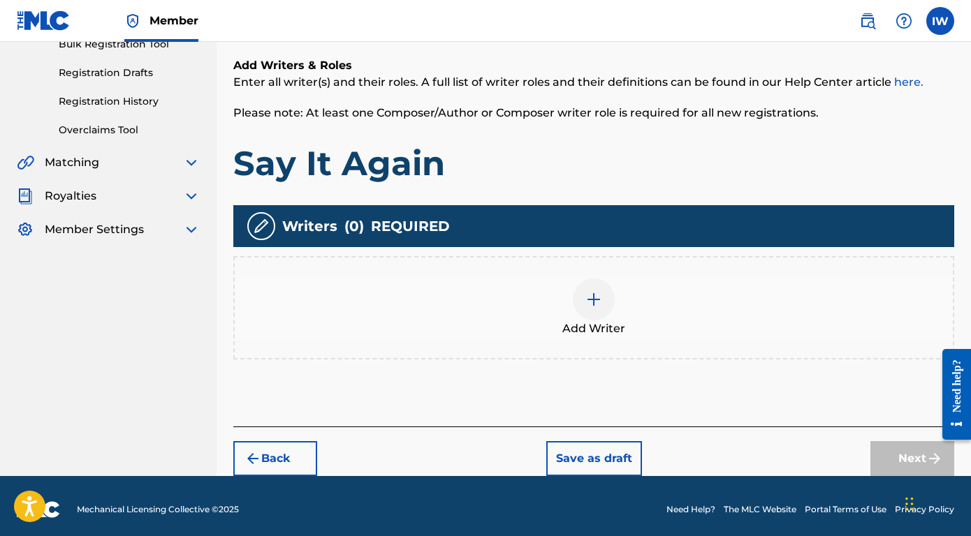
click at [293, 455] on button "Back" at bounding box center [275, 458] width 84 height 35
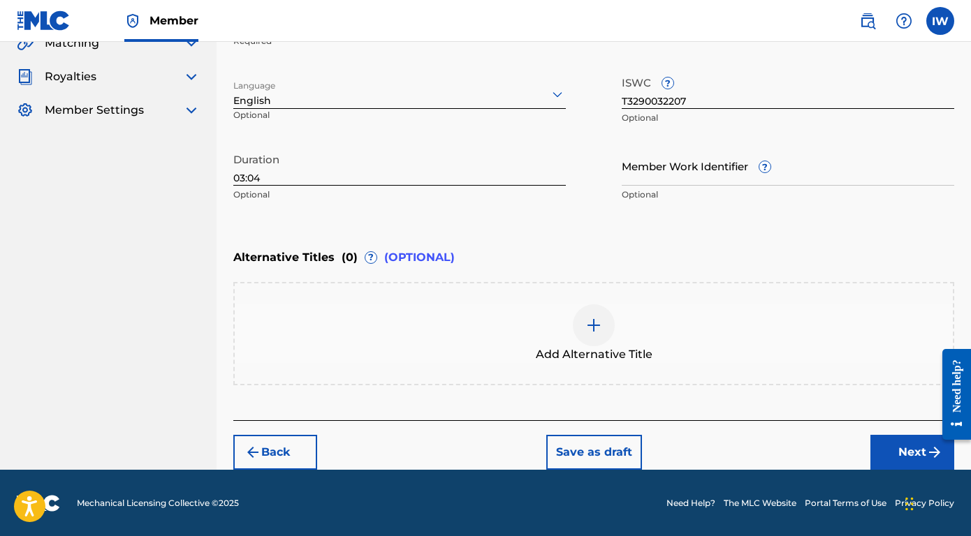
click at [897, 461] on button "Next" at bounding box center [912, 452] width 84 height 35
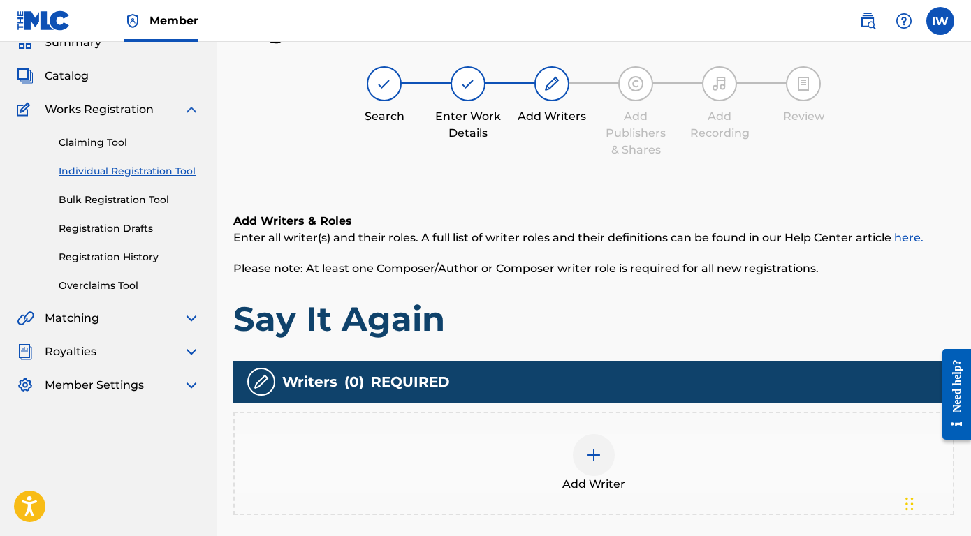
scroll to position [123, 0]
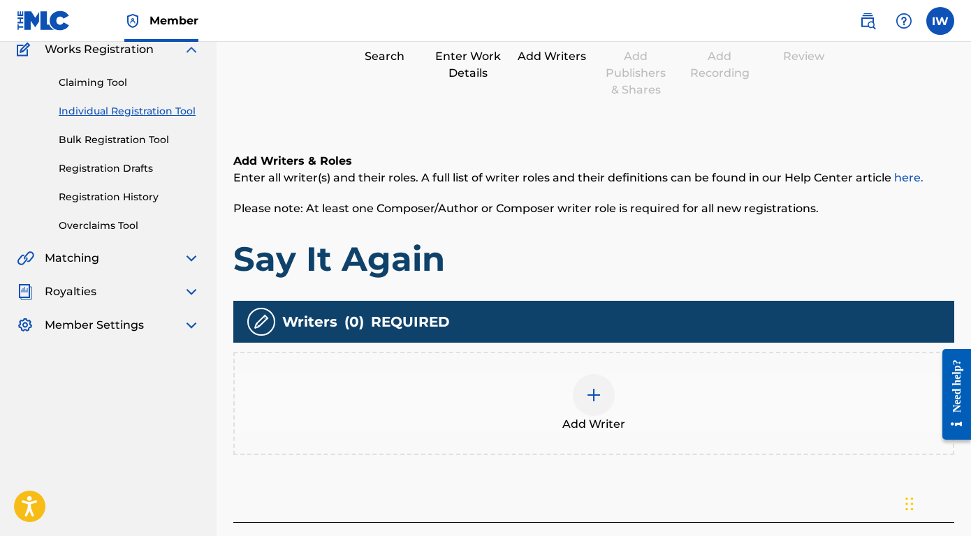
click at [601, 394] on img at bounding box center [593, 395] width 17 height 17
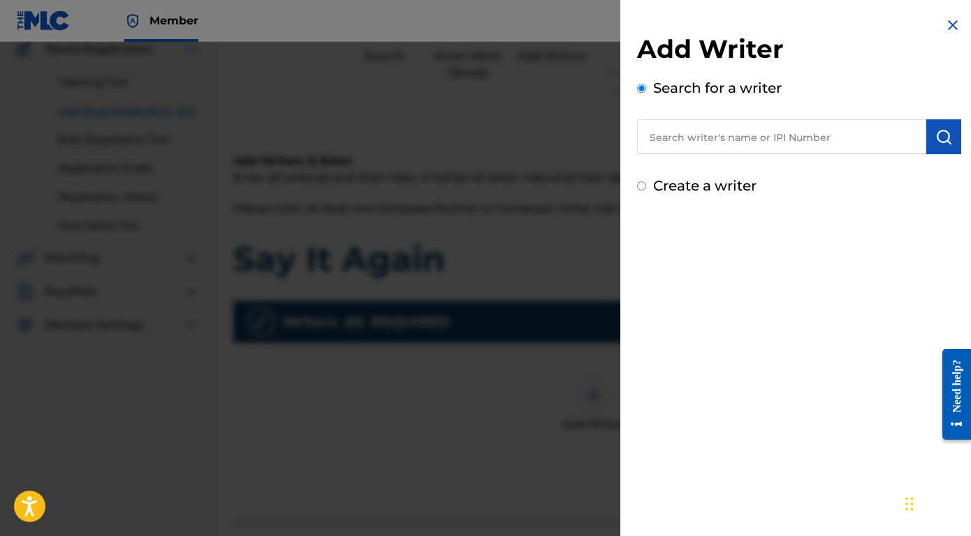
click at [689, 143] on input "text" at bounding box center [781, 136] width 289 height 35
paste input "1012300940"
type input "1012300940"
click at [936, 145] on img "submit" at bounding box center [943, 136] width 17 height 17
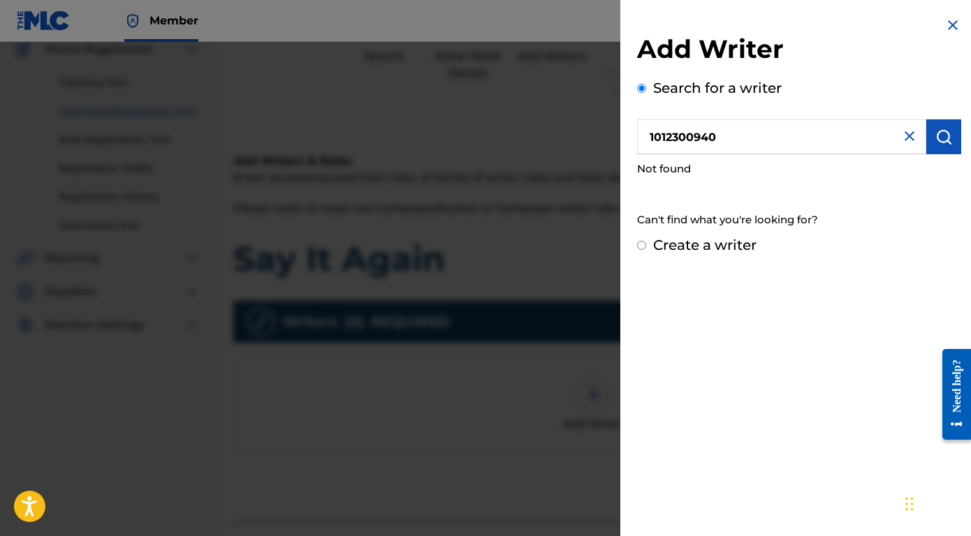
click at [643, 243] on input "Create a writer" at bounding box center [641, 245] width 9 height 9
radio input "false"
radio input "true"
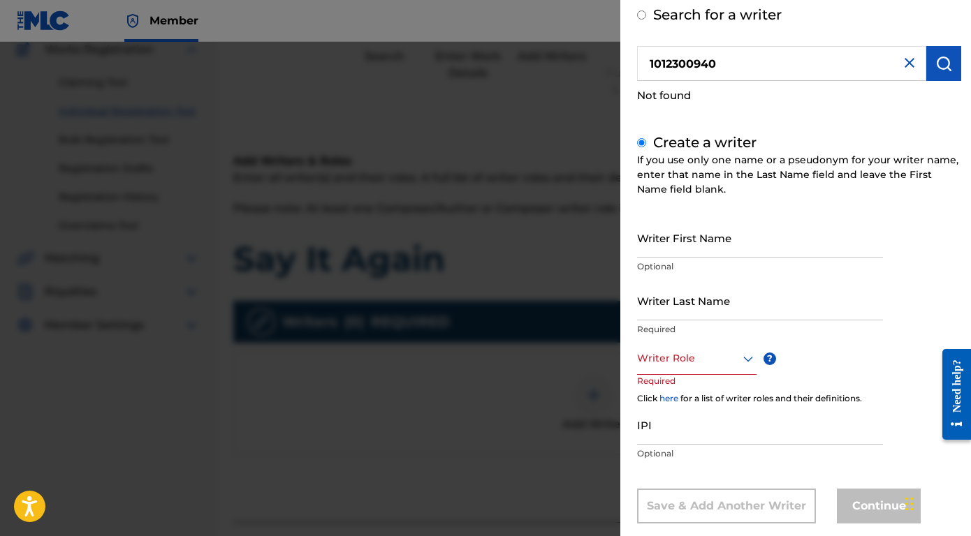
scroll to position [98, 0]
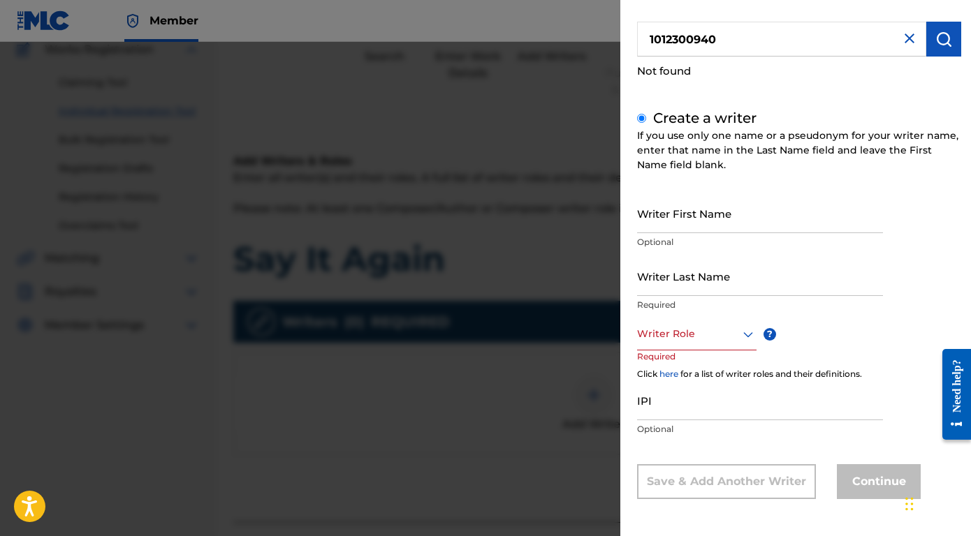
click at [691, 221] on input "Writer First Name" at bounding box center [760, 213] width 246 height 40
type input "[PERSON_NAME]"
click at [681, 277] on input "Writer Last Name" at bounding box center [760, 276] width 246 height 40
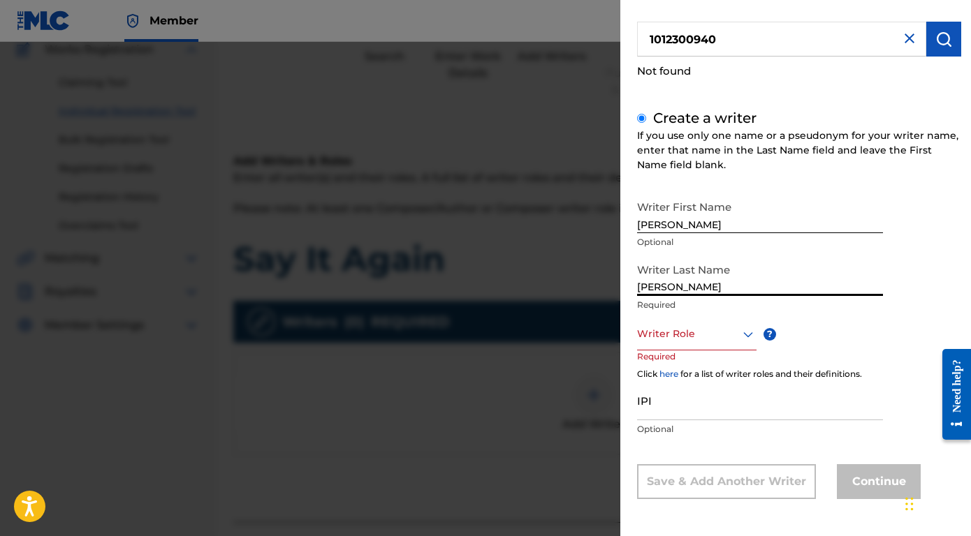
type input "[PERSON_NAME]"
click at [699, 337] on div at bounding box center [696, 333] width 119 height 17
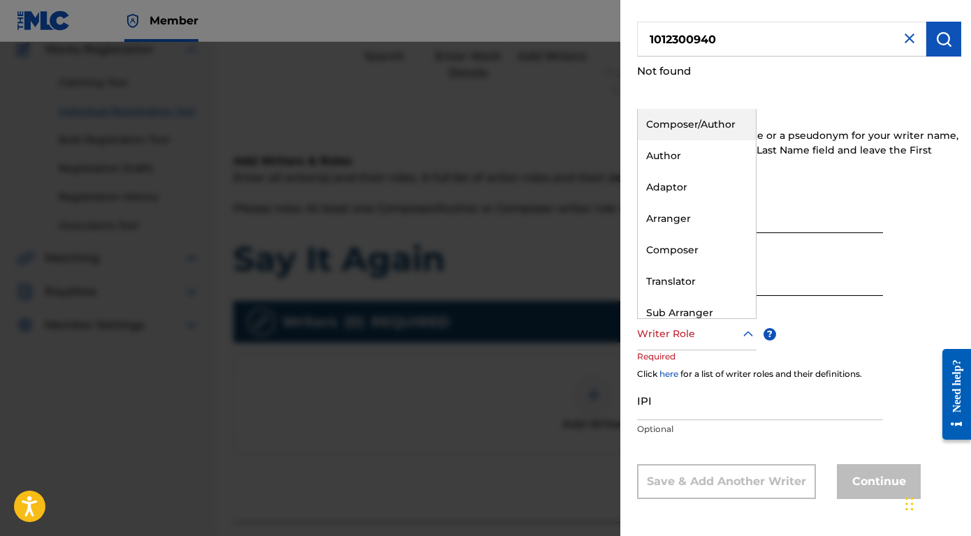
click at [695, 128] on div "Composer/Author" at bounding box center [697, 124] width 118 height 31
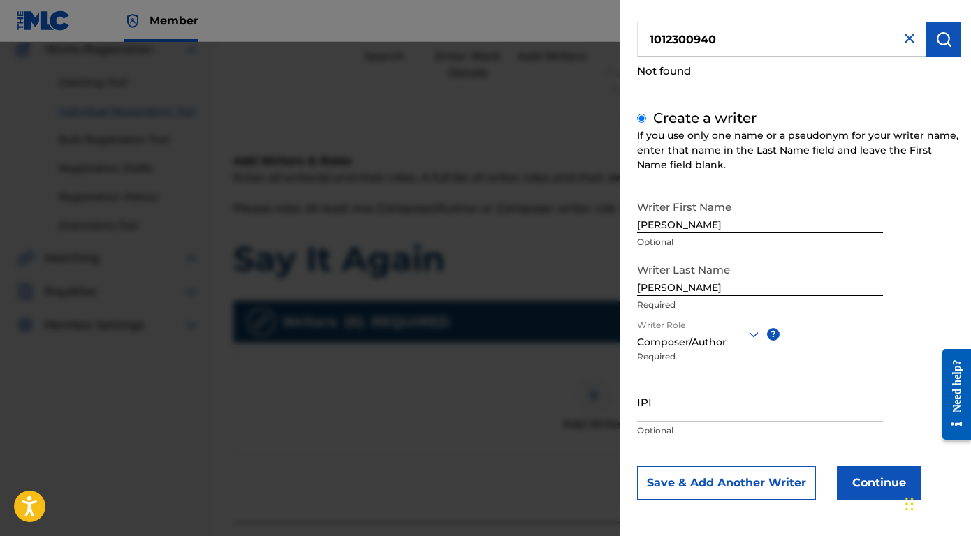
scroll to position [99, 0]
click at [687, 407] on input "IPI" at bounding box center [760, 401] width 246 height 40
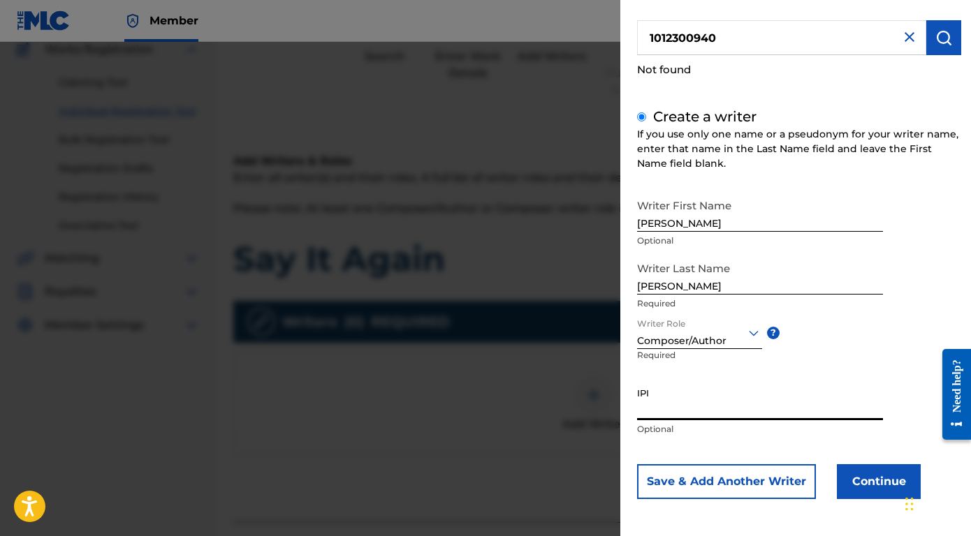
paste input "1012300940"
type input "1012300940"
click at [872, 489] on button "Continue" at bounding box center [879, 481] width 84 height 35
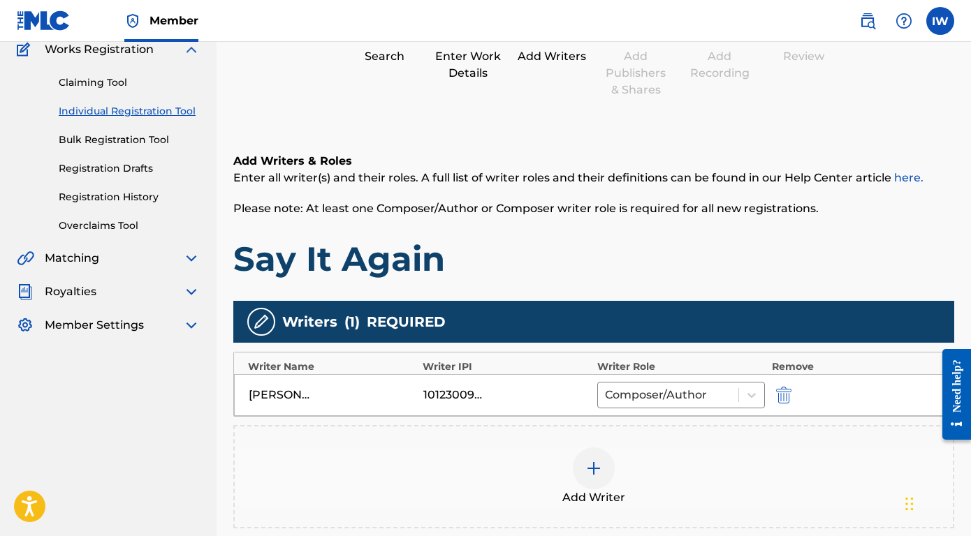
scroll to position [299, 0]
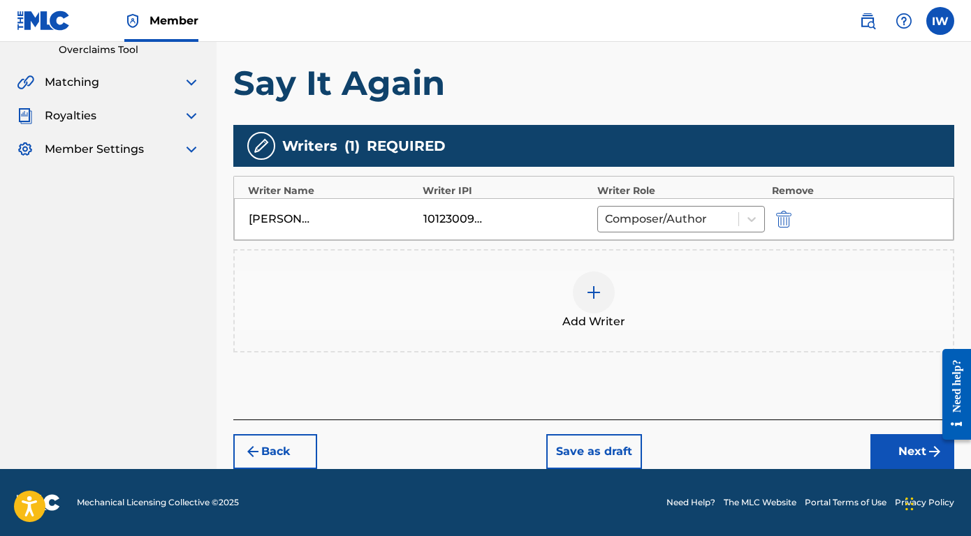
click at [914, 452] on button "Next" at bounding box center [912, 451] width 84 height 35
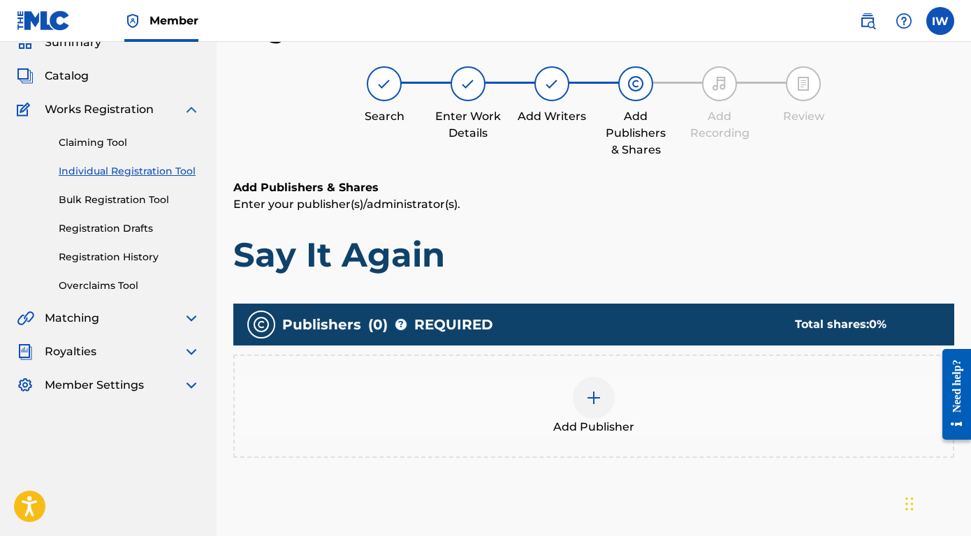
scroll to position [63, 0]
click at [603, 396] on div at bounding box center [594, 398] width 42 height 42
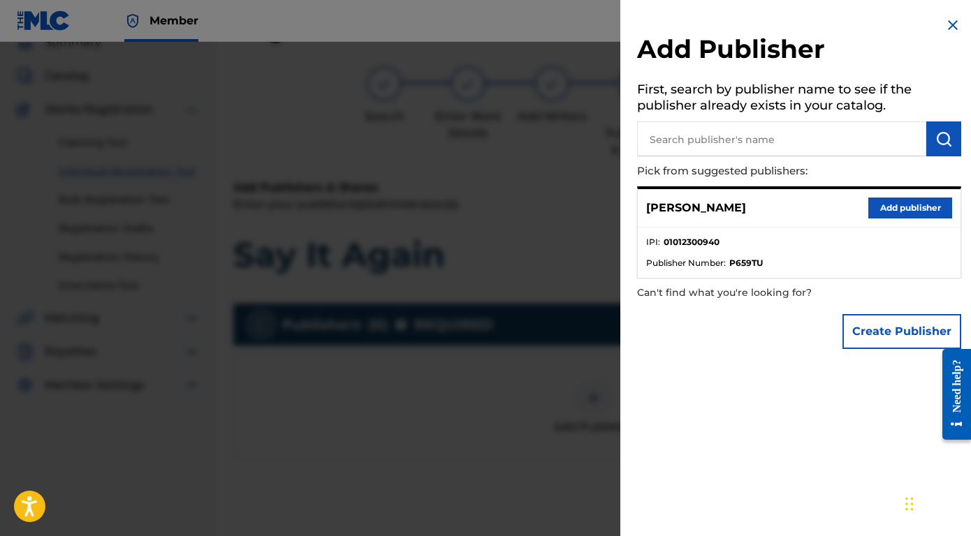
click at [833, 242] on li "IPI : 01012300940" at bounding box center [799, 246] width 306 height 21
click at [883, 212] on button "Add publisher" at bounding box center [910, 208] width 84 height 21
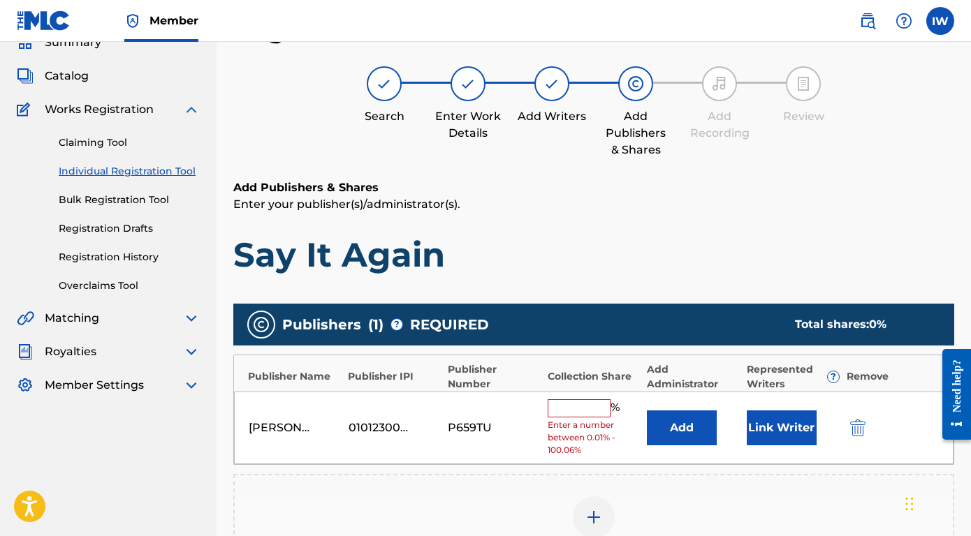
click at [564, 405] on input "text" at bounding box center [578, 408] width 63 height 18
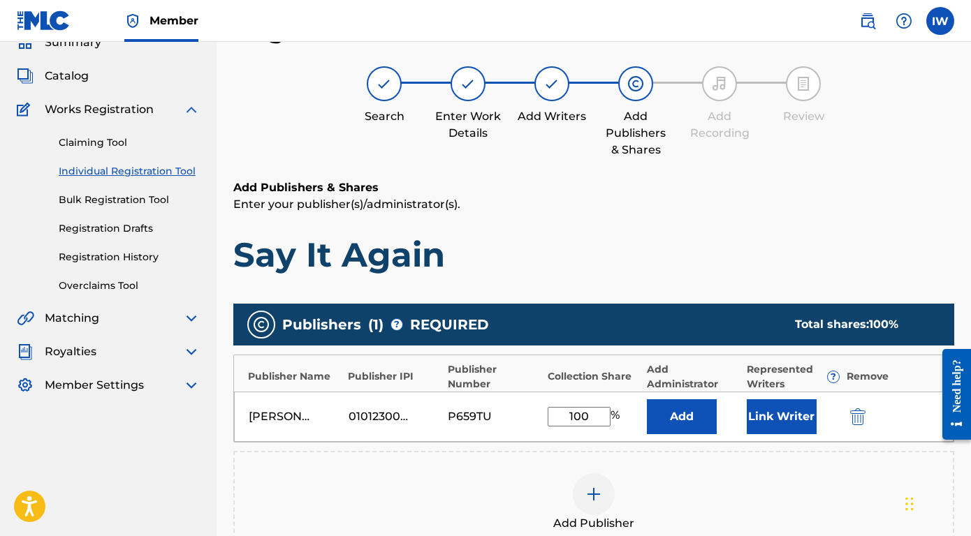
type input "100"
click at [731, 483] on div "Add Publisher" at bounding box center [594, 502] width 718 height 59
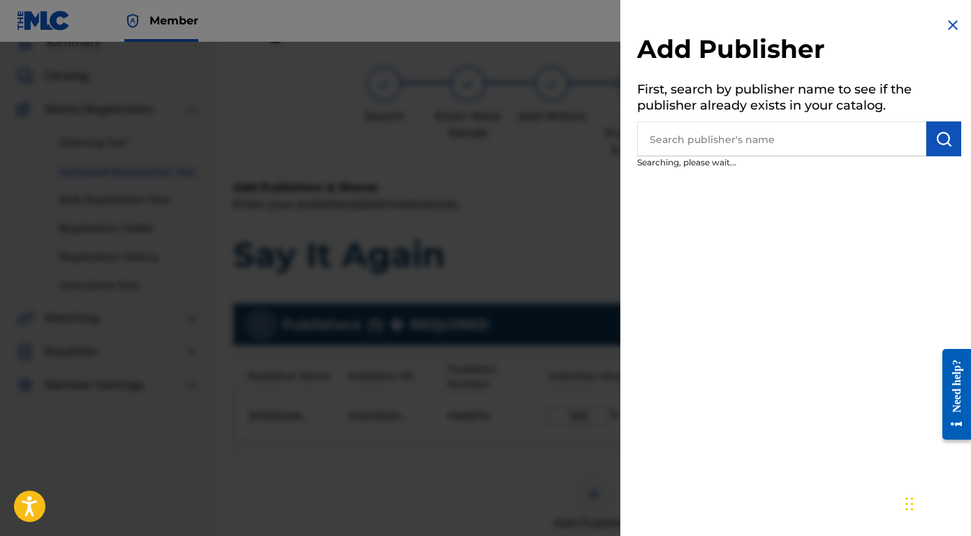
scroll to position [73, 0]
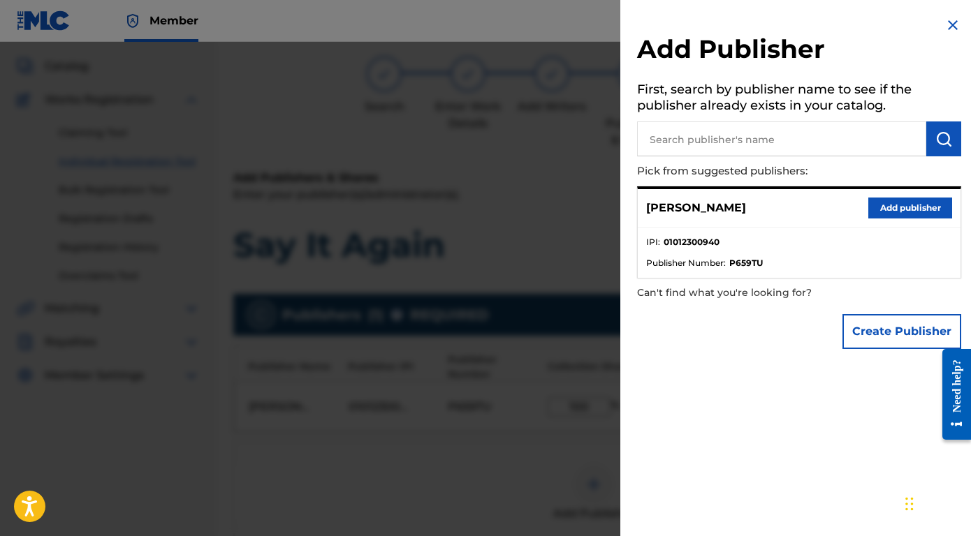
click at [944, 22] on img at bounding box center [952, 25] width 17 height 17
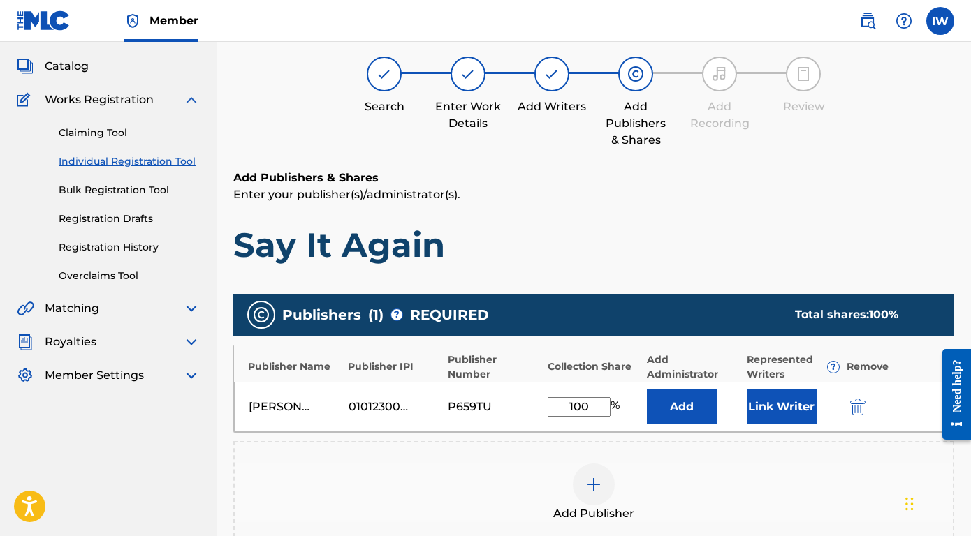
click at [782, 415] on button "Link Writer" at bounding box center [782, 407] width 70 height 35
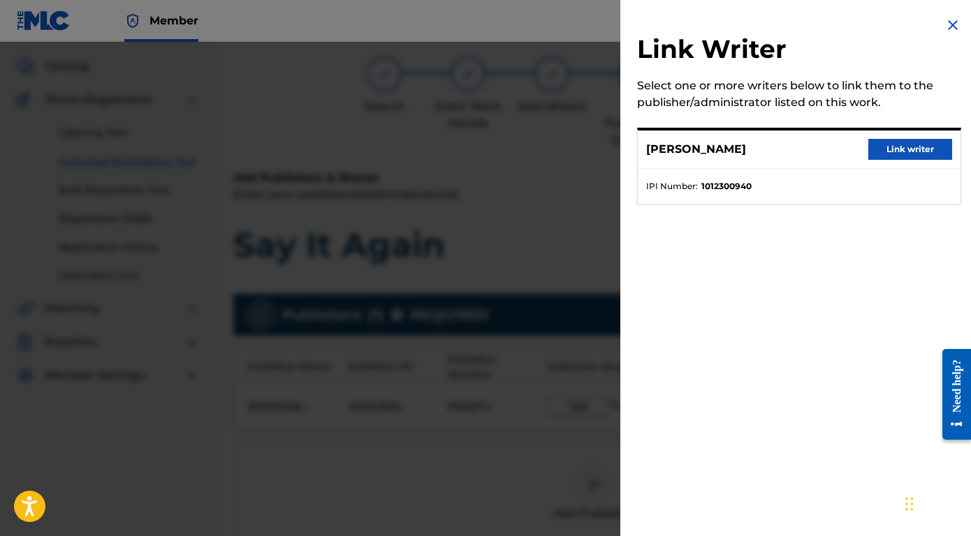
click at [897, 154] on button "Link writer" at bounding box center [910, 149] width 84 height 21
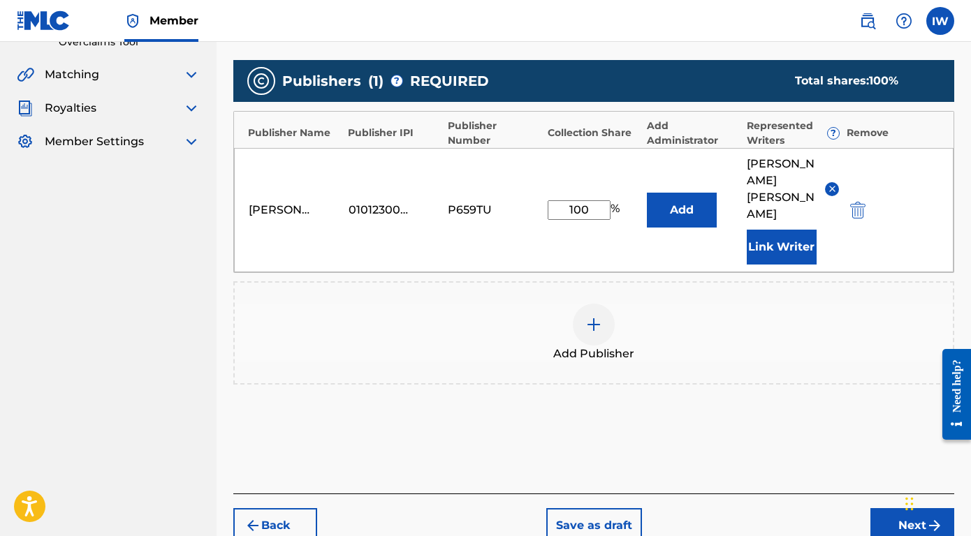
scroll to position [347, 0]
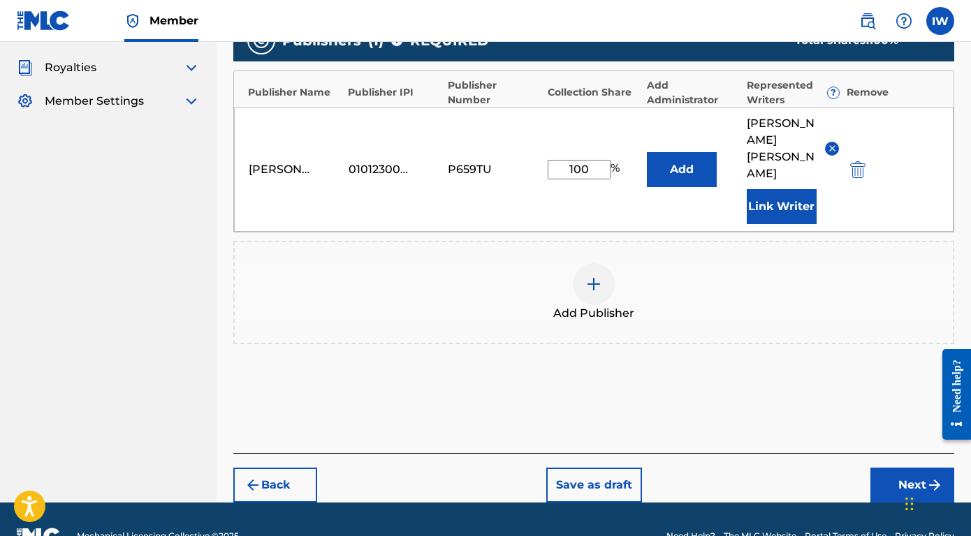
click at [907, 468] on button "Next" at bounding box center [912, 485] width 84 height 35
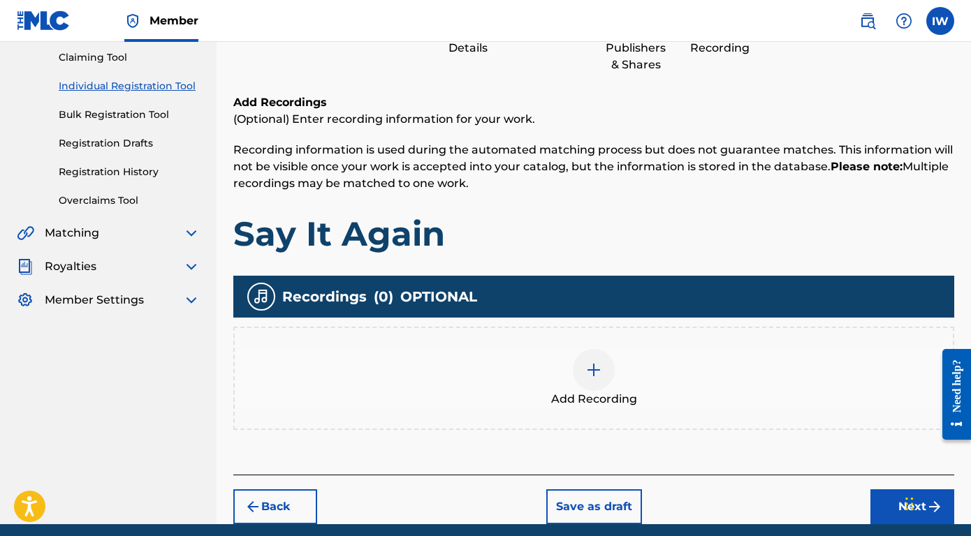
scroll to position [203, 0]
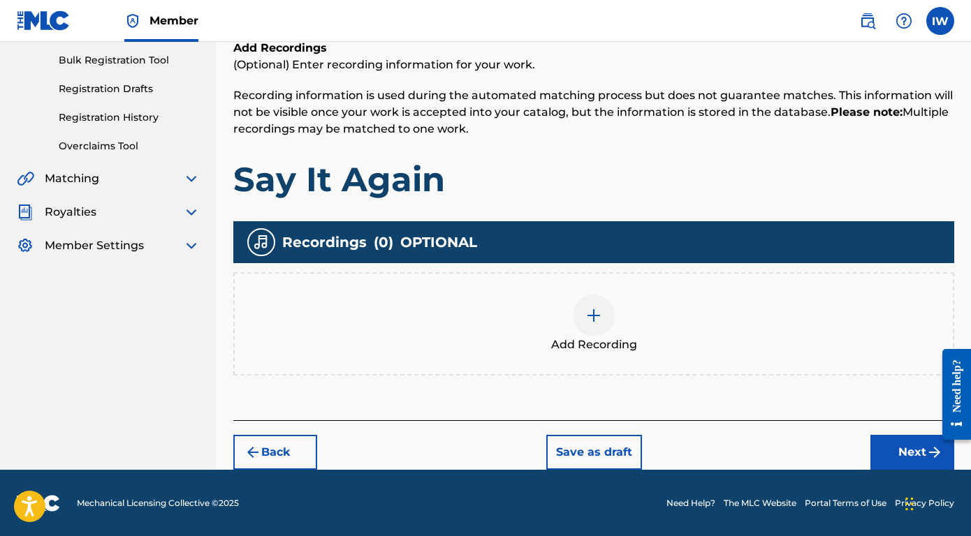
click at [590, 310] on img at bounding box center [593, 315] width 17 height 17
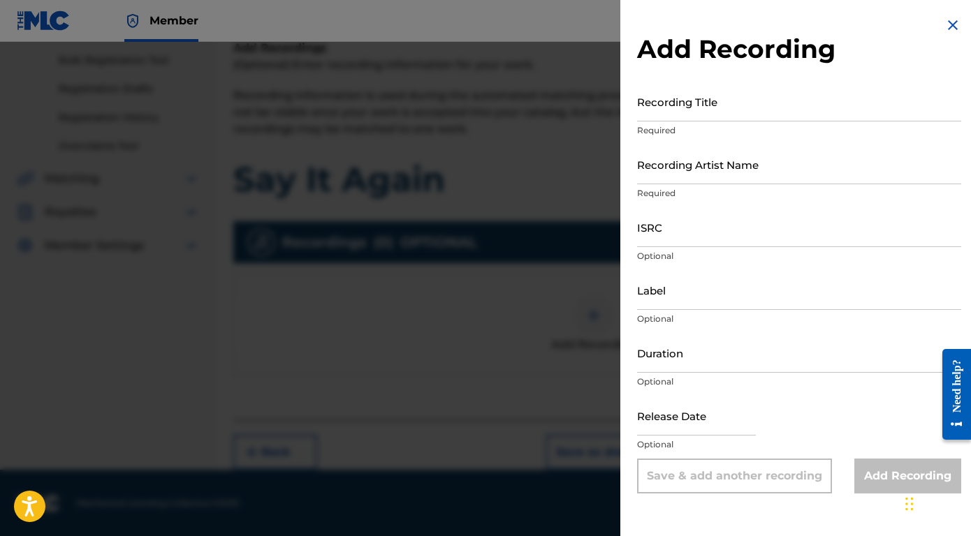
click at [713, 108] on input "Recording Title" at bounding box center [799, 102] width 324 height 40
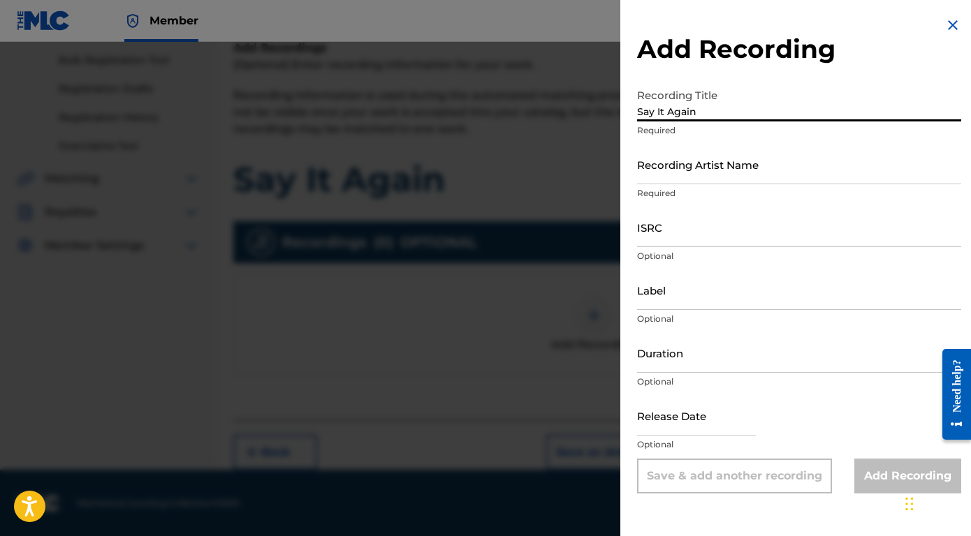
type input "Say It Again"
click at [722, 177] on input "Recording Artist Name" at bounding box center [799, 165] width 324 height 40
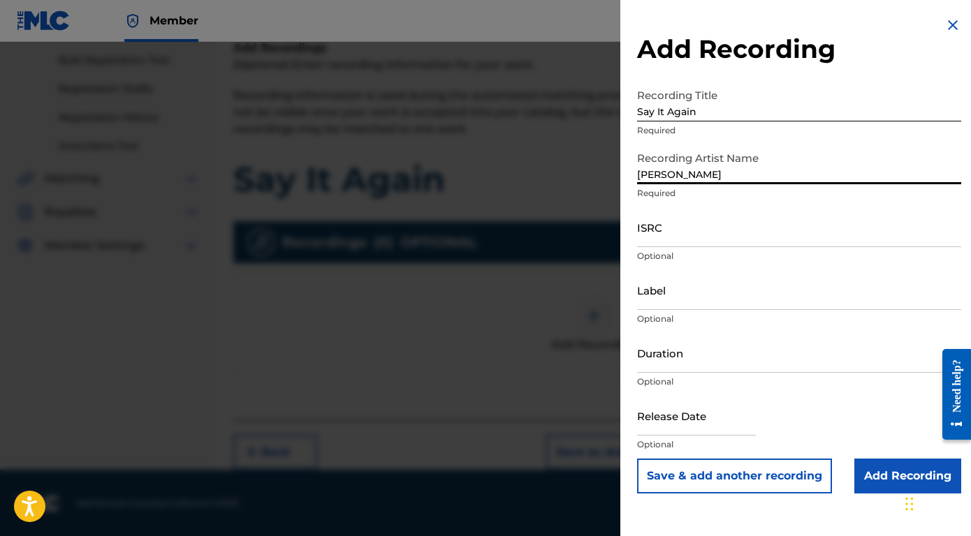
type input "[PERSON_NAME]"
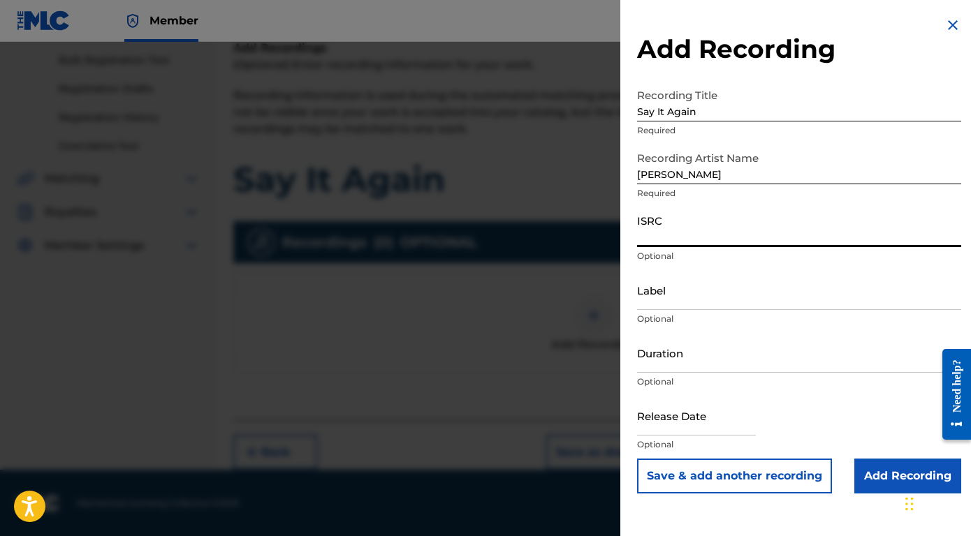
click at [677, 230] on input "ISRC" at bounding box center [799, 227] width 324 height 40
click at [660, 244] on input "ISRC" at bounding box center [799, 227] width 324 height 40
paste input "QZWFW2414063"
type input "QZWFW2414063"
click at [662, 365] on input "Duration" at bounding box center [799, 353] width 324 height 40
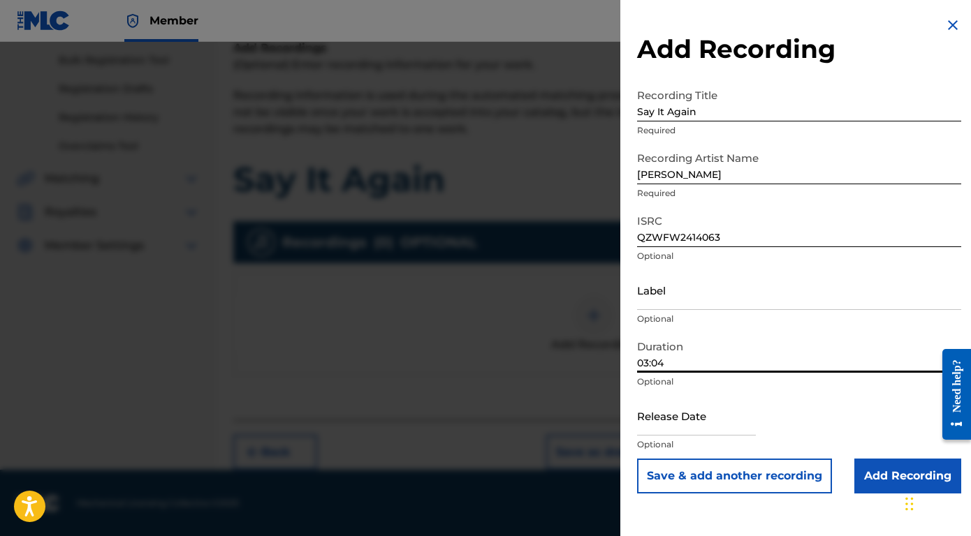
type input "03:04"
click at [668, 431] on input "text" at bounding box center [696, 416] width 119 height 40
select select "7"
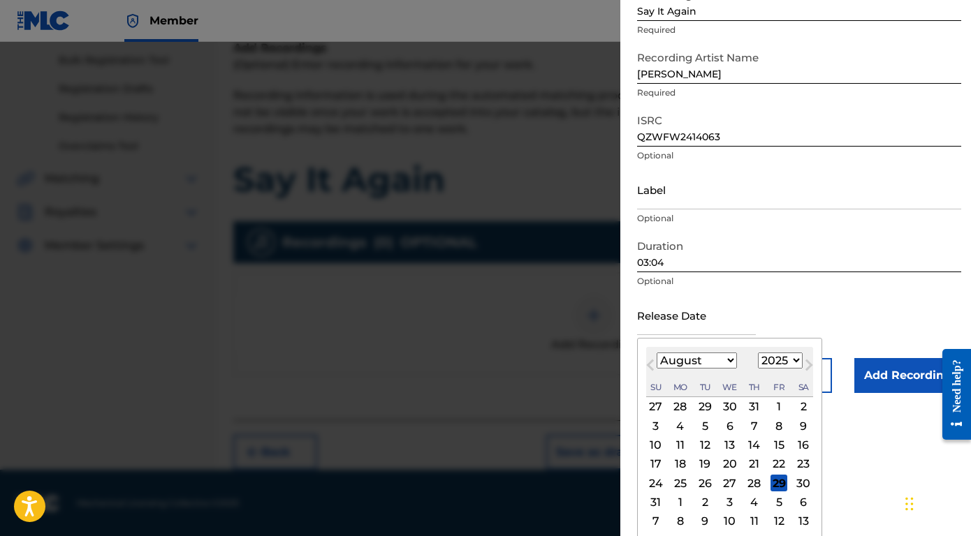
scroll to position [104, 0]
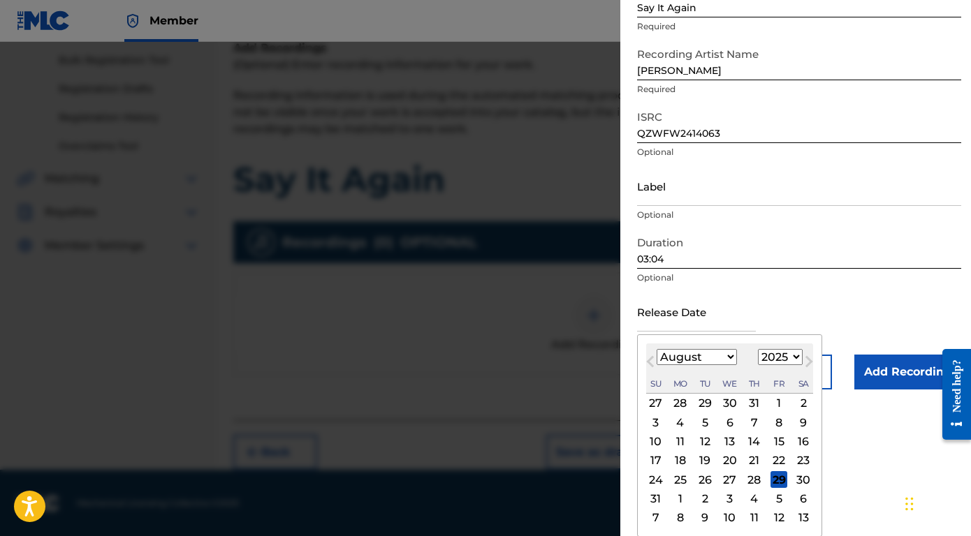
click at [793, 358] on select "1900 1901 1902 1903 1904 1905 1906 1907 1908 1909 1910 1911 1912 1913 1914 1915…" at bounding box center [780, 357] width 45 height 16
select select "2024"
click at [758, 365] on select "1900 1901 1902 1903 1904 1905 1906 1907 1908 1909 1910 1911 1912 1913 1914 1915…" at bounding box center [780, 357] width 45 height 16
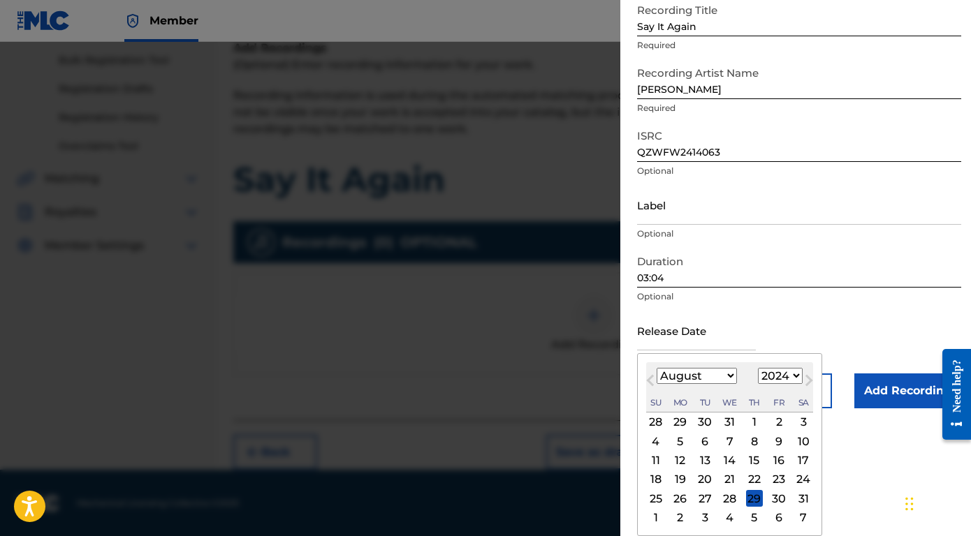
scroll to position [85, 0]
click at [722, 355] on div "[DATE] Previous Month Next Month August [DATE] February March April May June Ju…" at bounding box center [729, 444] width 185 height 183
click at [722, 369] on select "January February March April May June July August September October November De…" at bounding box center [696, 376] width 80 height 16
select select "10"
click at [656, 368] on select "January February March April May June July August September October November De…" at bounding box center [696, 376] width 80 height 16
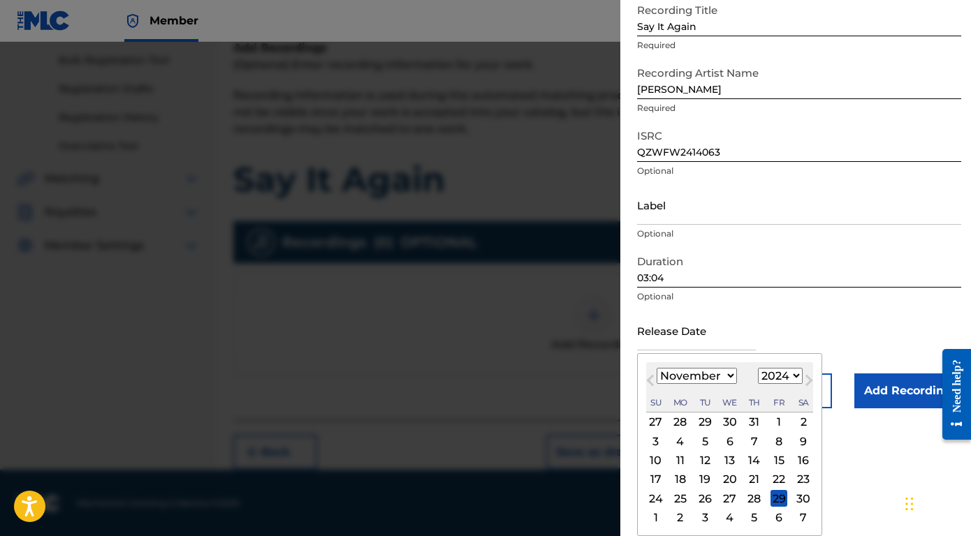
click at [777, 481] on div "22" at bounding box center [778, 479] width 17 height 17
type input "[DATE]"
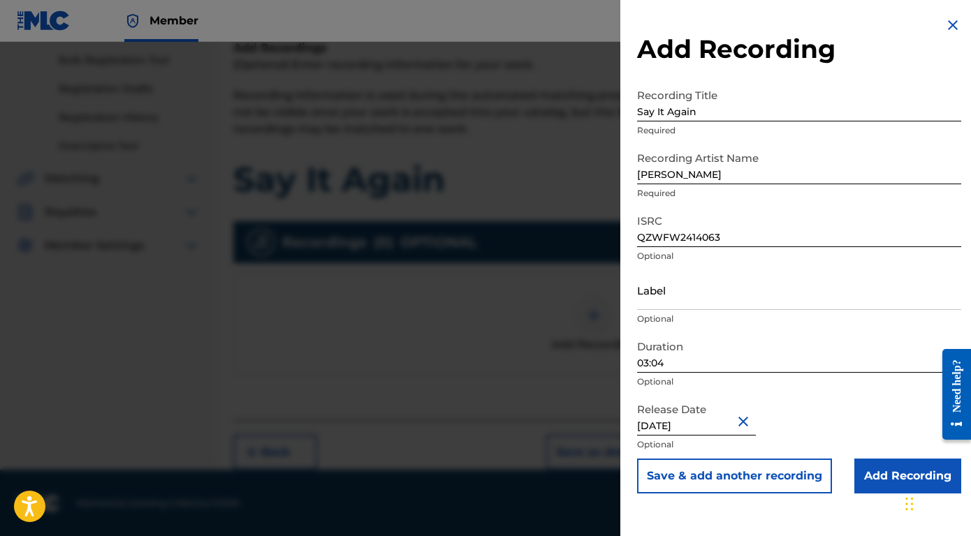
click at [892, 473] on input "Add Recording" at bounding box center [907, 476] width 107 height 35
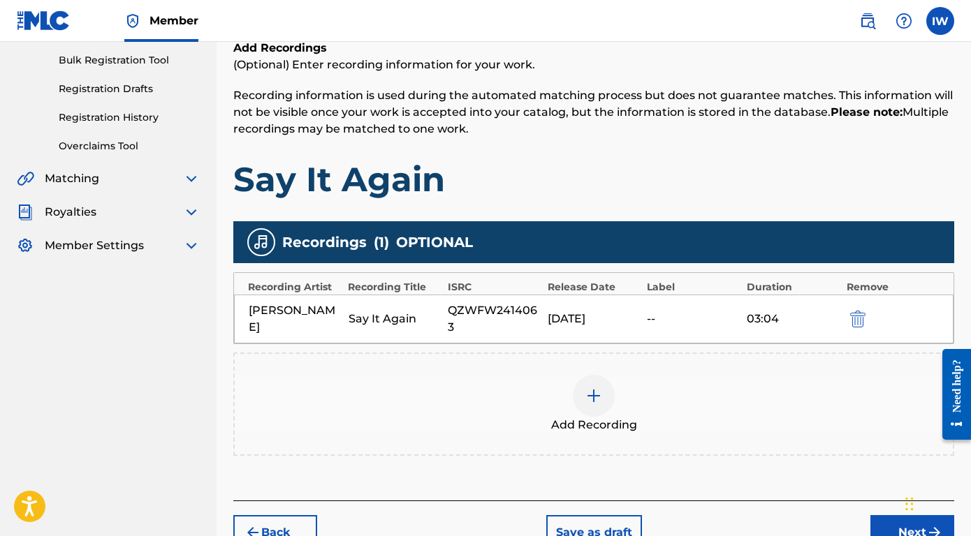
scroll to position [284, 0]
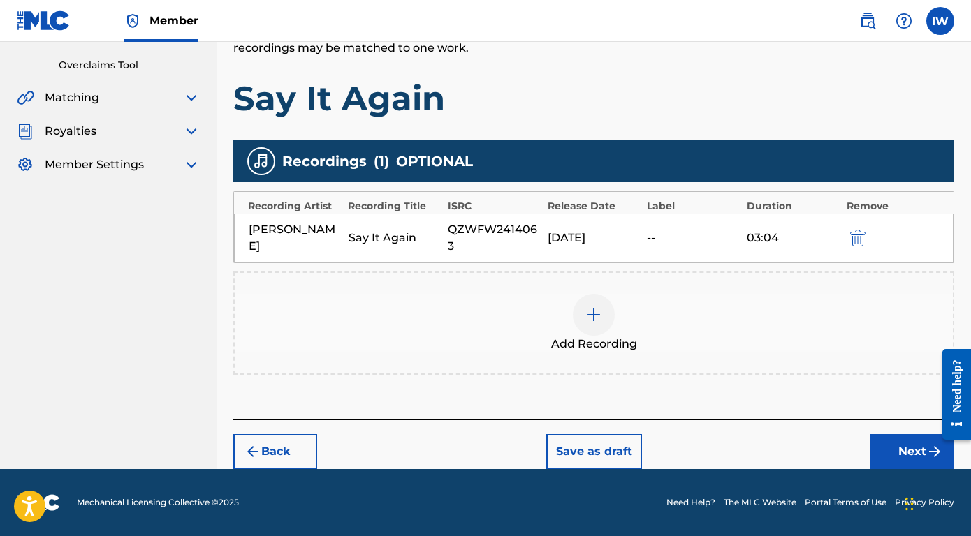
click at [900, 454] on button "Next" at bounding box center [912, 451] width 84 height 35
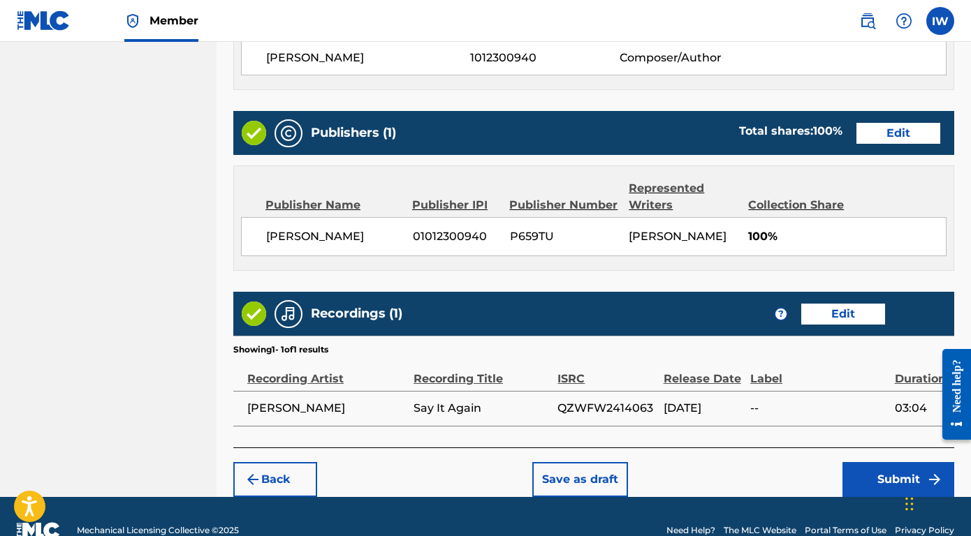
scroll to position [677, 0]
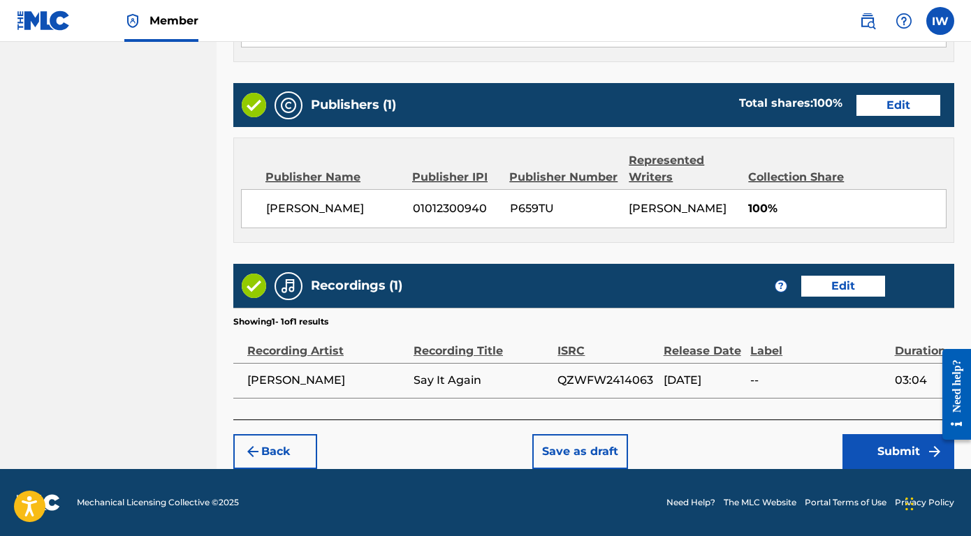
click at [878, 442] on button "Submit" at bounding box center [898, 451] width 112 height 35
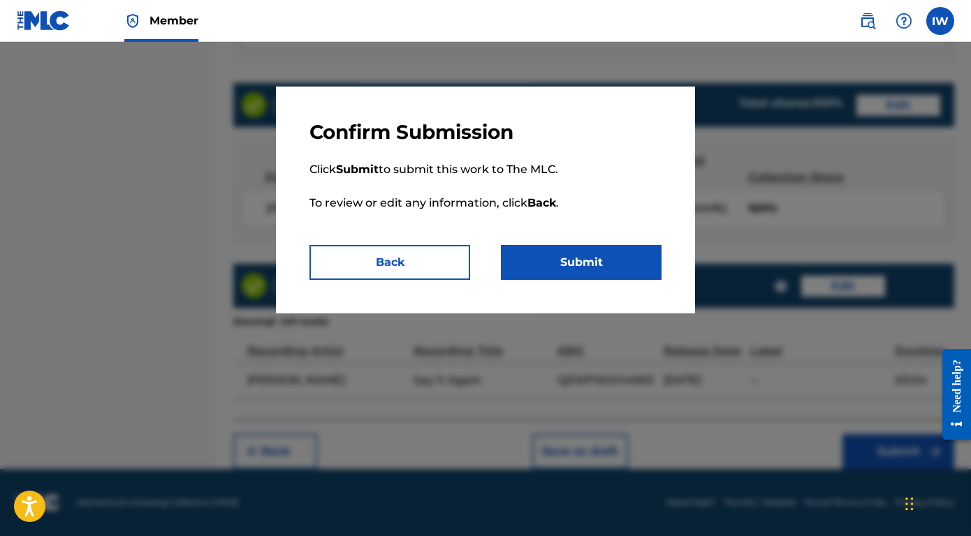
click at [583, 274] on button "Submit" at bounding box center [581, 262] width 161 height 35
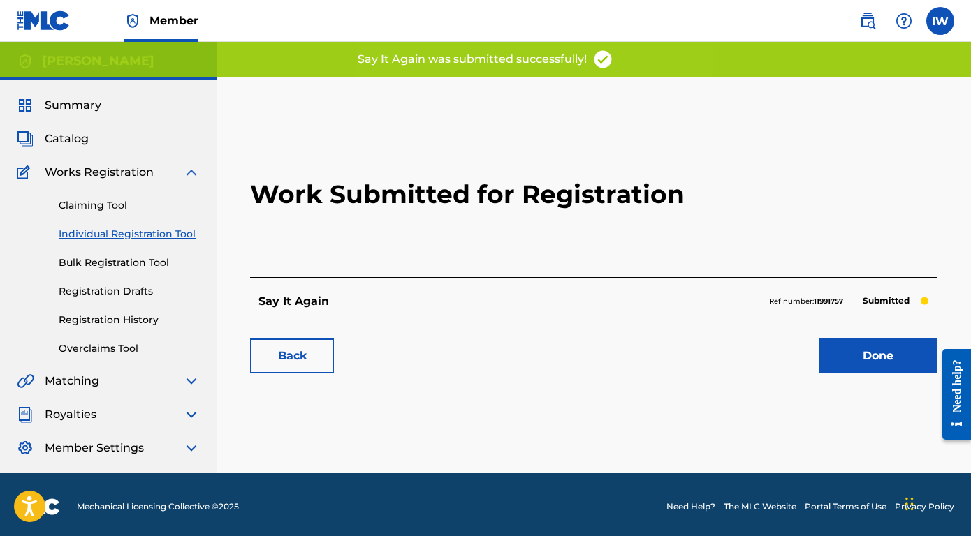
click at [902, 355] on link "Done" at bounding box center [877, 356] width 119 height 35
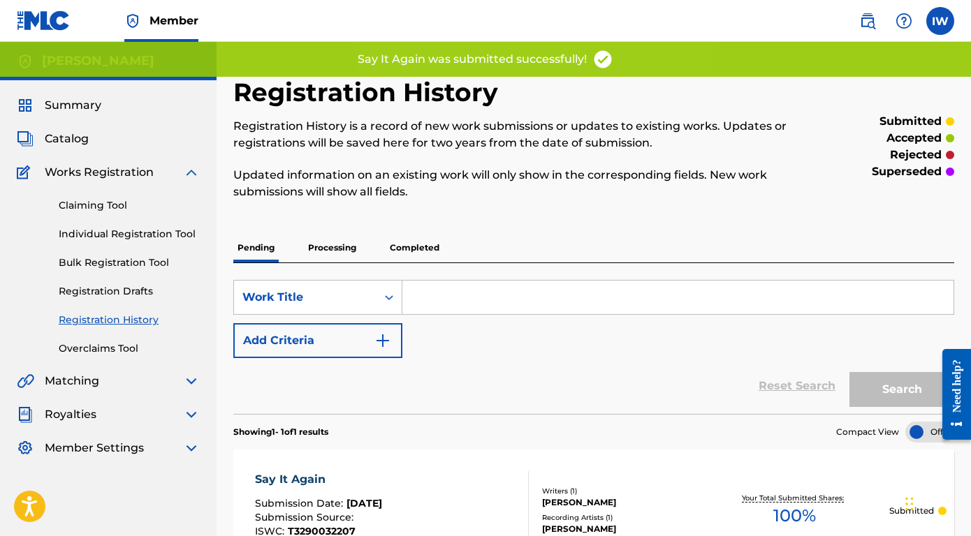
click at [78, 142] on span "Catalog" at bounding box center [67, 139] width 44 height 17
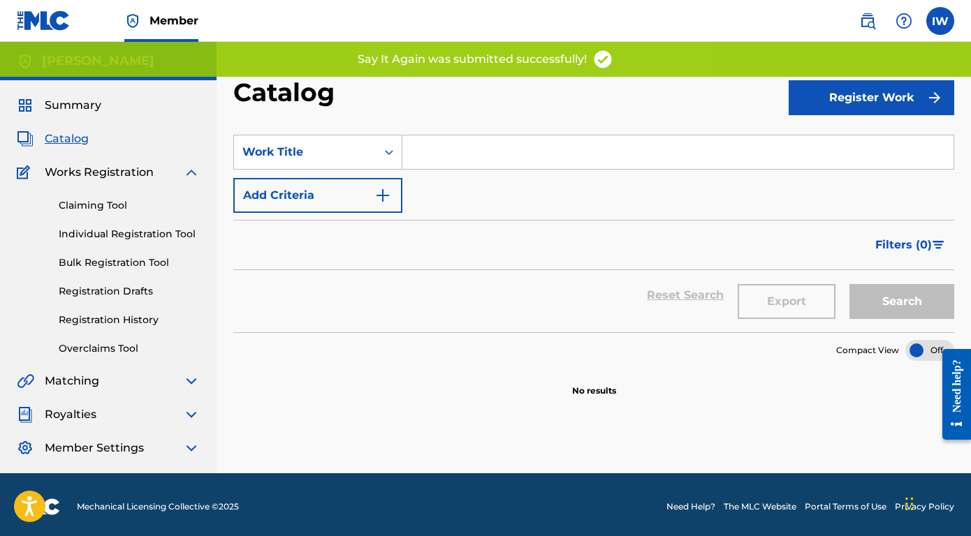
click at [855, 83] on button "Register Work" at bounding box center [871, 97] width 166 height 35
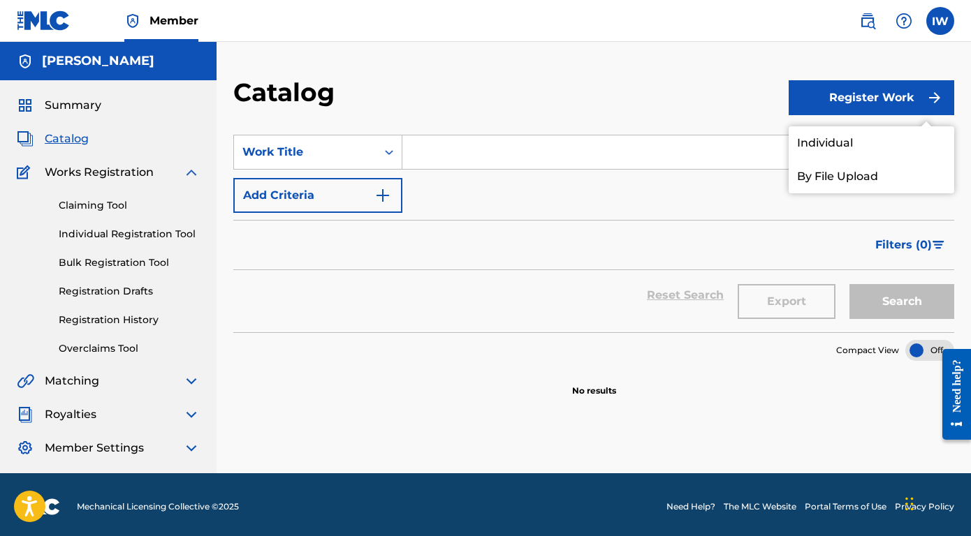
click at [837, 146] on link "Individual" at bounding box center [871, 143] width 166 height 34
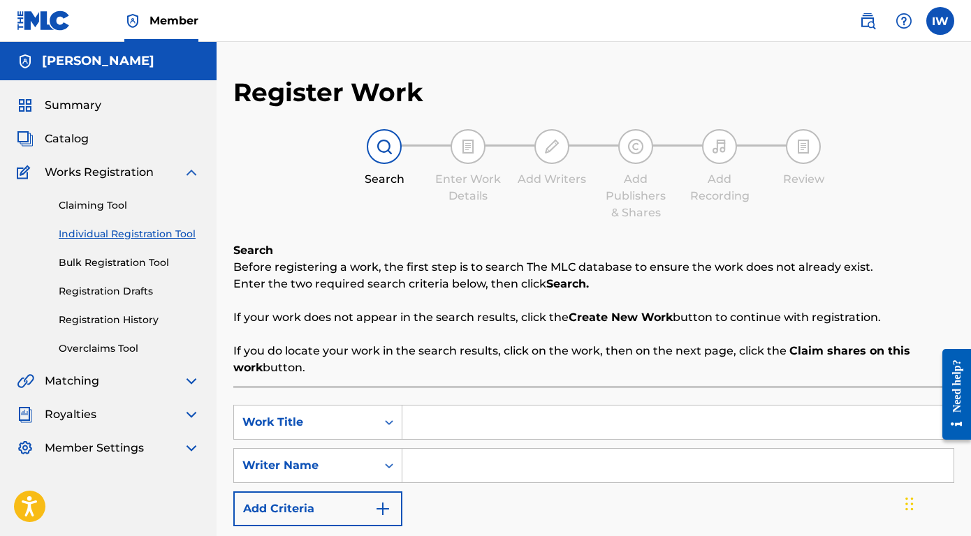
click at [446, 421] on input "Search Form" at bounding box center [677, 423] width 551 height 34
type input "Cold Coffee"
click at [372, 467] on div "Writer Name" at bounding box center [305, 466] width 142 height 27
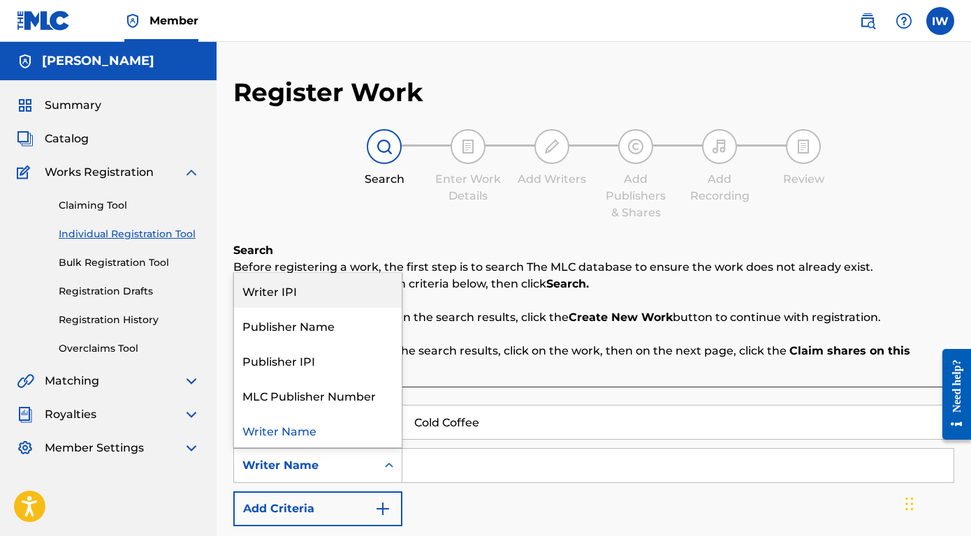
click at [270, 300] on div "Writer IPI" at bounding box center [318, 290] width 168 height 35
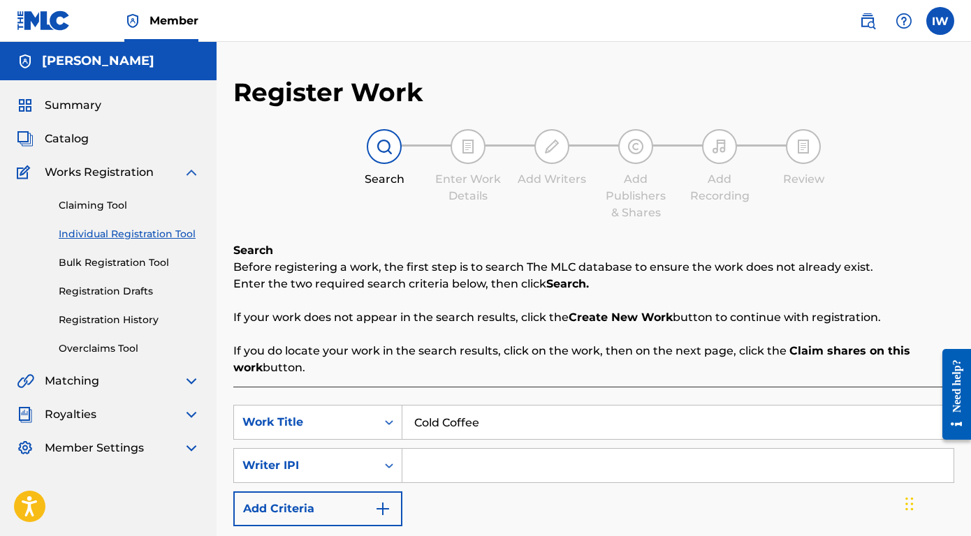
click at [425, 473] on input "Search Form" at bounding box center [677, 466] width 551 height 34
paste input "1012300940"
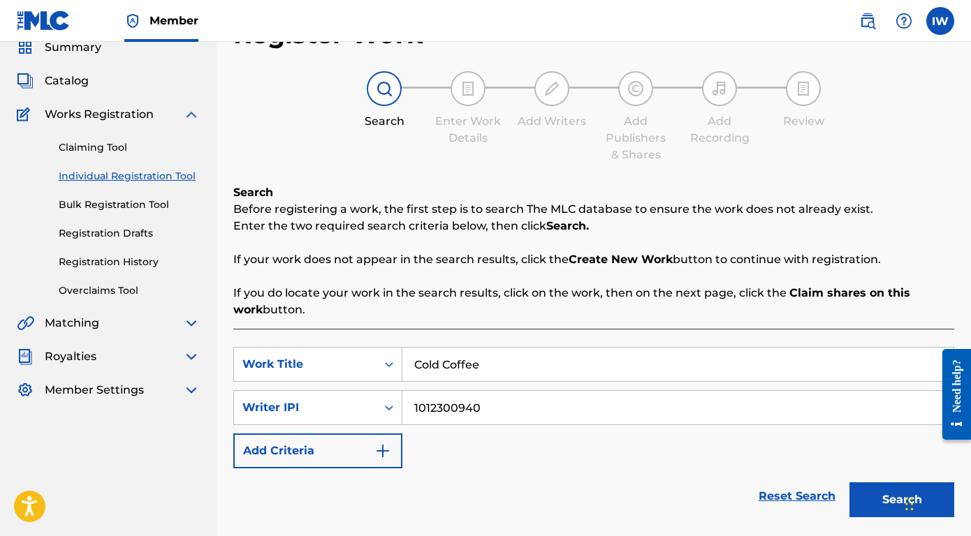
scroll to position [161, 0]
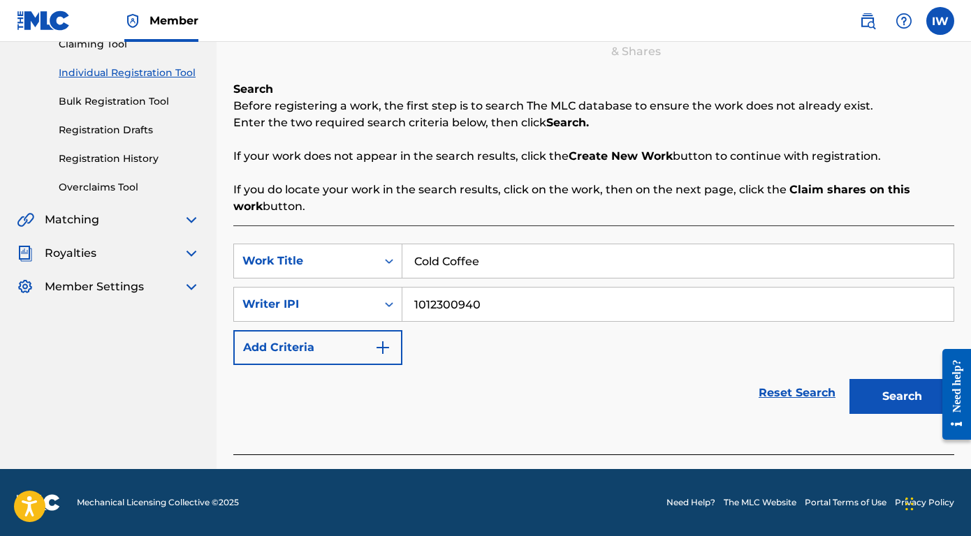
type input "1012300940"
click at [890, 401] on button "Search" at bounding box center [901, 396] width 105 height 35
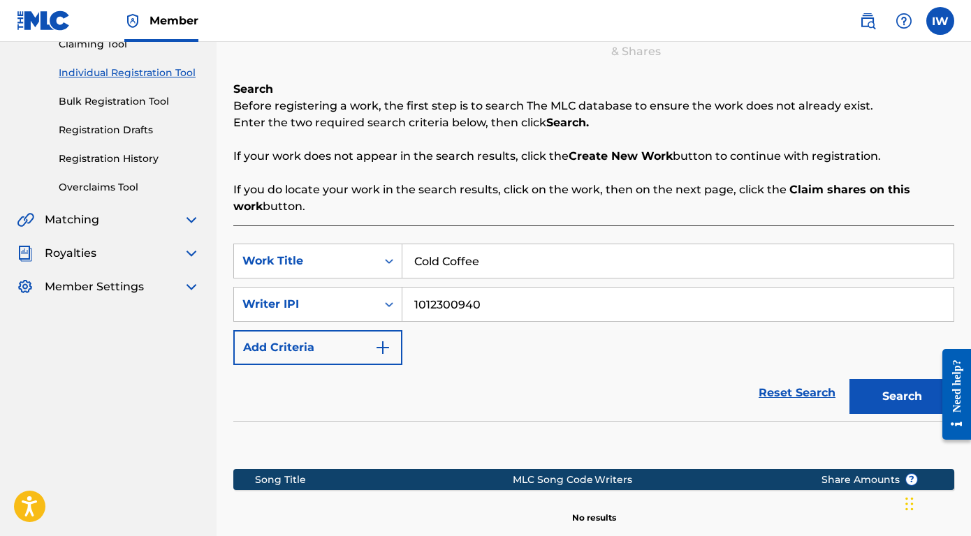
scroll to position [322, 0]
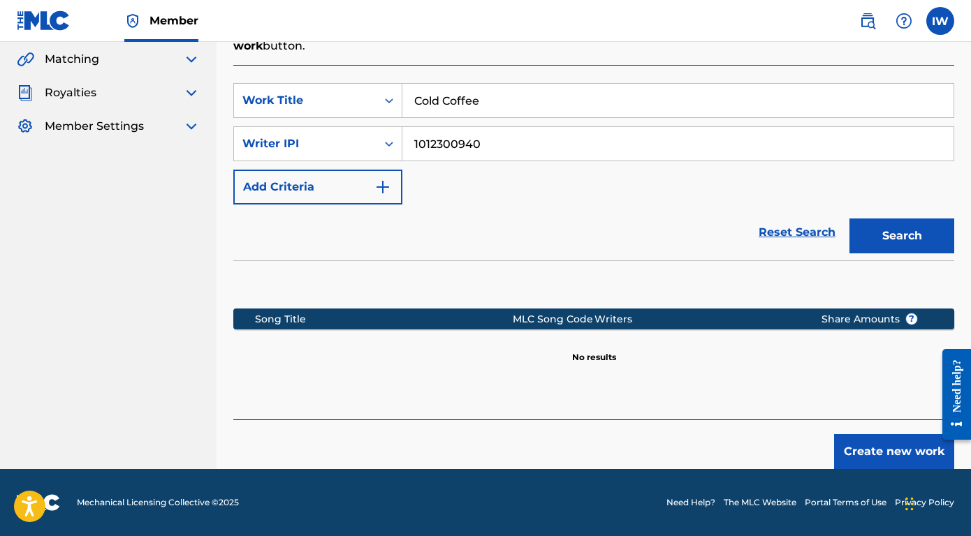
click at [890, 450] on button "Create new work" at bounding box center [894, 451] width 120 height 35
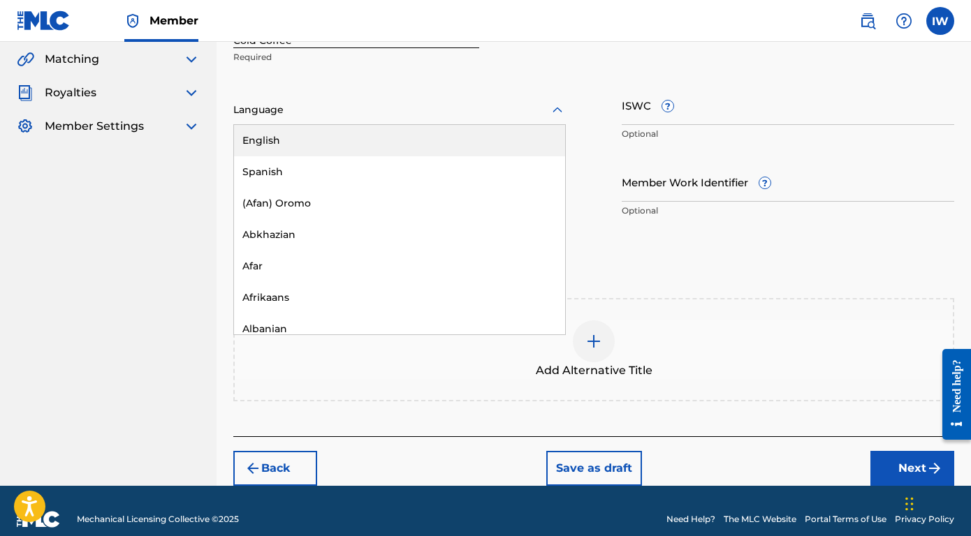
click at [343, 118] on div at bounding box center [399, 109] width 332 height 17
click at [282, 142] on div "English" at bounding box center [399, 140] width 331 height 31
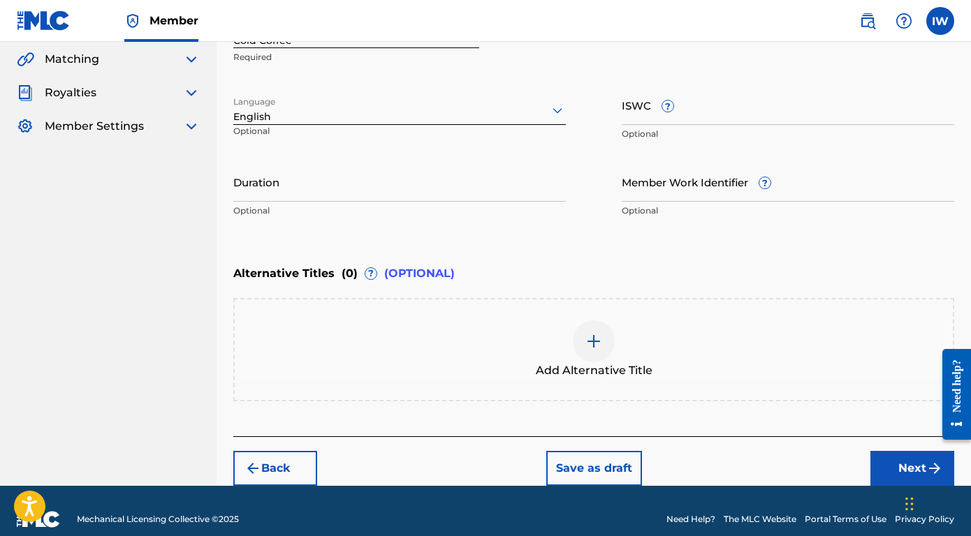
click at [281, 189] on input "Duration" at bounding box center [399, 182] width 332 height 40
type input "03:53"
click at [686, 115] on input "ISWC ?" at bounding box center [788, 105] width 332 height 40
paste input "T-334.246.329-6"
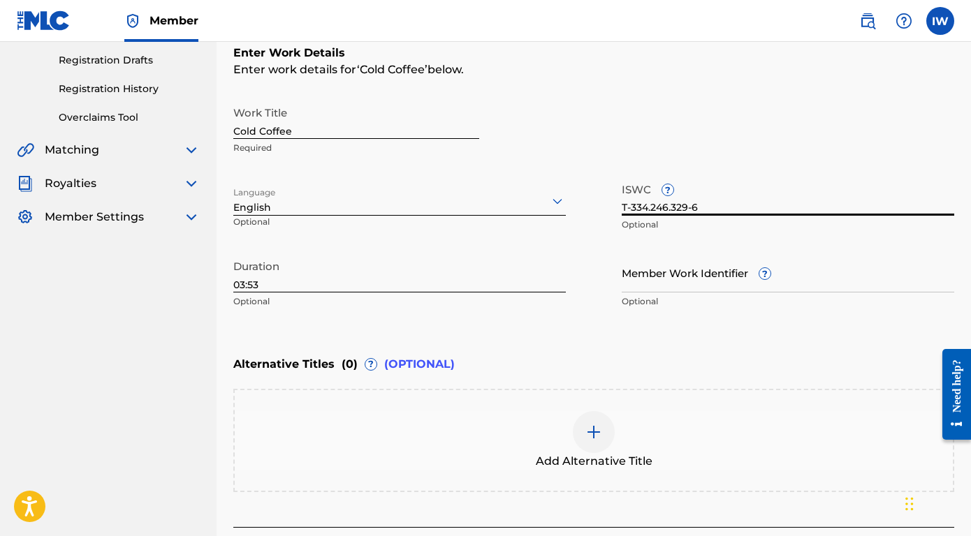
scroll to position [338, 0]
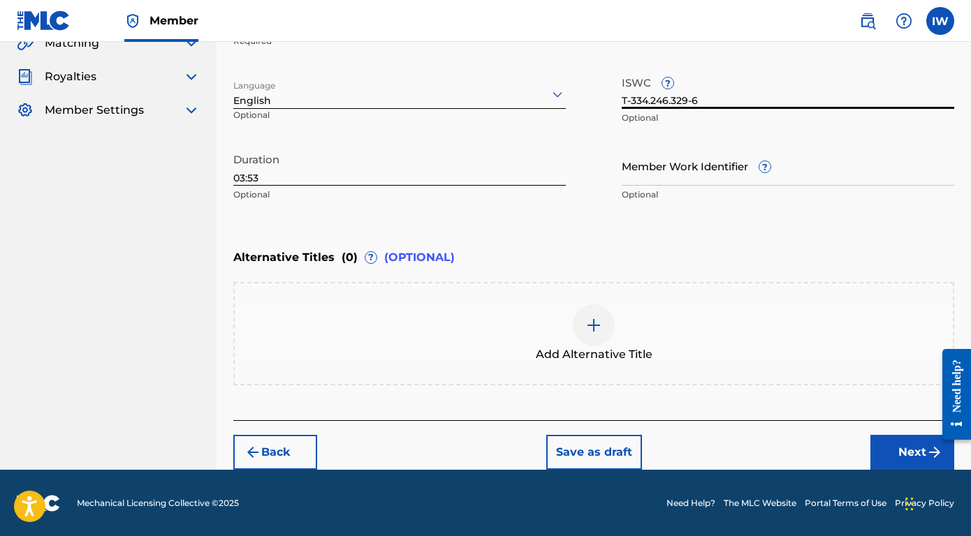
type input "T-334.246.329-6"
click at [924, 459] on button "Next" at bounding box center [912, 452] width 84 height 35
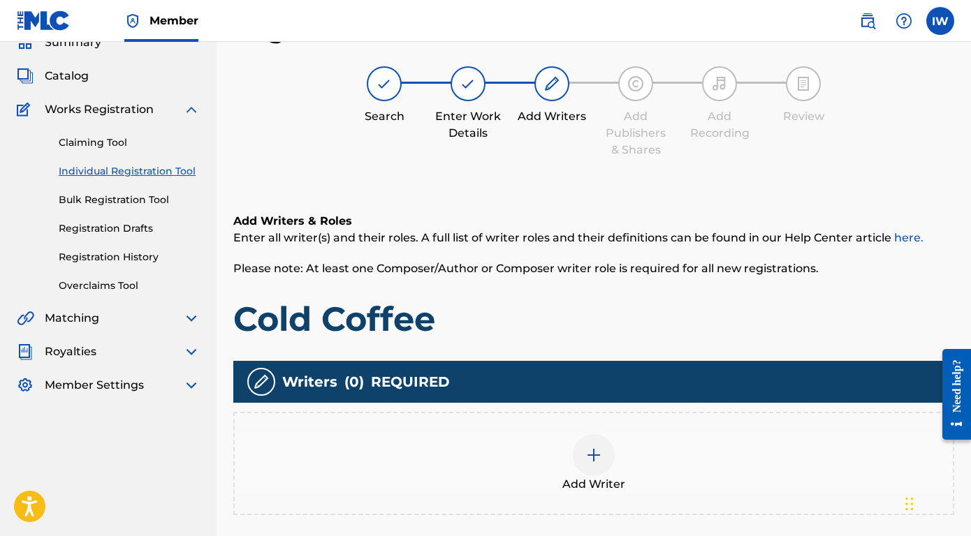
scroll to position [128, 0]
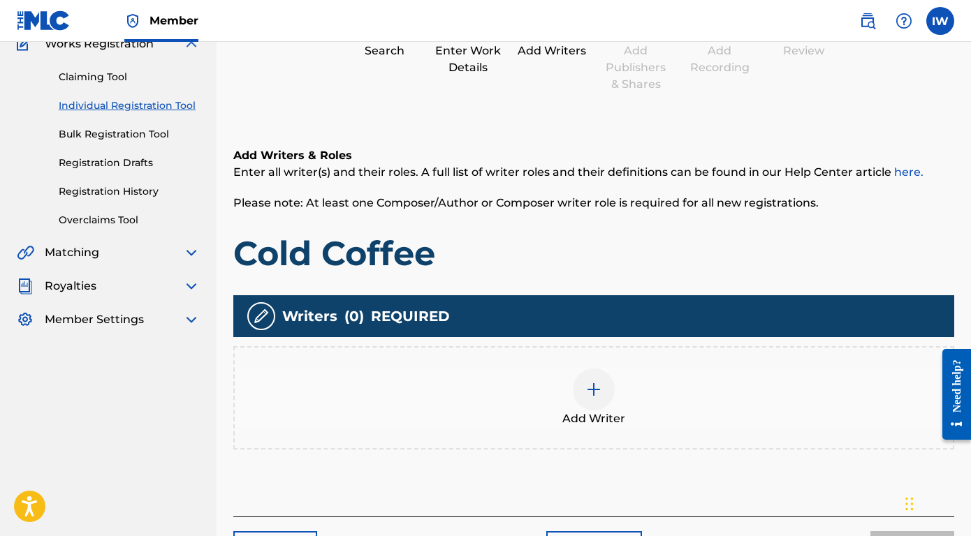
click at [603, 395] on div at bounding box center [594, 390] width 42 height 42
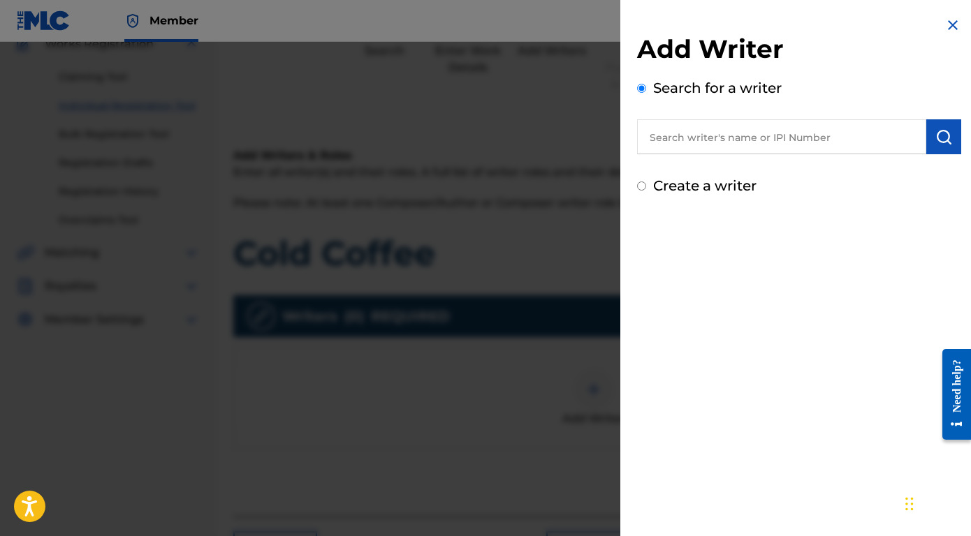
click at [693, 145] on input "text" at bounding box center [781, 136] width 289 height 35
click at [705, 143] on input "text" at bounding box center [781, 136] width 289 height 35
paste input "1012300940"
type input "1012300940"
click at [937, 139] on img "submit" at bounding box center [943, 136] width 17 height 17
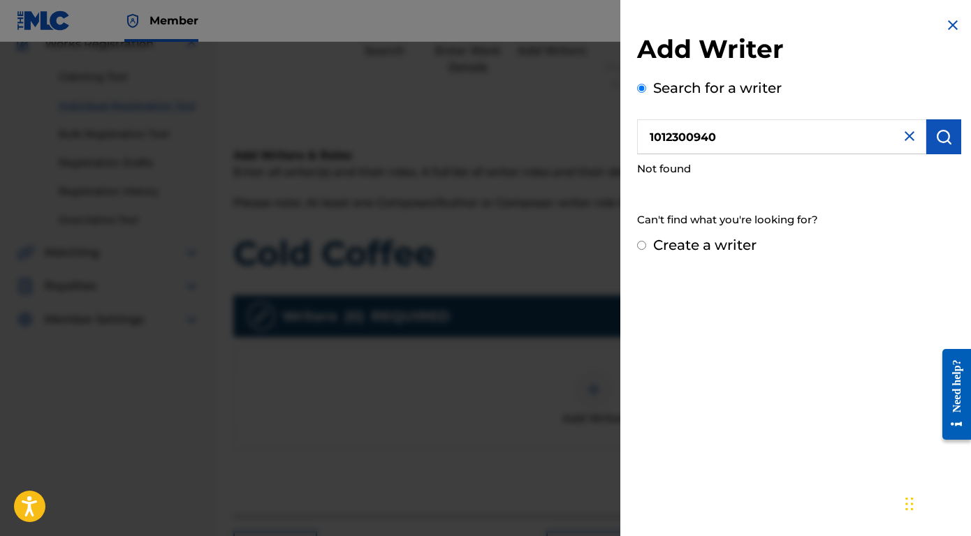
click at [643, 247] on input "Create a writer" at bounding box center [641, 245] width 9 height 9
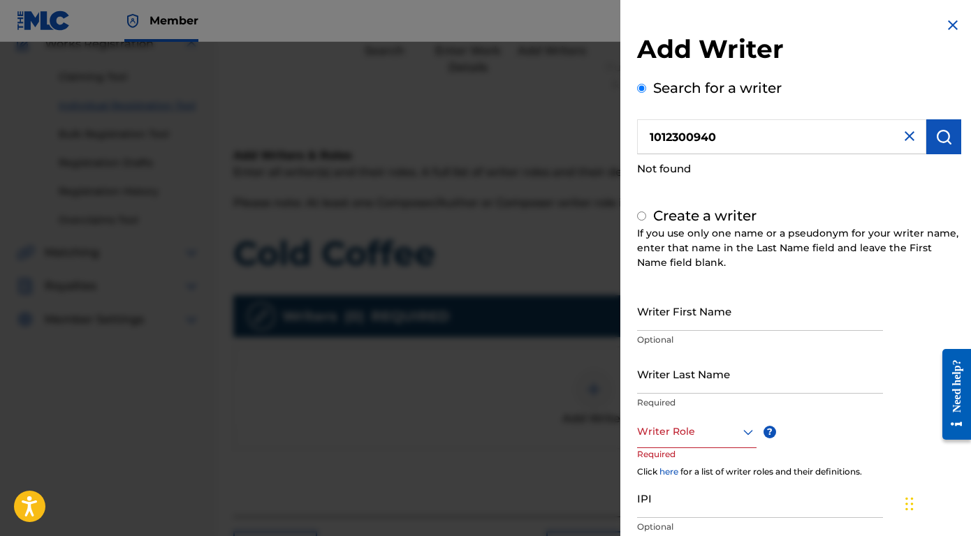
radio input "false"
radio input "true"
click at [703, 311] on input "Writer First Name" at bounding box center [760, 311] width 246 height 40
type input "[PERSON_NAME]"
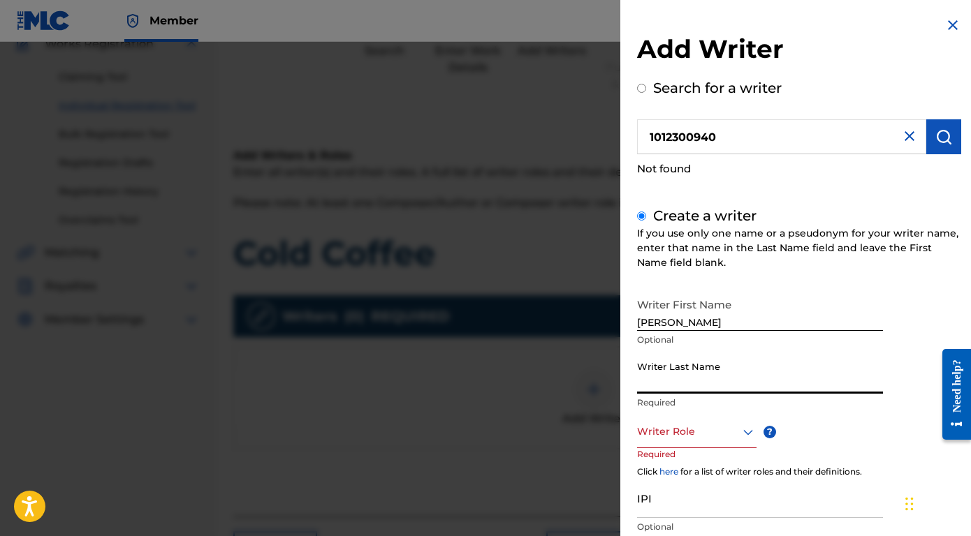
click at [673, 381] on input "Writer Last Name" at bounding box center [760, 374] width 246 height 40
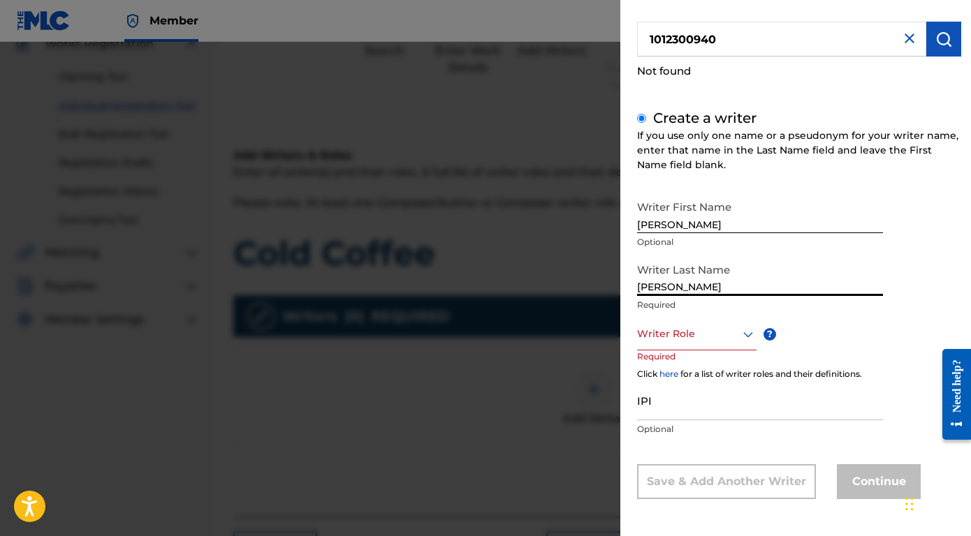
type input "[PERSON_NAME]"
click at [657, 412] on input "IPI" at bounding box center [760, 401] width 246 height 40
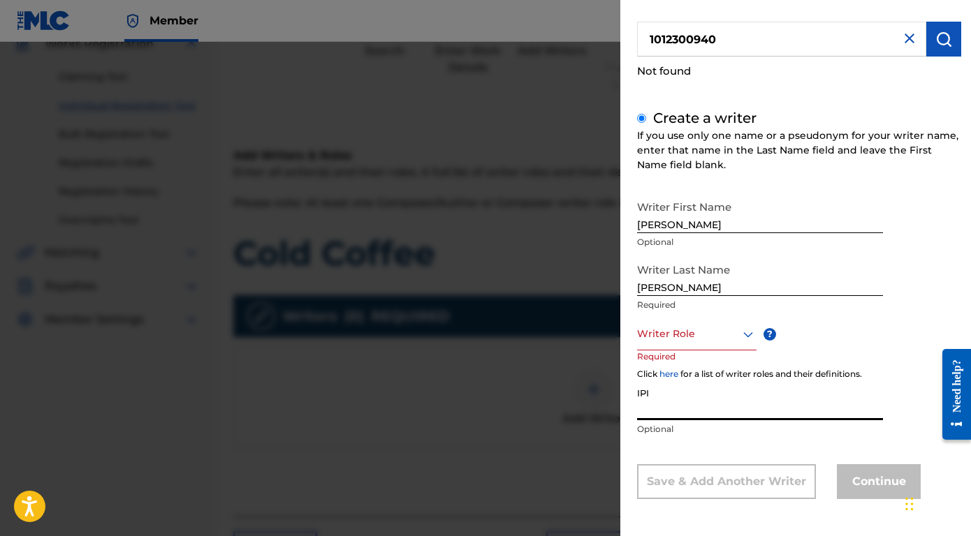
paste input "1012300940"
type input "1012300940"
click at [658, 351] on p "Required" at bounding box center [663, 366] width 53 height 31
click at [658, 347] on div "Writer Role" at bounding box center [696, 334] width 119 height 31
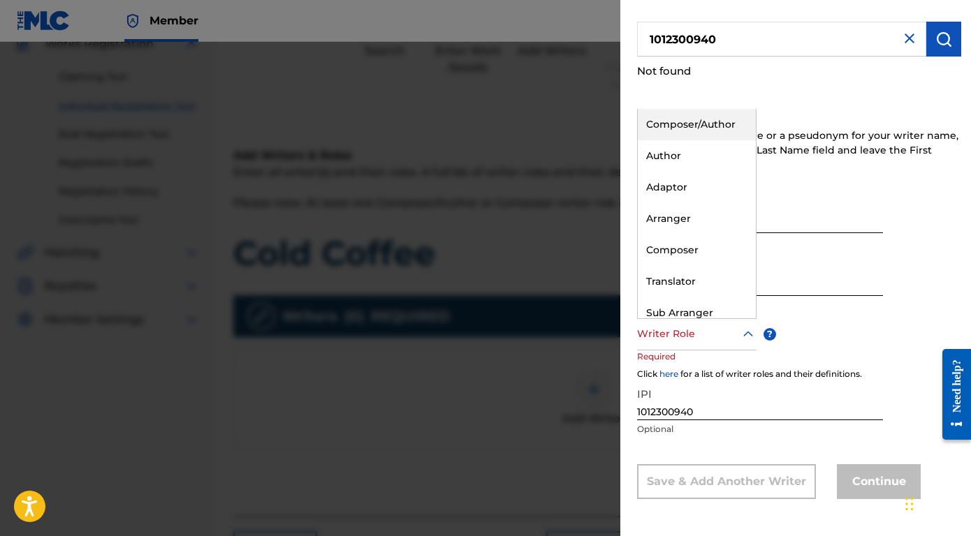
click at [672, 125] on div "Composer/Author" at bounding box center [697, 124] width 118 height 31
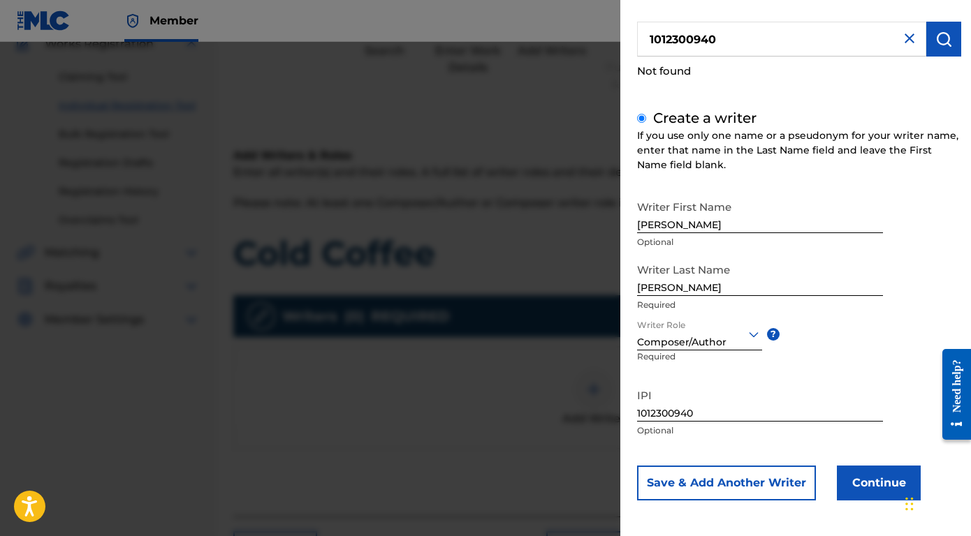
click at [868, 486] on button "Continue" at bounding box center [879, 483] width 84 height 35
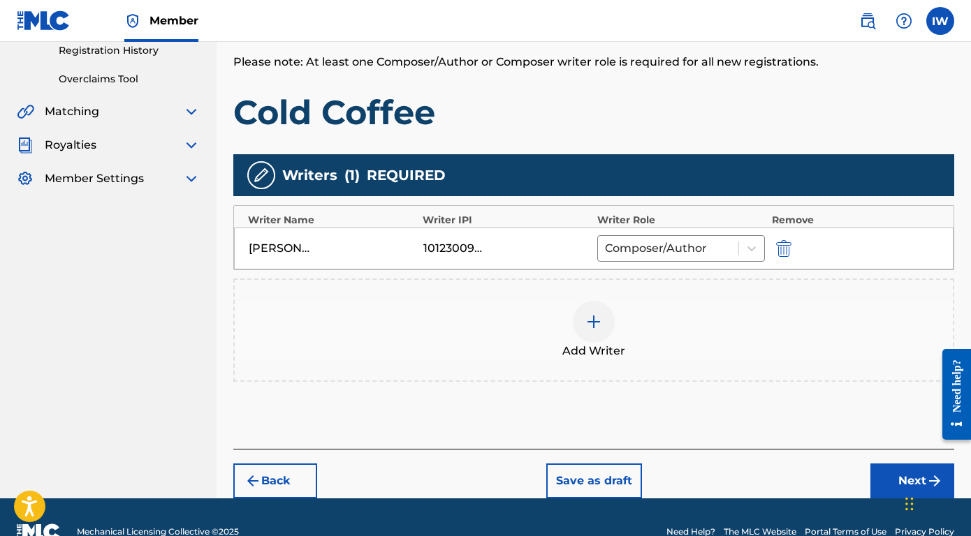
scroll to position [299, 0]
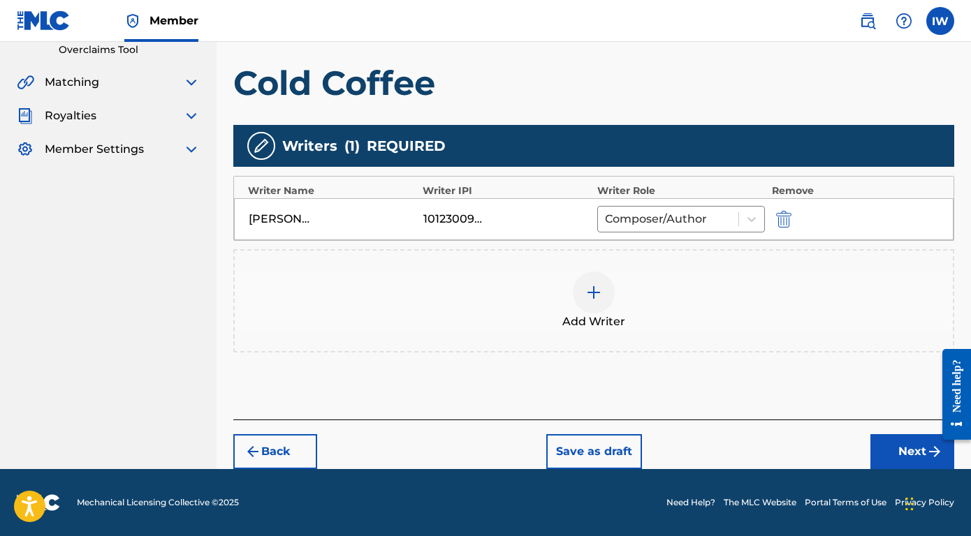
click at [909, 454] on button "Next" at bounding box center [912, 451] width 84 height 35
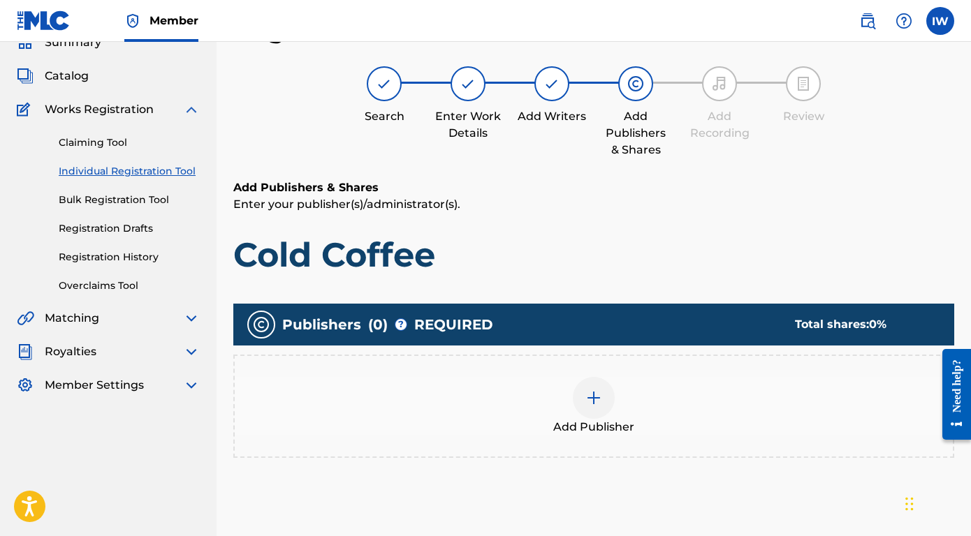
scroll to position [63, 0]
click at [595, 393] on img at bounding box center [593, 398] width 17 height 17
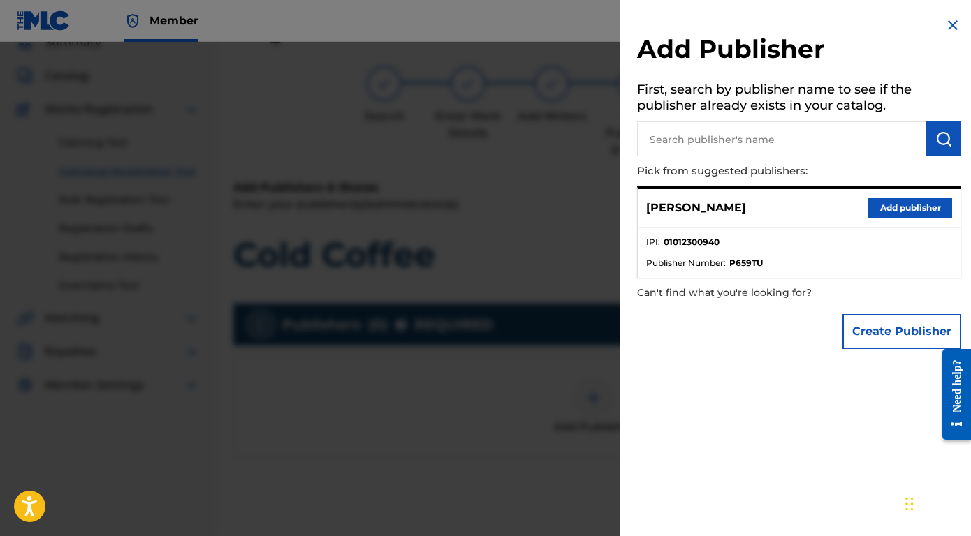
click at [896, 213] on button "Add publisher" at bounding box center [910, 208] width 84 height 21
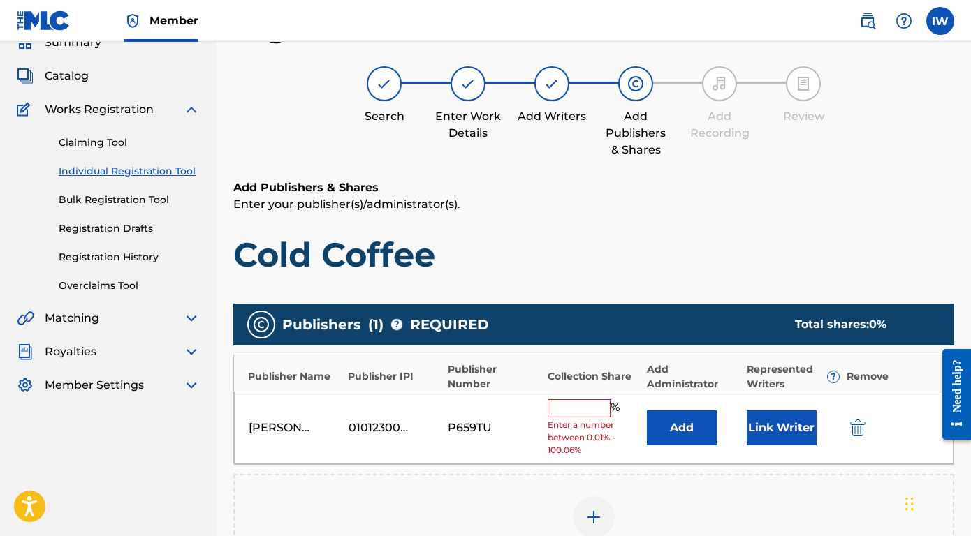
click at [774, 441] on button "Link Writer" at bounding box center [782, 428] width 70 height 35
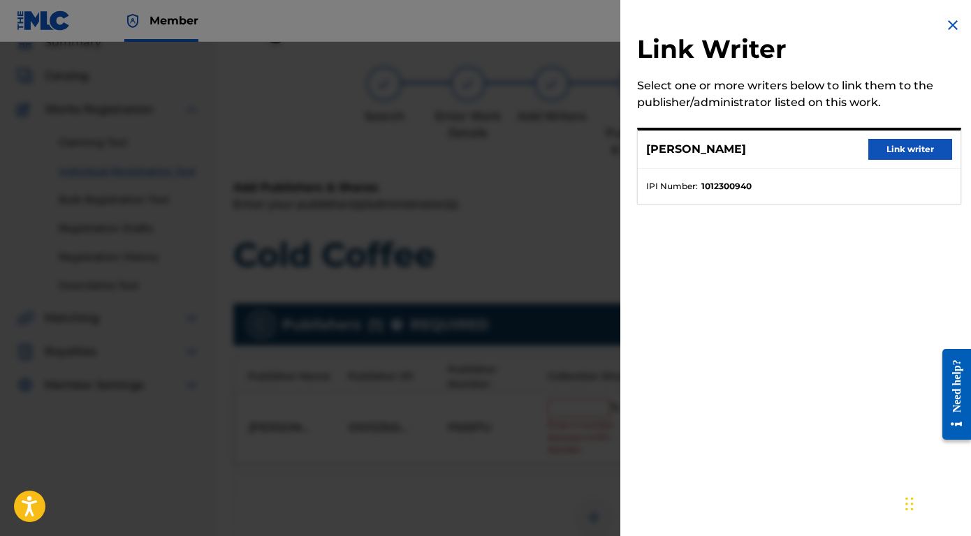
click at [903, 162] on div "[PERSON_NAME] Link writer" at bounding box center [799, 150] width 323 height 38
click at [902, 155] on button "Link writer" at bounding box center [910, 149] width 84 height 21
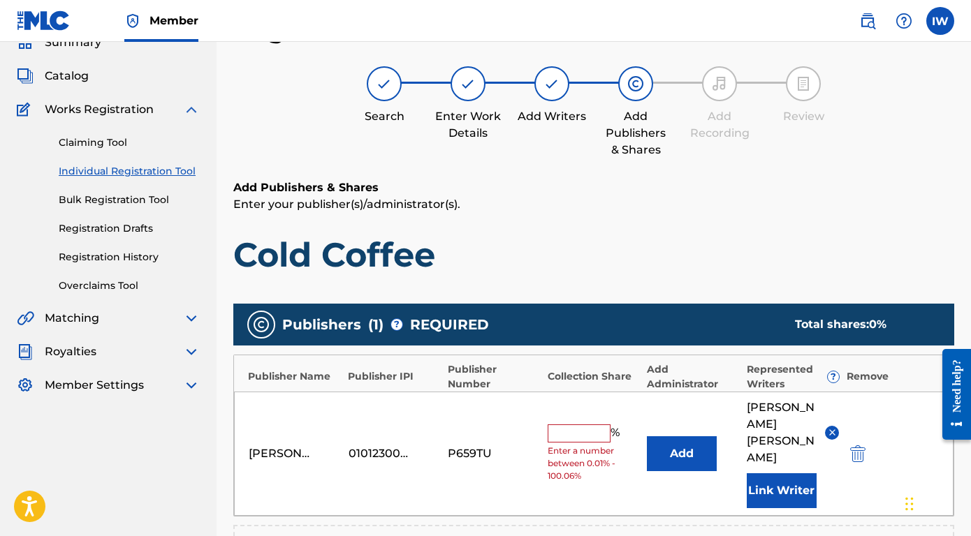
click at [561, 425] on input "text" at bounding box center [578, 434] width 63 height 18
type input "100"
click at [659, 489] on div "Publishers ( 1 ) ? REQUIRED Total shares: 100 % Publisher Name Publisher IPI Pu…" at bounding box center [593, 466] width 721 height 325
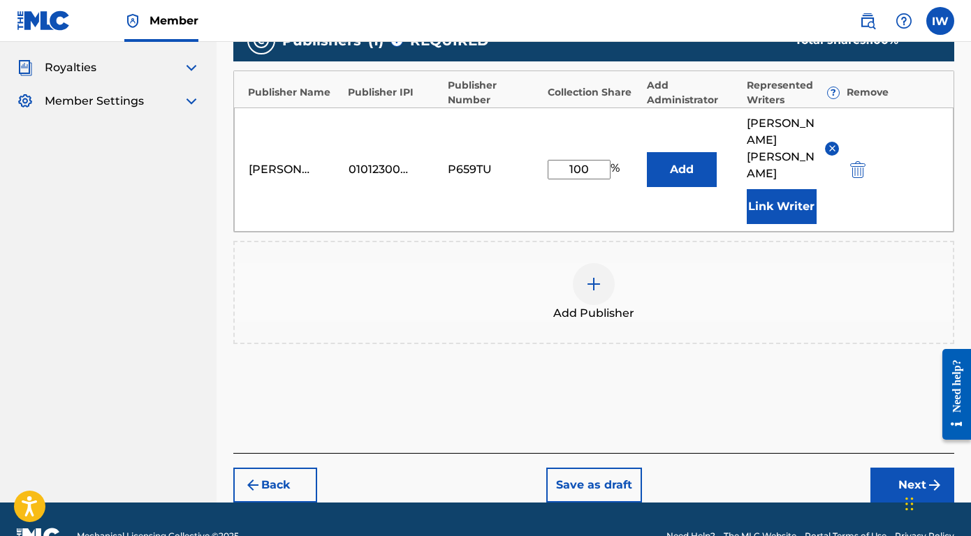
click at [912, 468] on button "Next" at bounding box center [912, 485] width 84 height 35
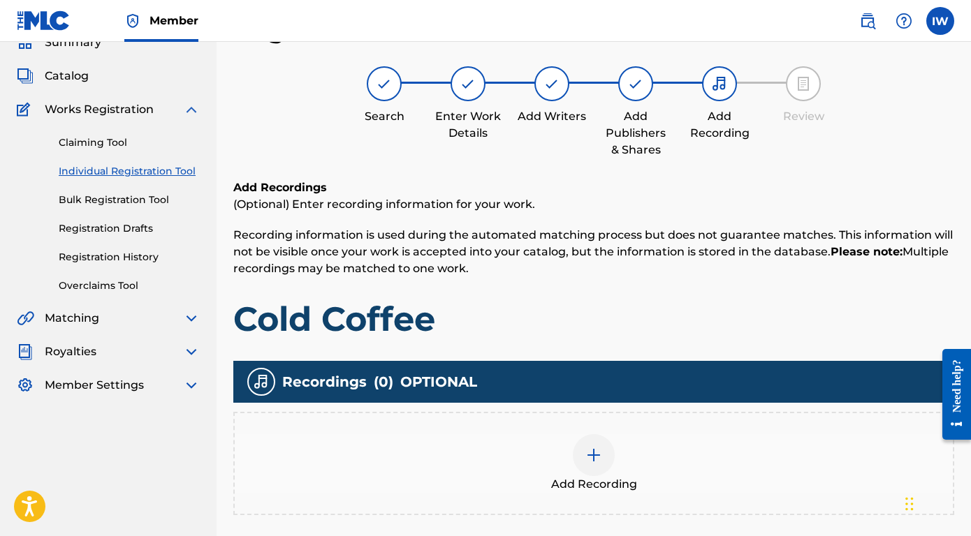
click at [572, 439] on div "Add Recording" at bounding box center [594, 463] width 718 height 59
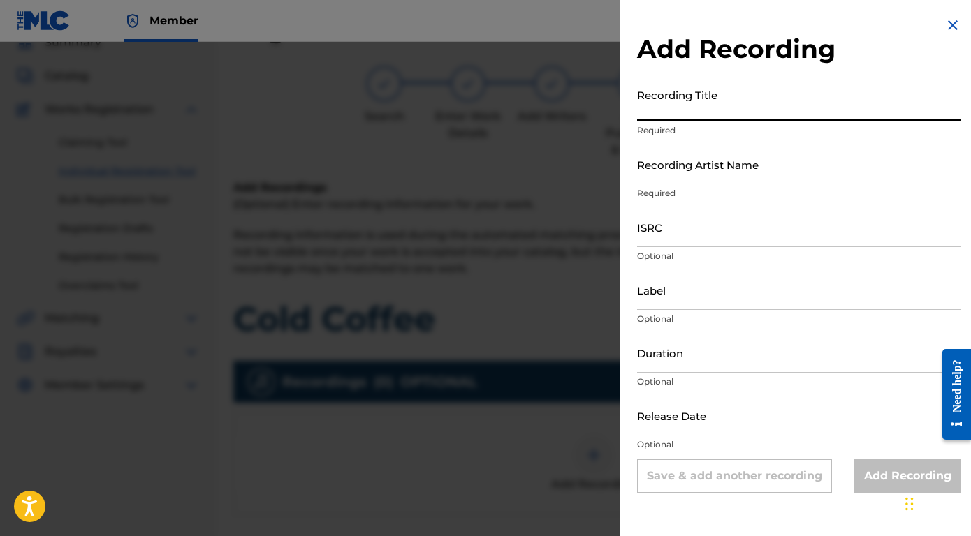
click at [706, 91] on input "Recording Title" at bounding box center [799, 102] width 324 height 40
type input "Cold Coffee"
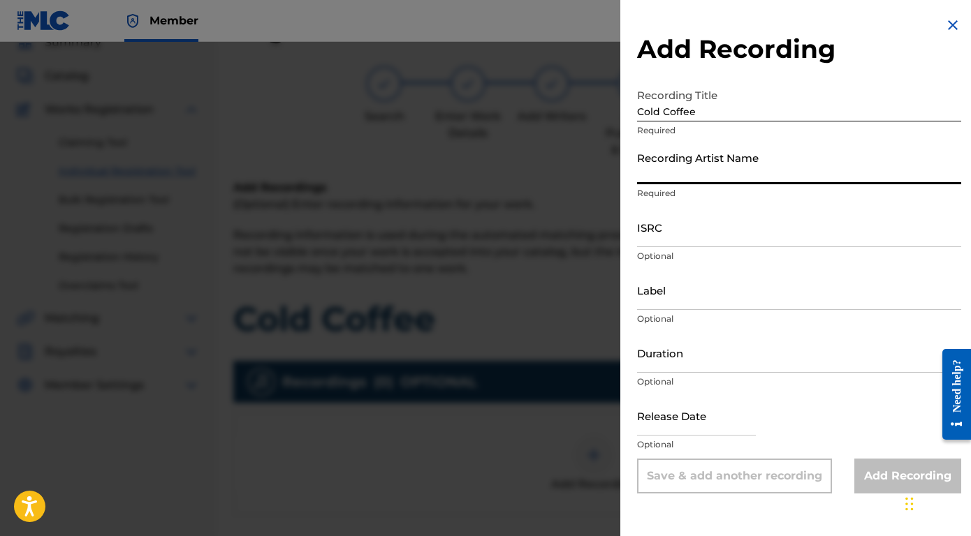
click at [732, 176] on input "Recording Artist Name" at bounding box center [799, 165] width 324 height 40
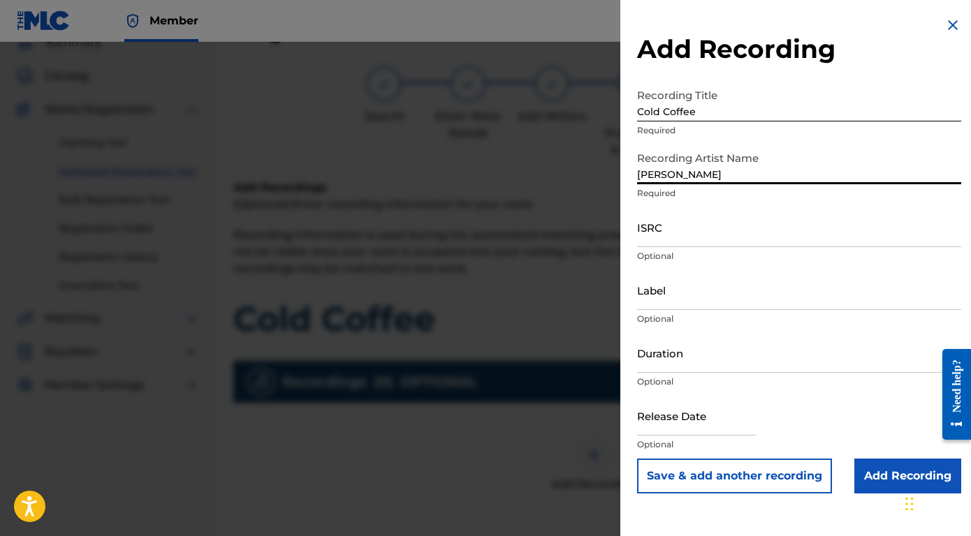
type input "[PERSON_NAME]"
click at [714, 242] on input "ISRC" at bounding box center [799, 227] width 324 height 40
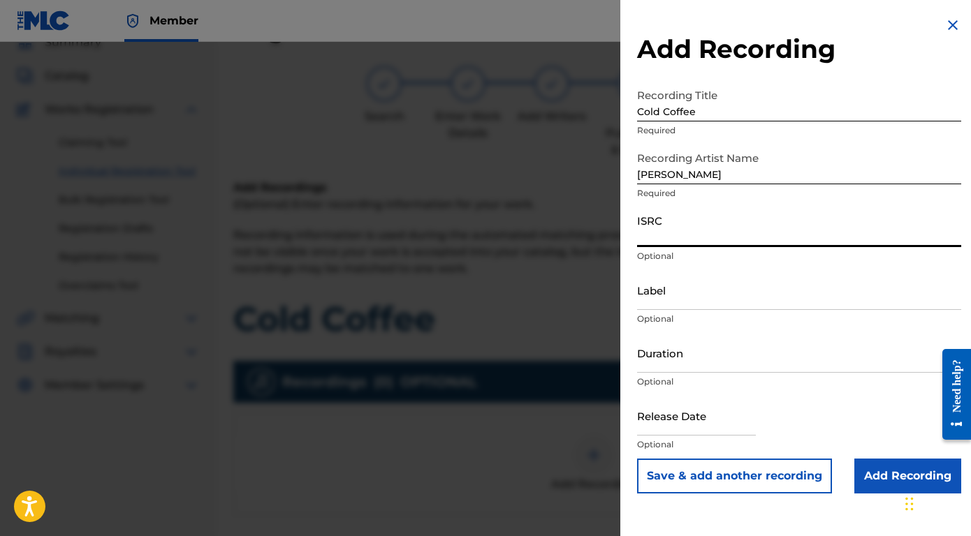
paste input "QZTB22548135"
type input "QZTB22548135"
click at [663, 363] on input "Duration" at bounding box center [799, 353] width 324 height 40
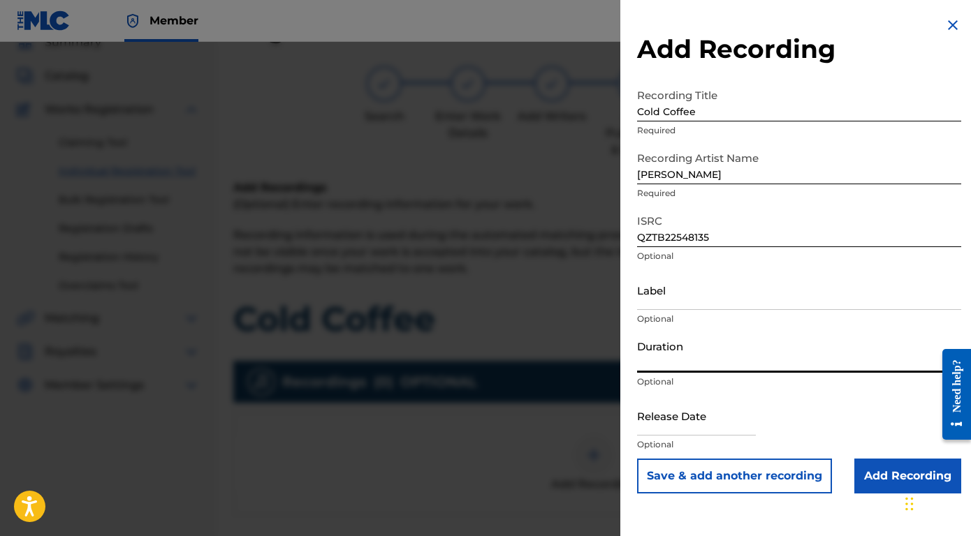
type input "00:03:53"
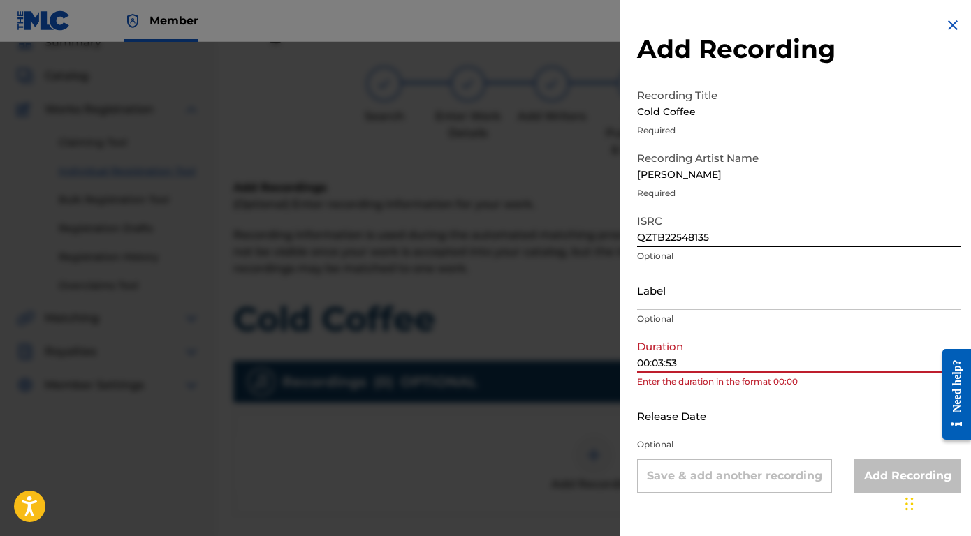
select select "7"
select select "2025"
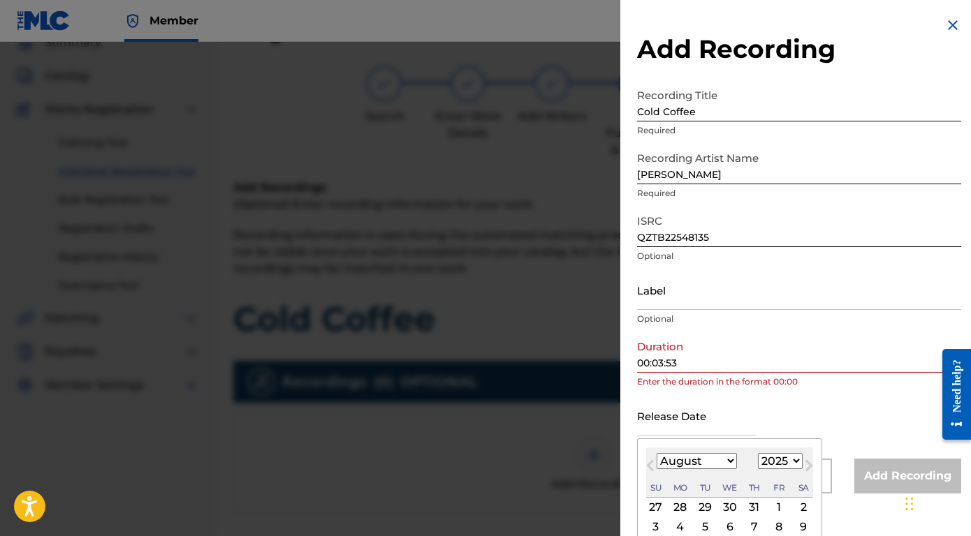
click at [698, 427] on input "text" at bounding box center [696, 416] width 119 height 40
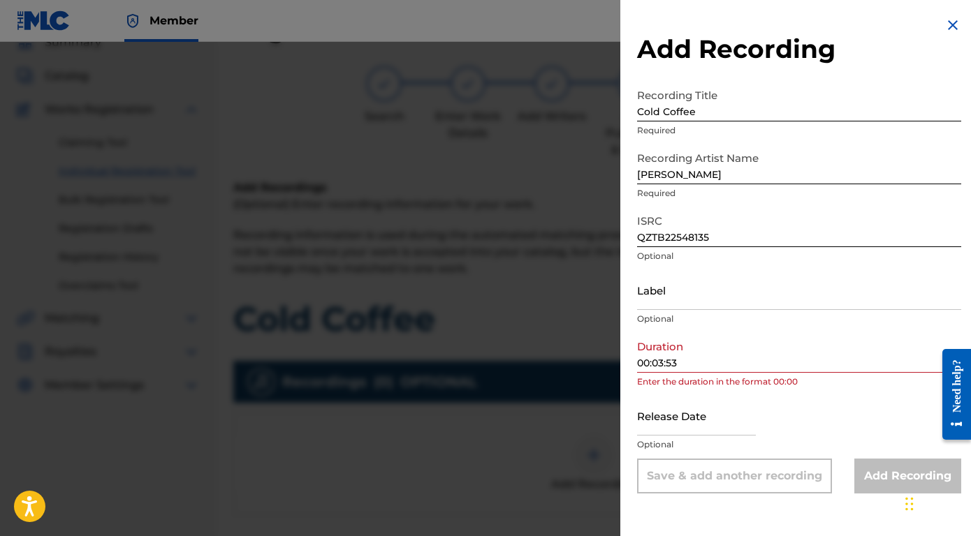
click at [798, 411] on div "Release Date Optional" at bounding box center [799, 427] width 324 height 63
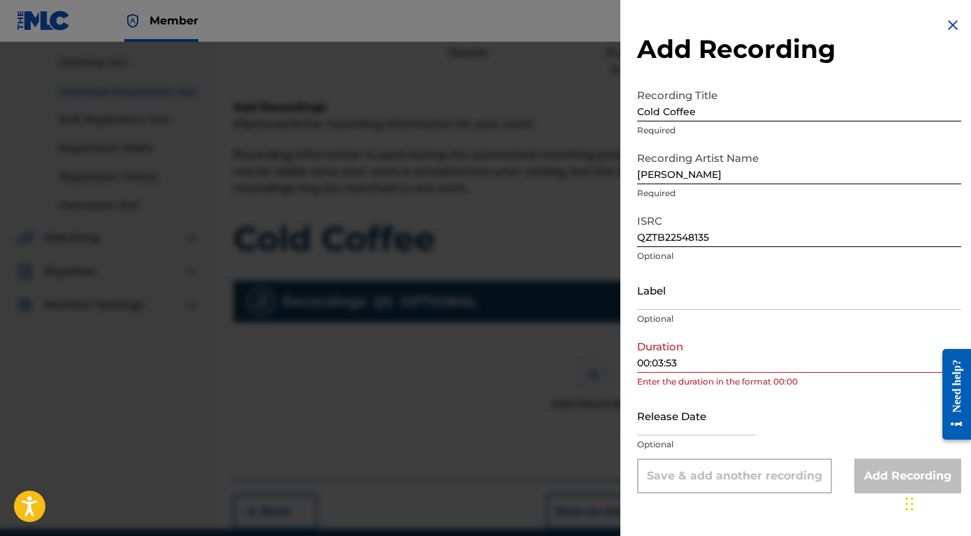
scroll to position [159, 0]
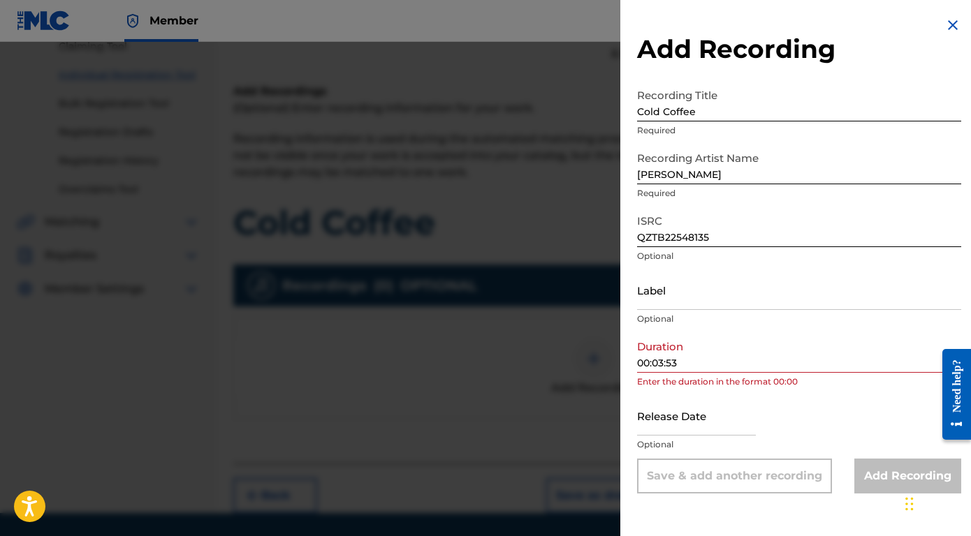
click at [706, 425] on input "text" at bounding box center [696, 416] width 119 height 40
select select "7"
select select "2025"
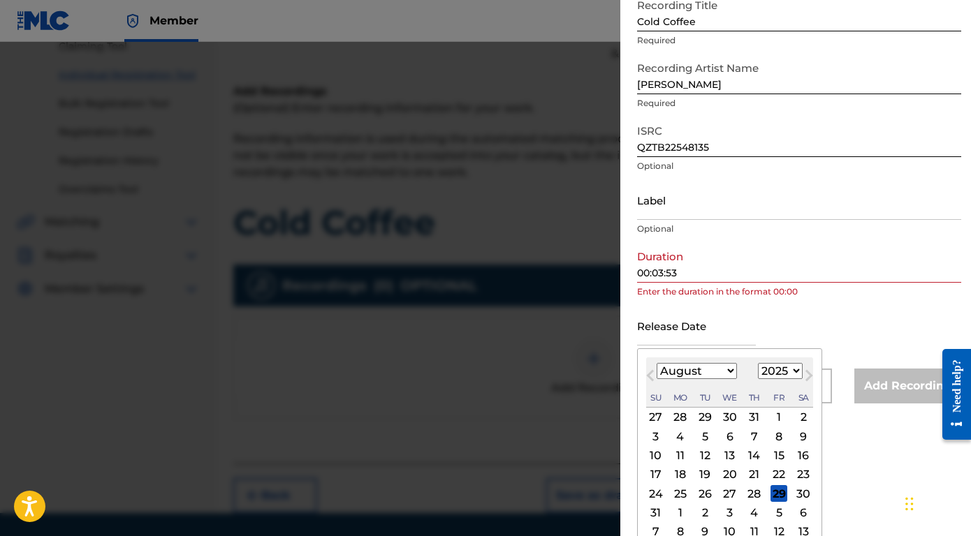
scroll to position [104, 0]
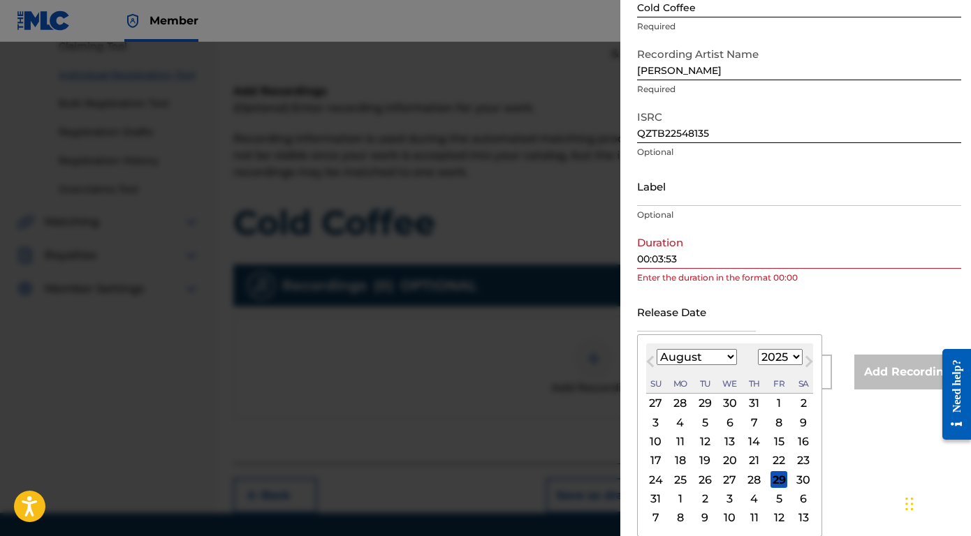
click at [707, 358] on select "January February March April May June July August September October November De…" at bounding box center [696, 357] width 80 height 16
select select "6"
click at [656, 365] on select "January February March April May June July August September October November De…" at bounding box center [696, 357] width 80 height 16
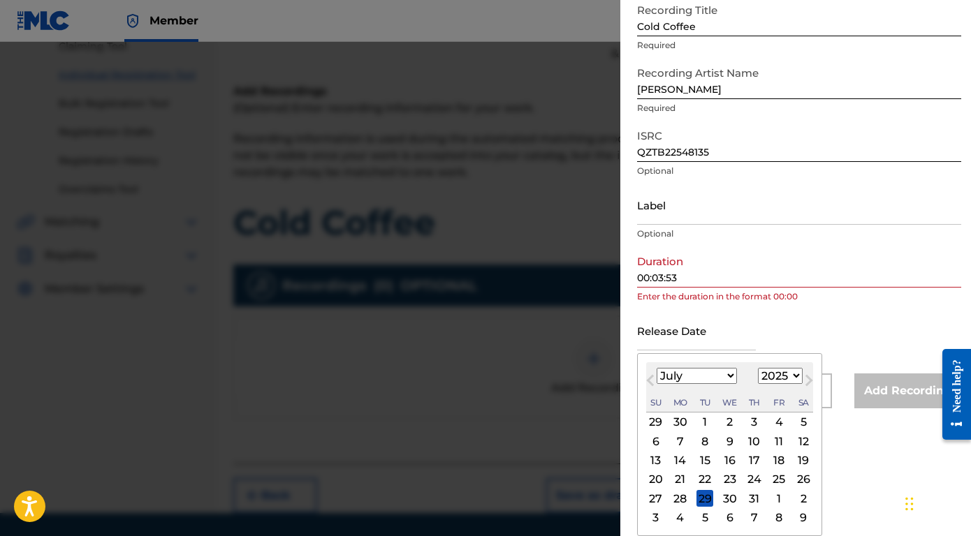
click at [779, 460] on div "18" at bounding box center [778, 461] width 17 height 17
type input "[DATE]"
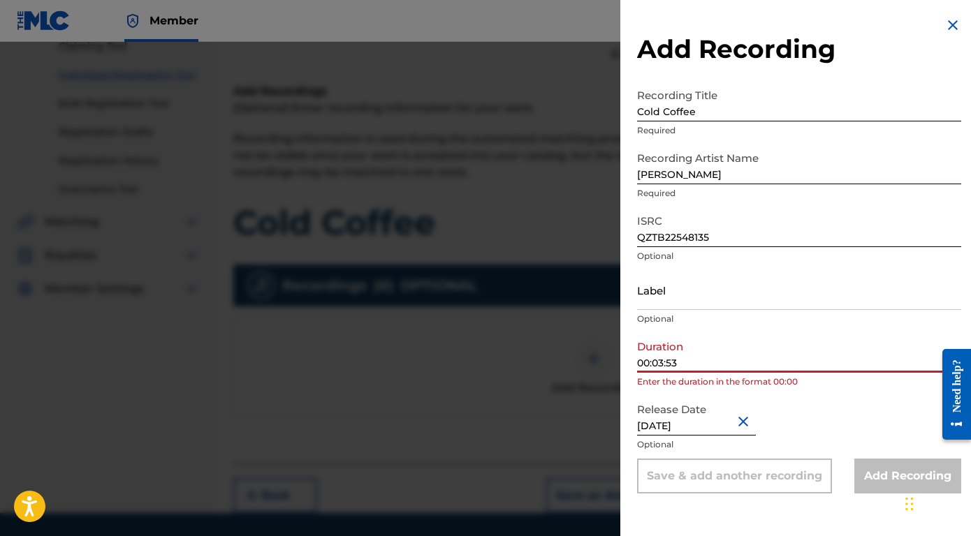
drag, startPoint x: 652, startPoint y: 362, endPoint x: 627, endPoint y: 362, distance: 24.4
click at [627, 362] on div "Add Recording Recording Title Cold Coffee Required Recording Artist Name [PERSO…" at bounding box center [799, 255] width 358 height 510
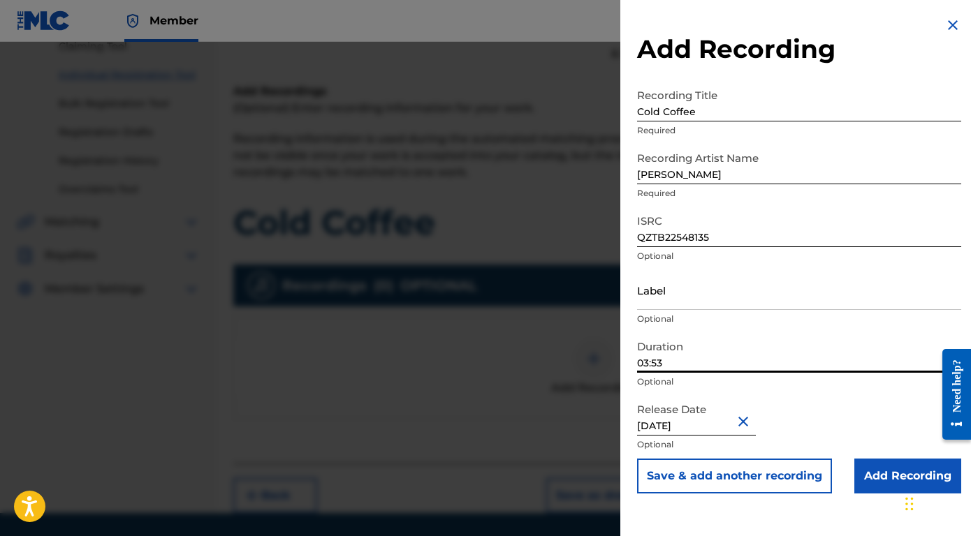
type input "03:53"
click at [916, 430] on div "Release Date [DATE] Optional" at bounding box center [799, 427] width 324 height 63
click at [901, 471] on iframe "Chat Widget" at bounding box center [936, 502] width 70 height 67
click at [877, 483] on input "Add Recording" at bounding box center [907, 476] width 107 height 35
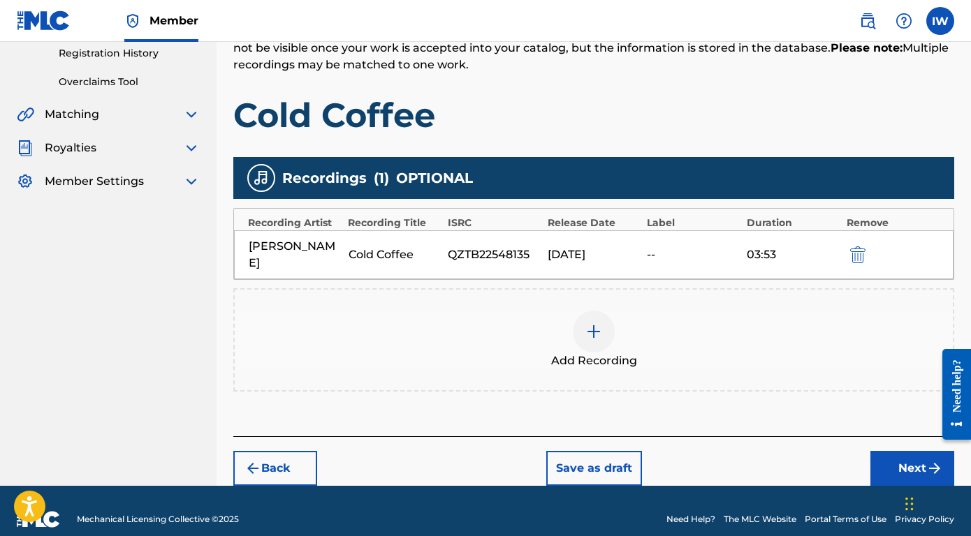
click at [905, 451] on button "Next" at bounding box center [912, 468] width 84 height 35
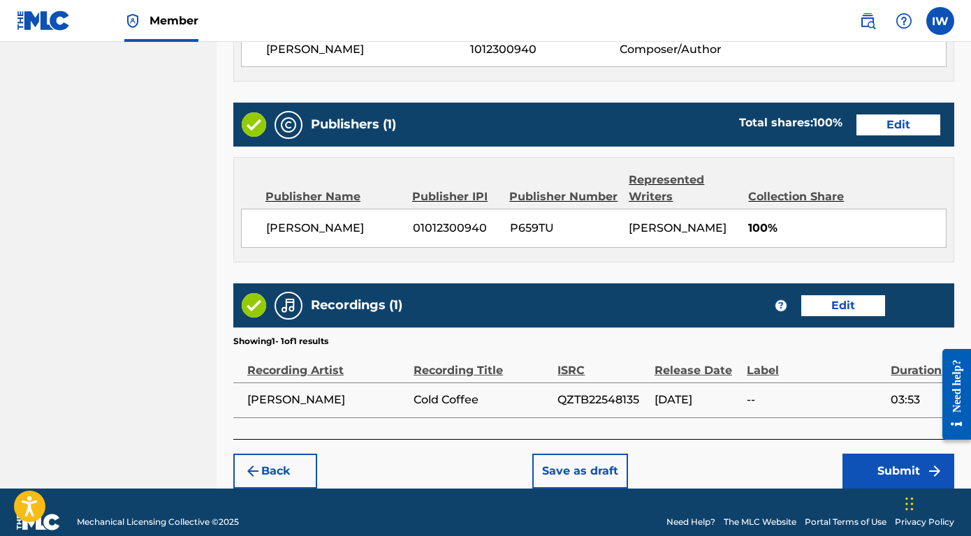
scroll to position [663, 0]
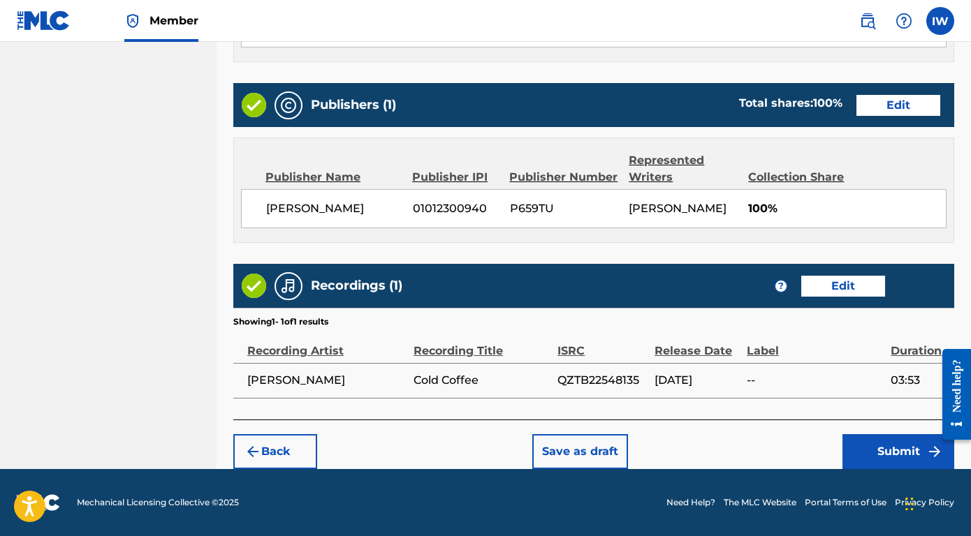
click at [869, 463] on button "Submit" at bounding box center [898, 451] width 112 height 35
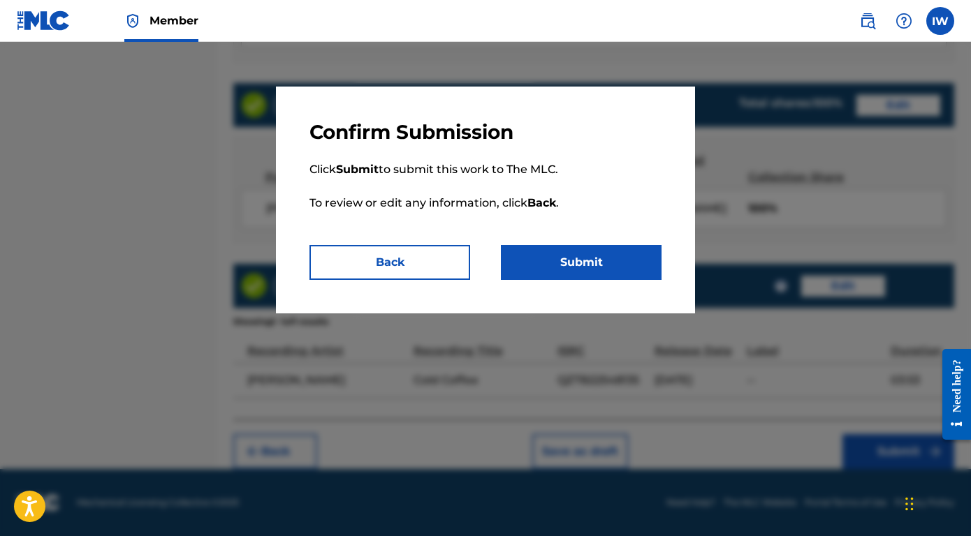
click at [608, 267] on button "Submit" at bounding box center [581, 262] width 161 height 35
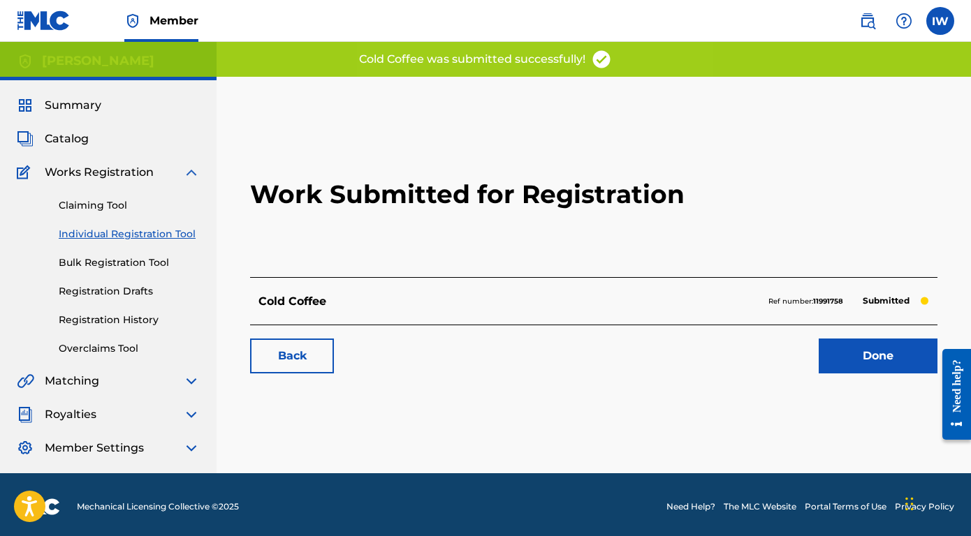
click at [105, 314] on link "Registration History" at bounding box center [129, 320] width 141 height 15
